Goal: Task Accomplishment & Management: Use online tool/utility

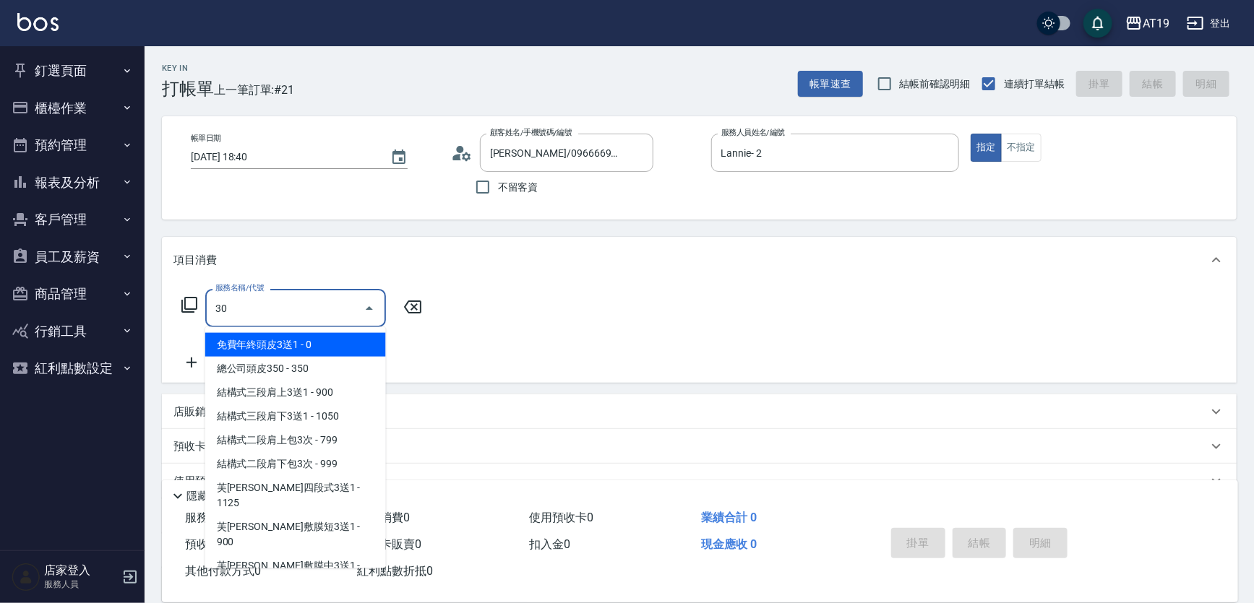
type input "301"
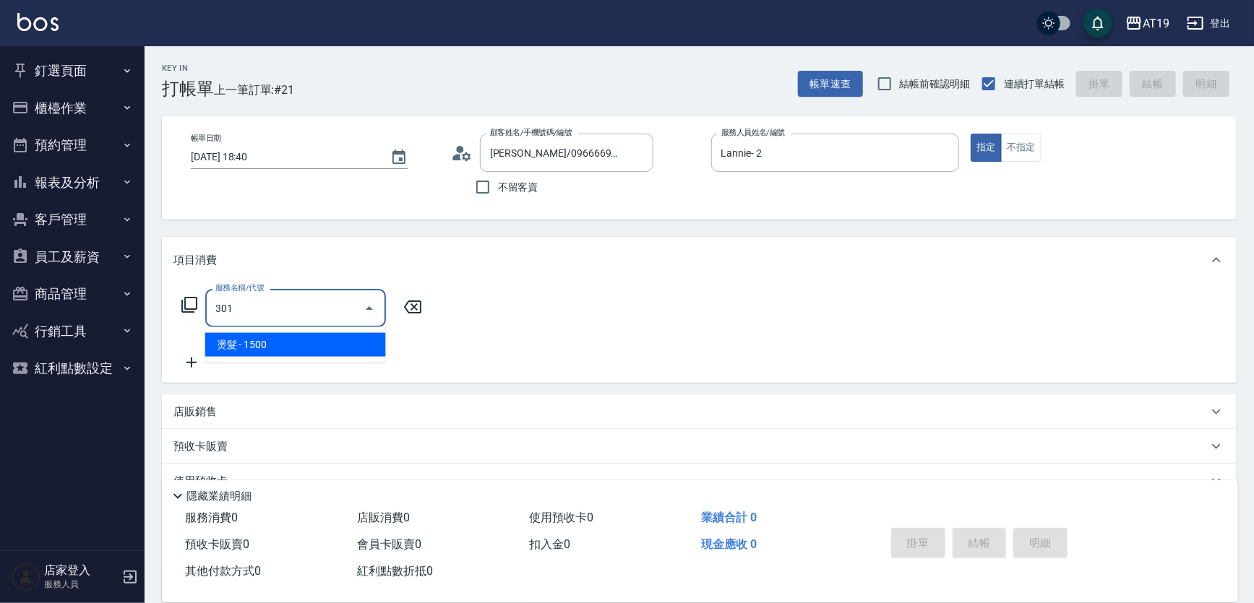
type input "150"
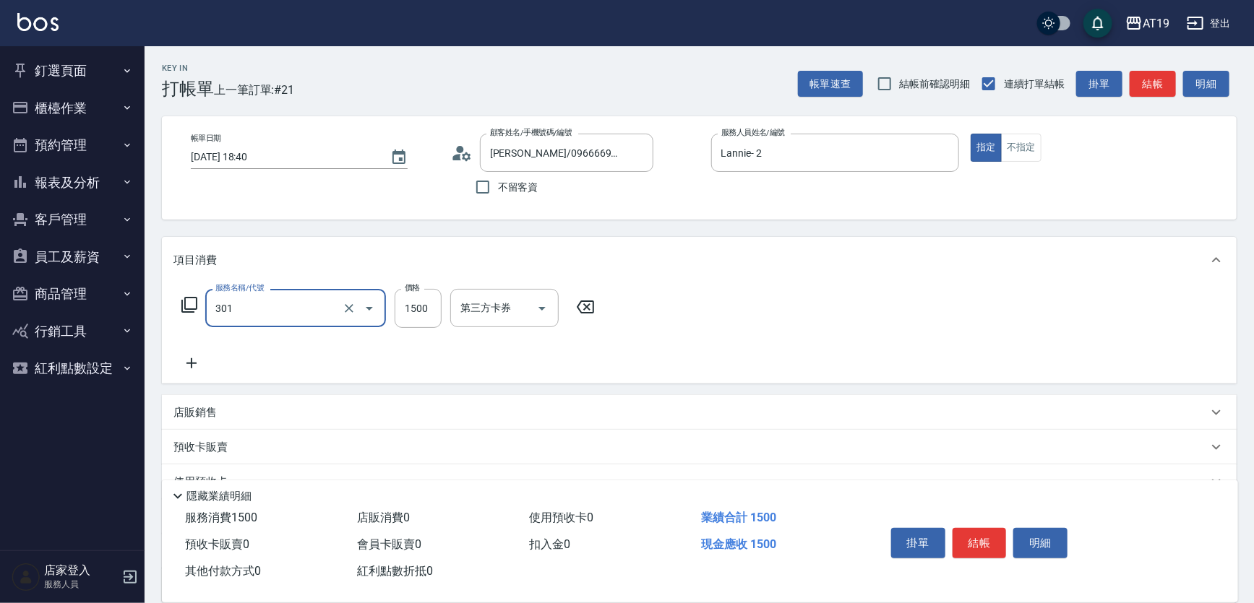
type input "燙髮(301)"
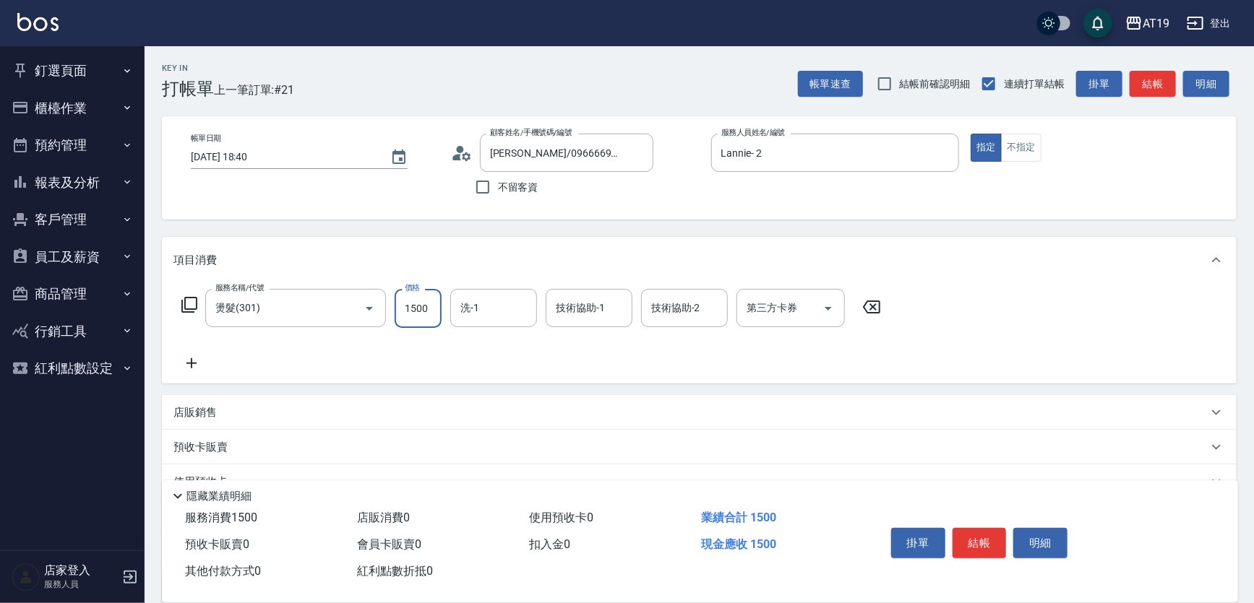
type input "0"
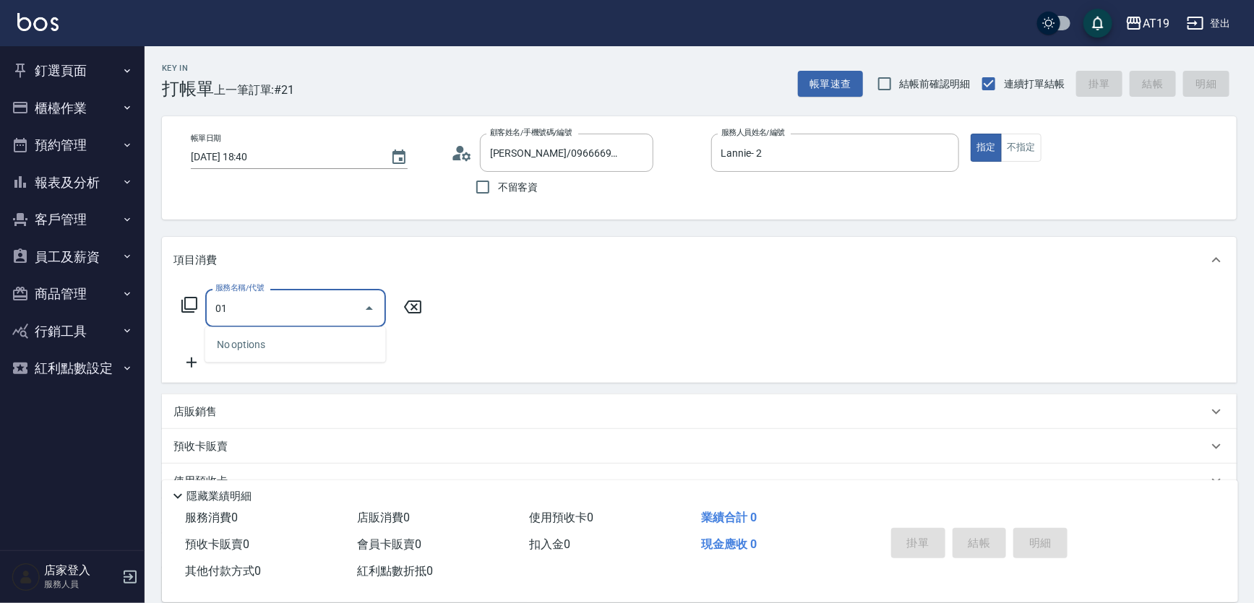
type input "0"
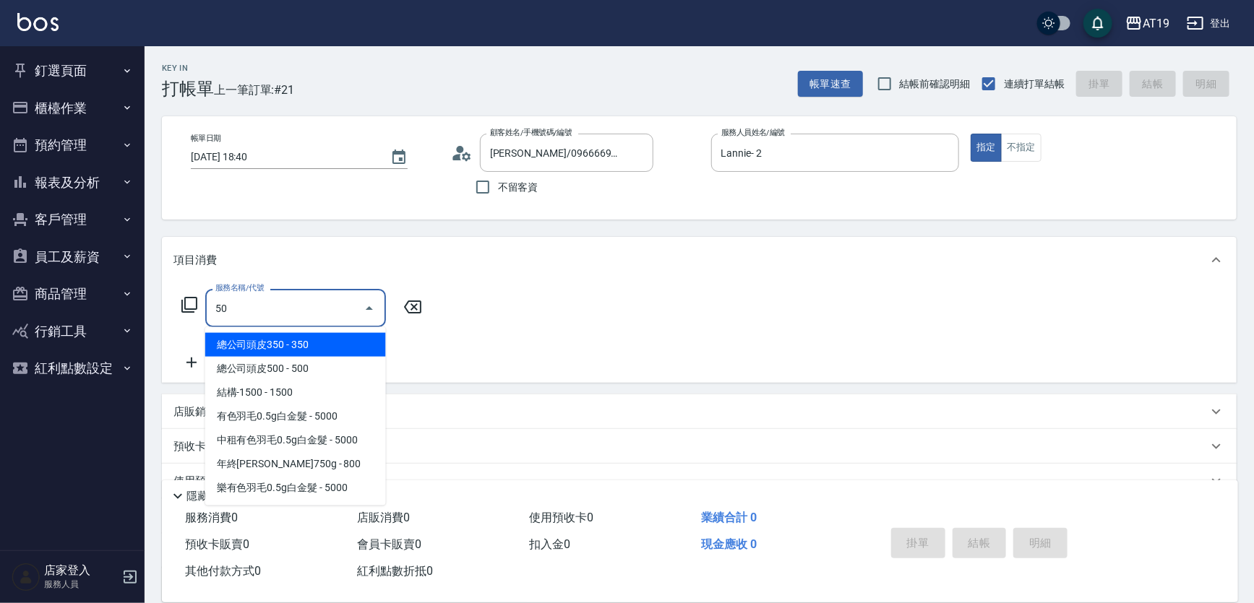
type input "501"
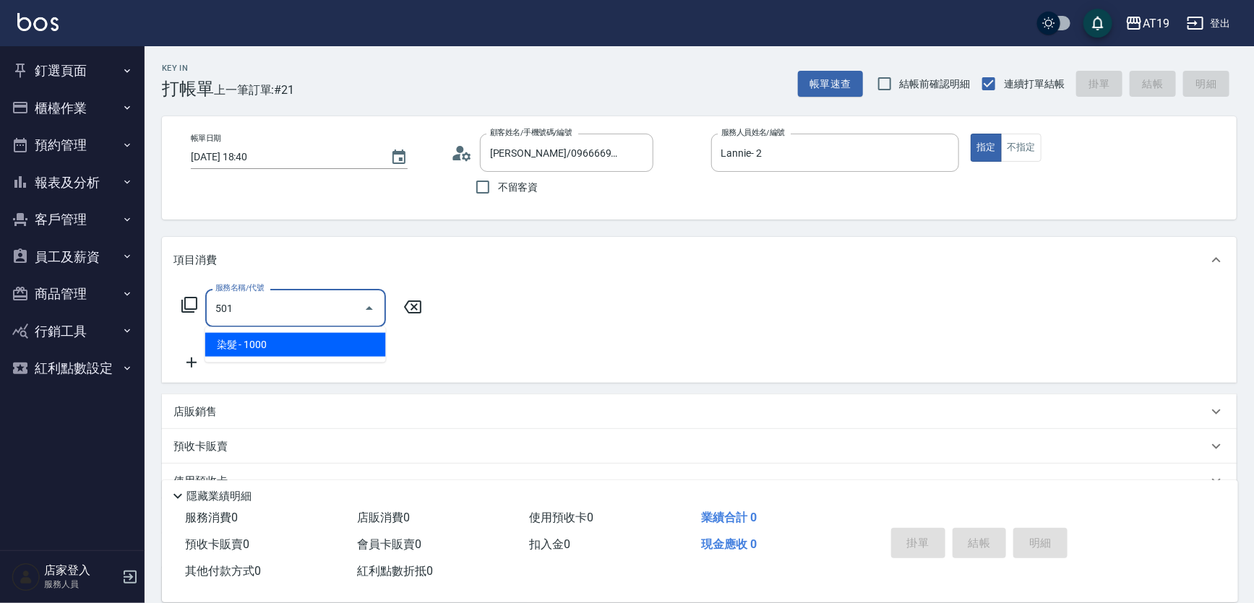
type input "100"
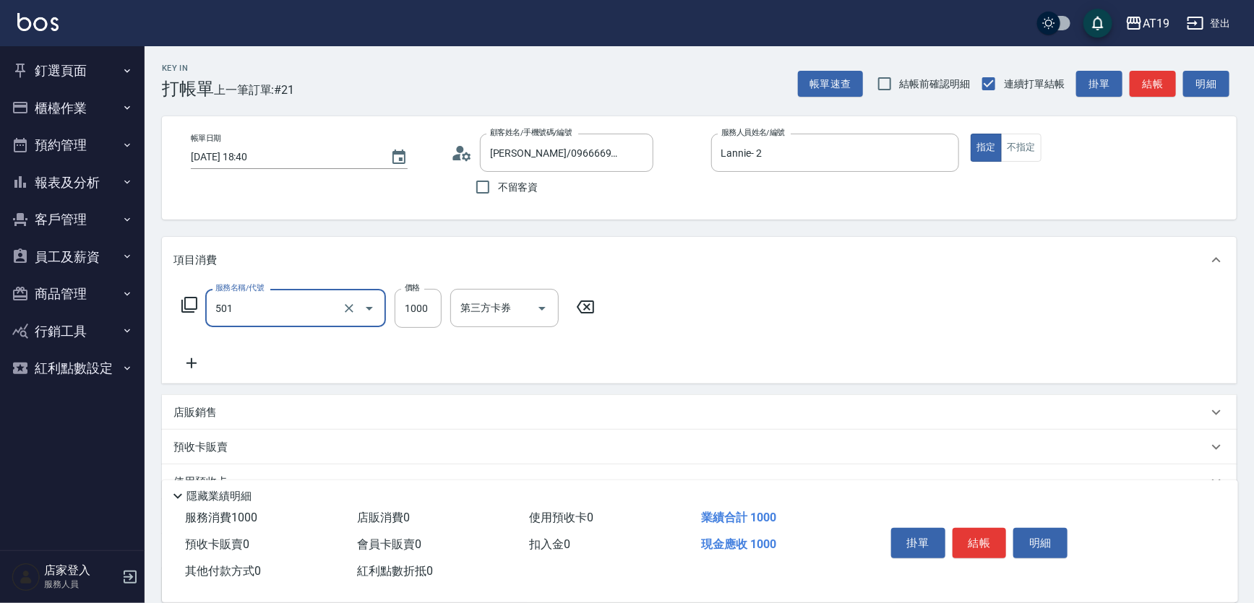
type input "染髮(501)"
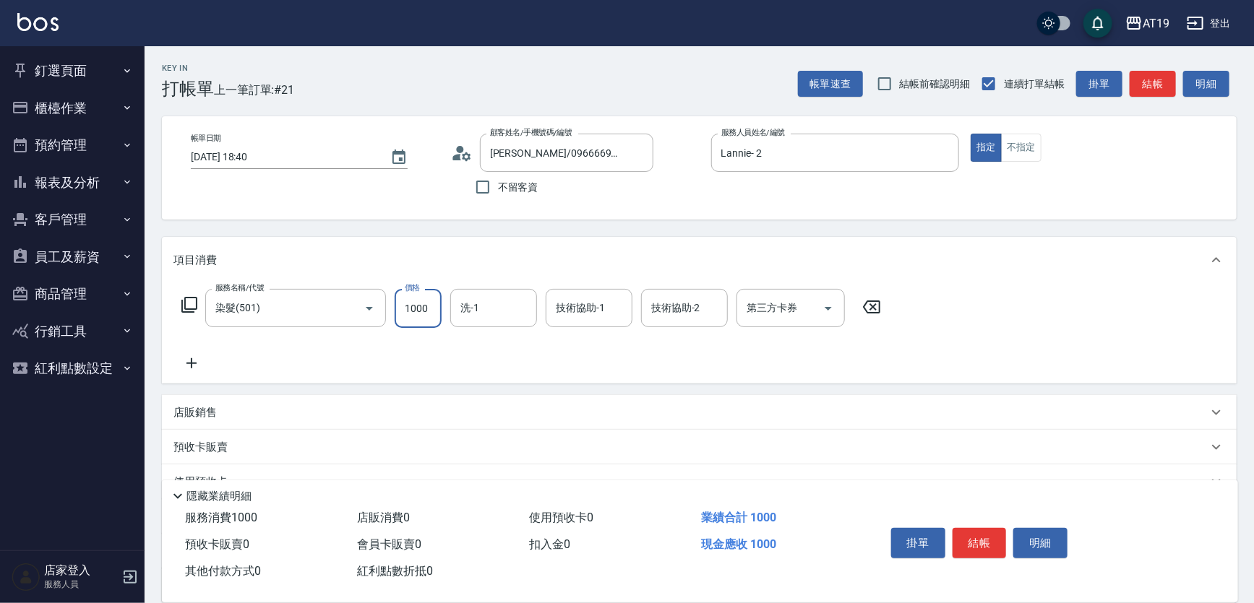
type input "0"
type input "32"
type input "30"
type input "325"
type input "320"
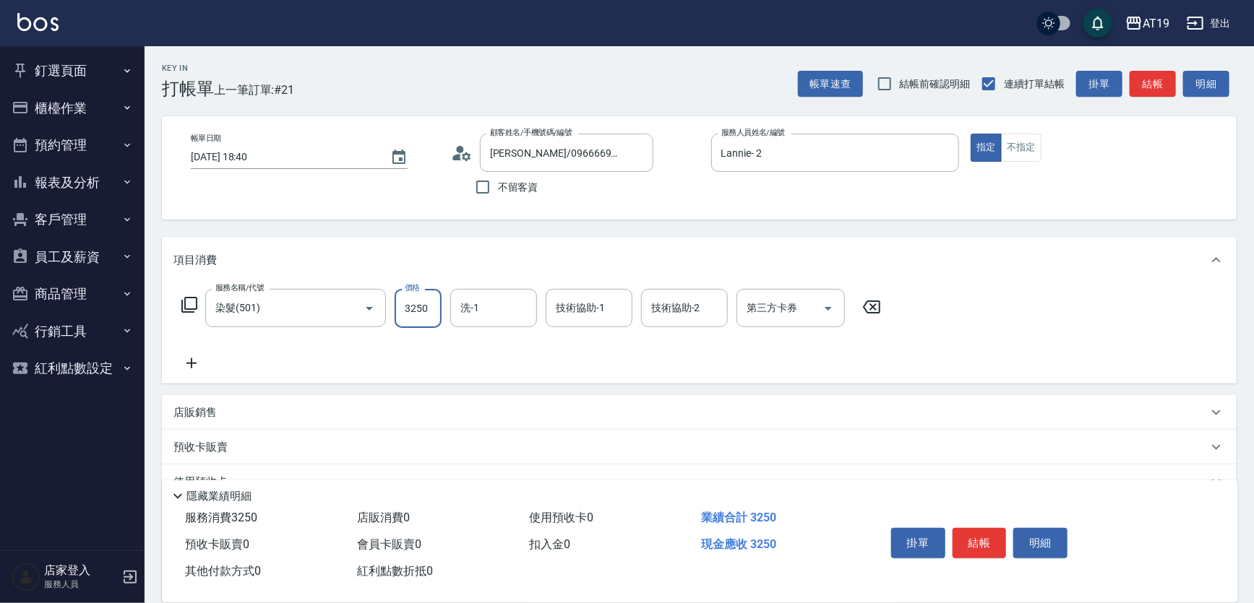
type input "3250"
type input "Orange-53"
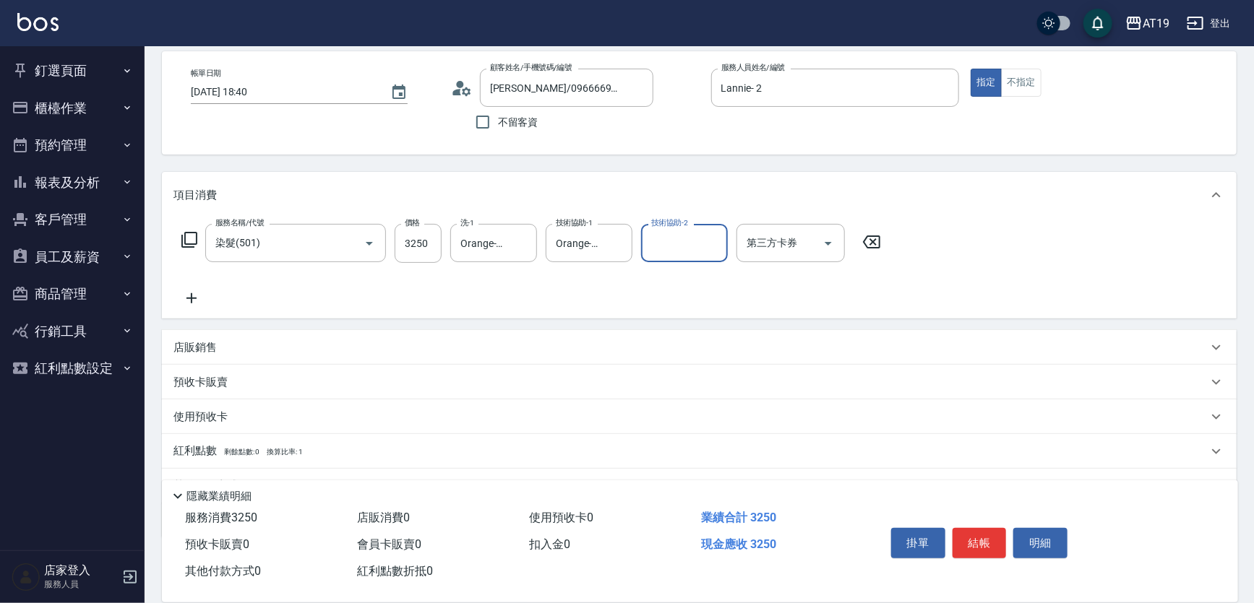
scroll to position [135, 0]
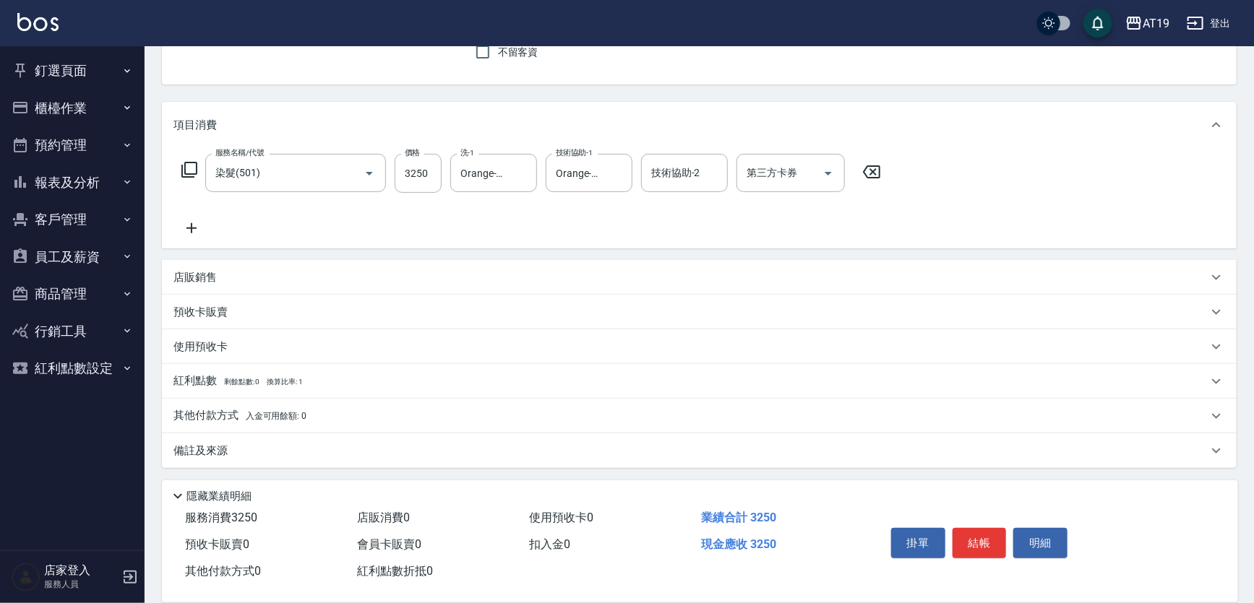
click at [237, 275] on div "店販銷售" at bounding box center [690, 277] width 1034 height 15
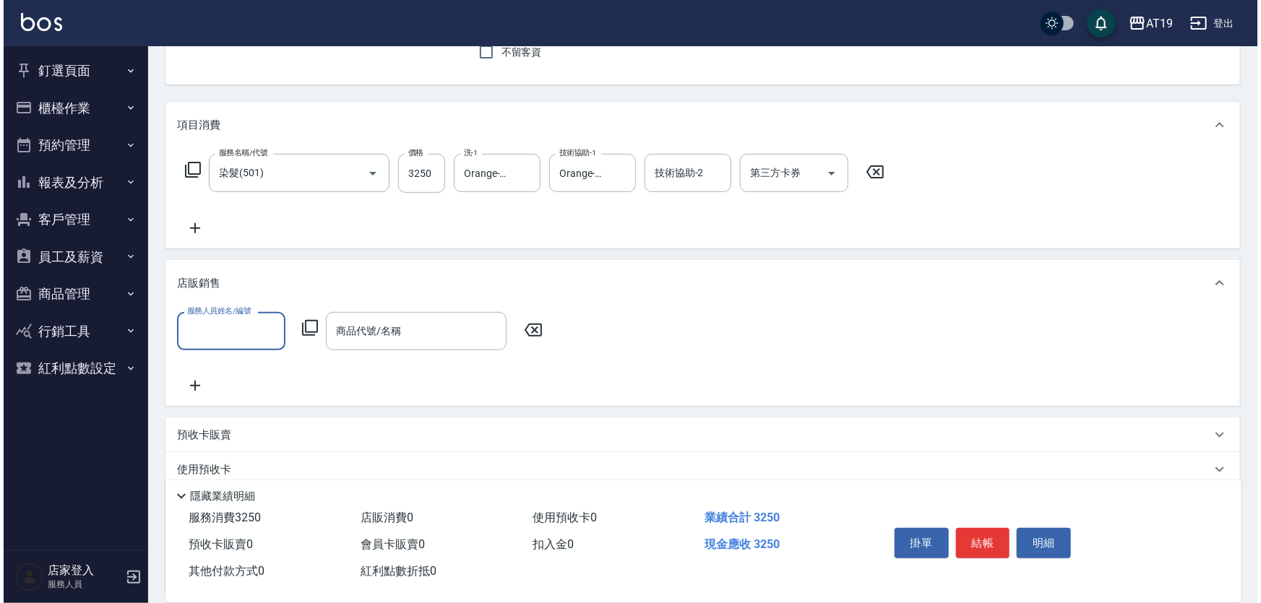
scroll to position [0, 0]
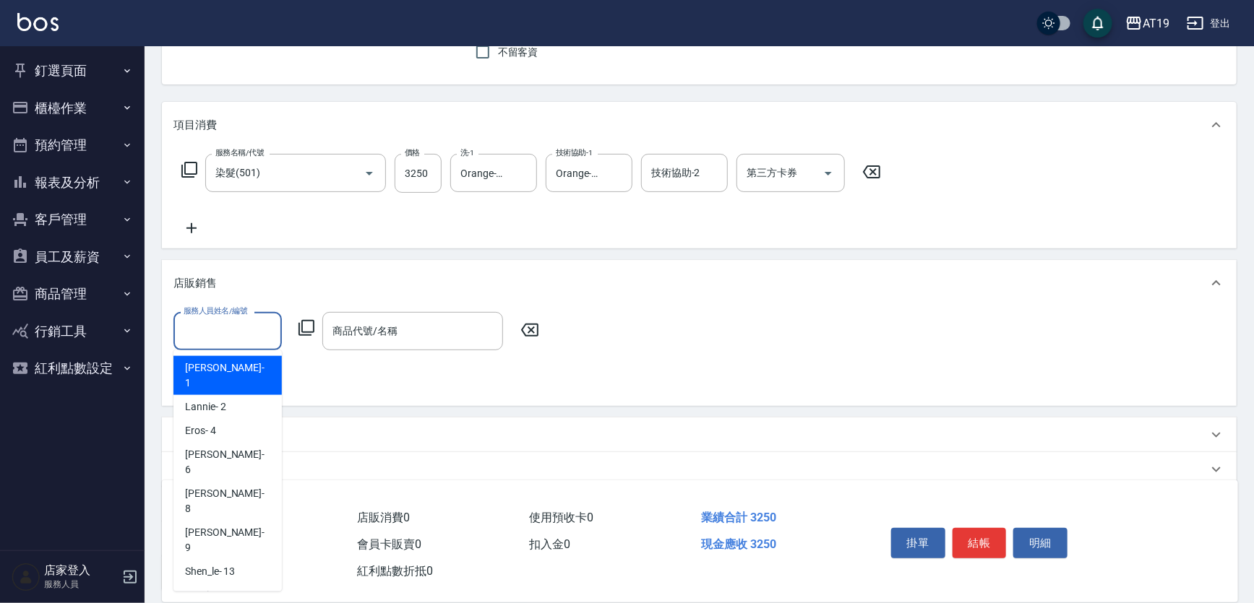
click at [229, 335] on input "服務人員姓名/編號" at bounding box center [227, 331] width 95 height 25
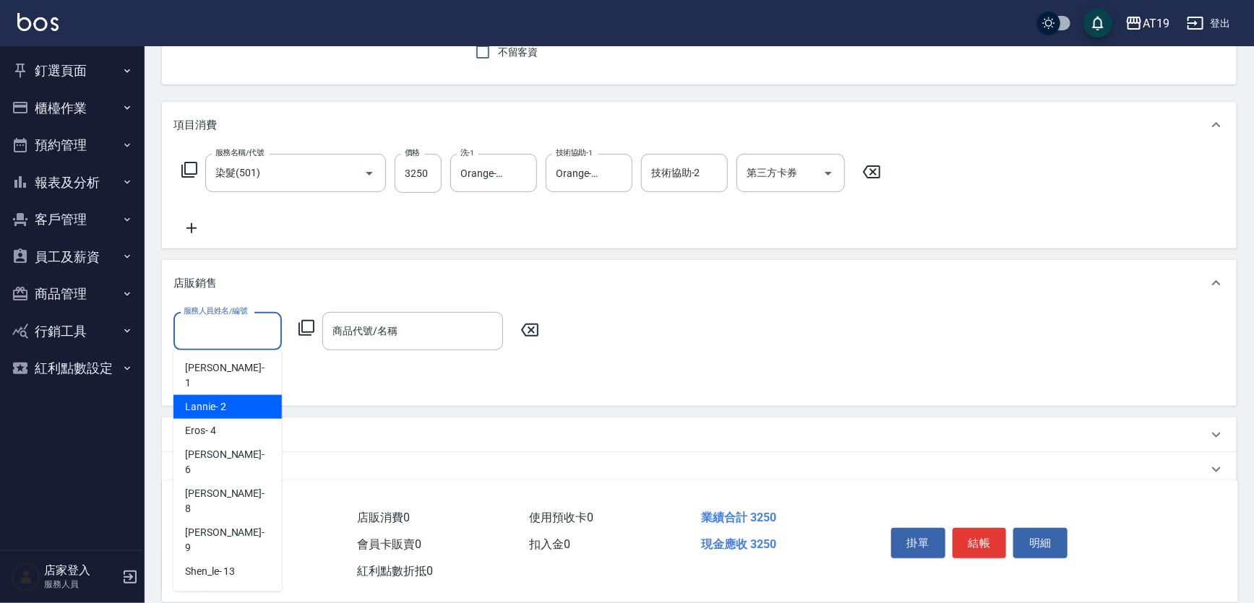
click at [223, 400] on span "Lannie - 2" at bounding box center [205, 407] width 41 height 15
type input "Lannie- 2"
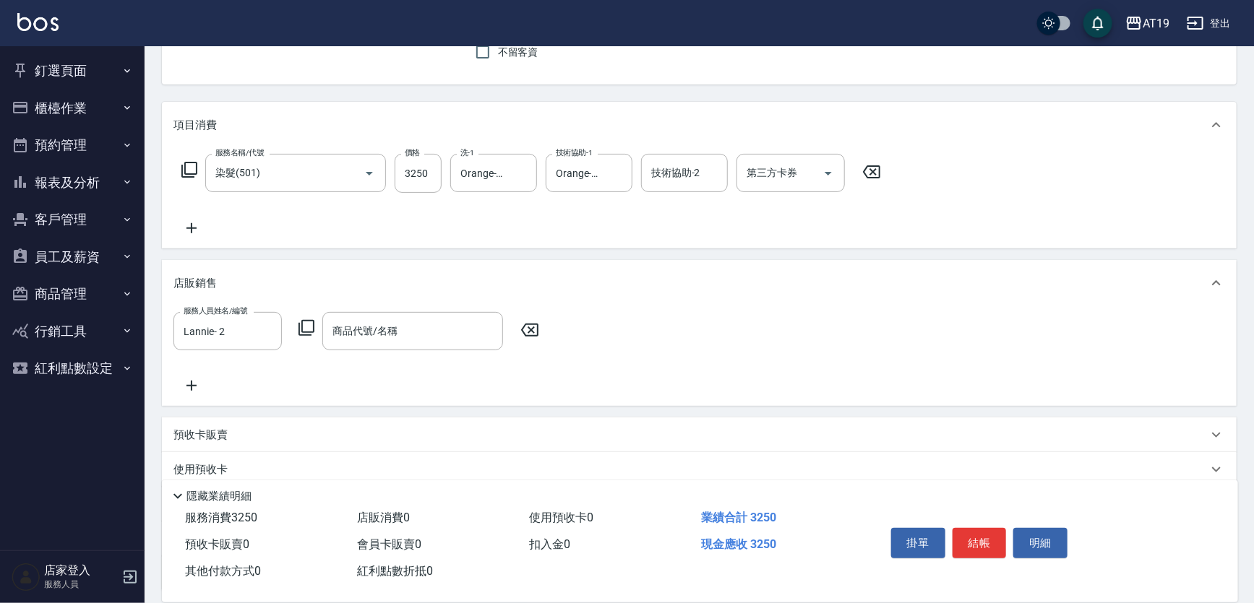
click at [310, 324] on icon at bounding box center [306, 327] width 17 height 17
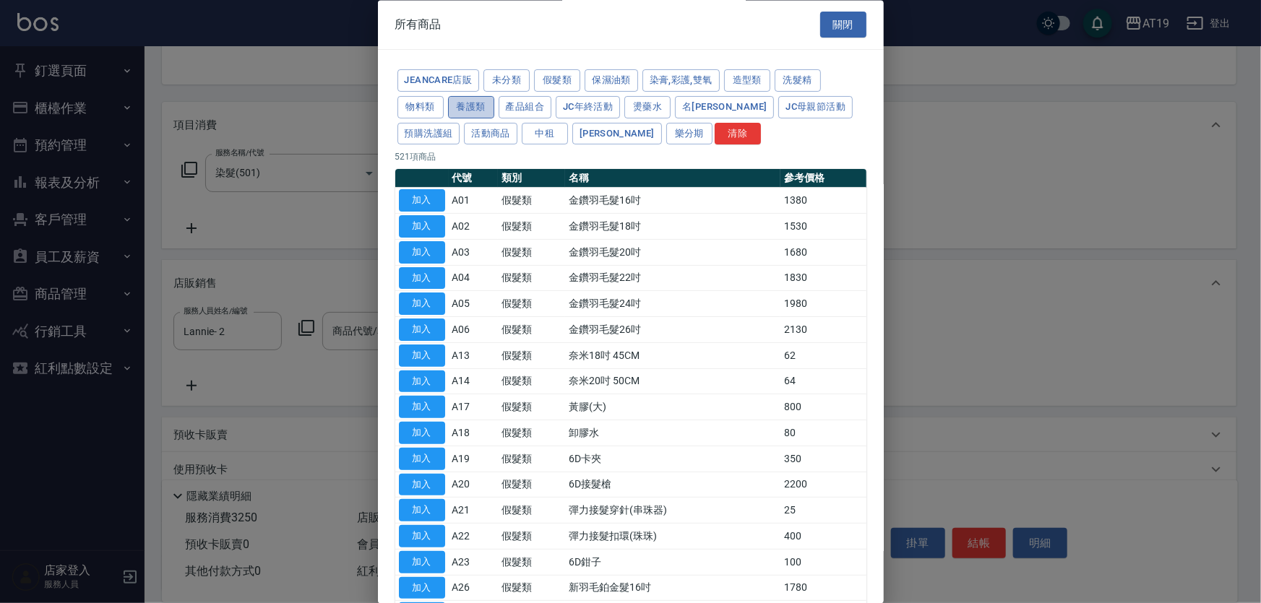
click at [485, 100] on button "養護類" at bounding box center [471, 107] width 46 height 22
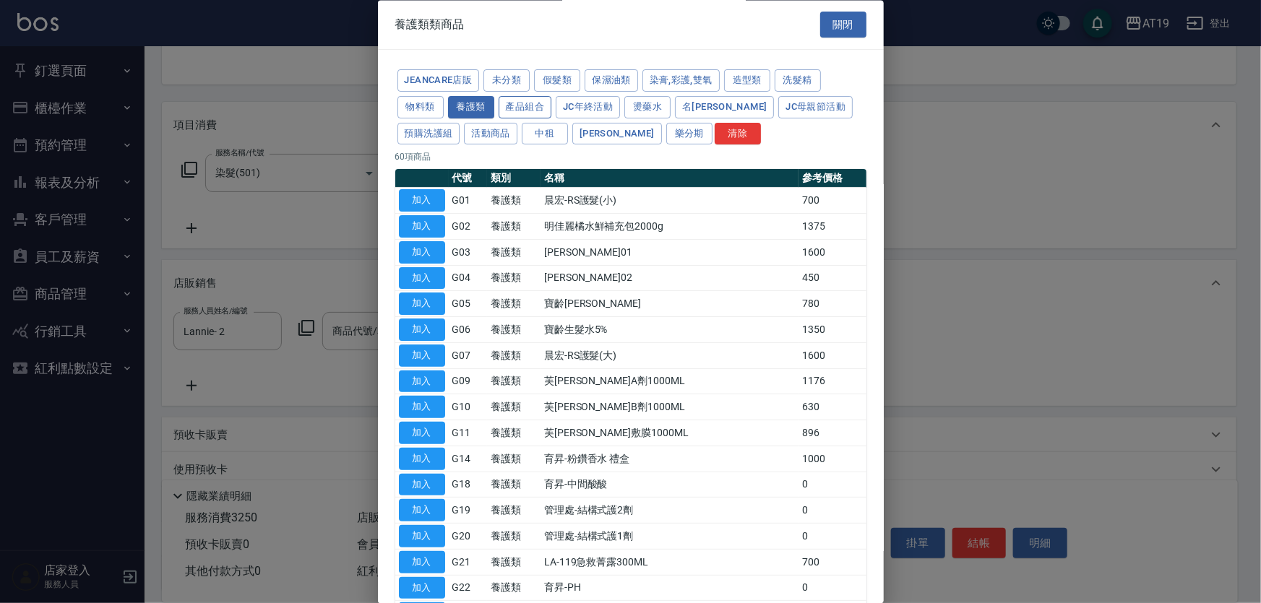
click at [533, 106] on button "產品組合" at bounding box center [525, 107] width 53 height 22
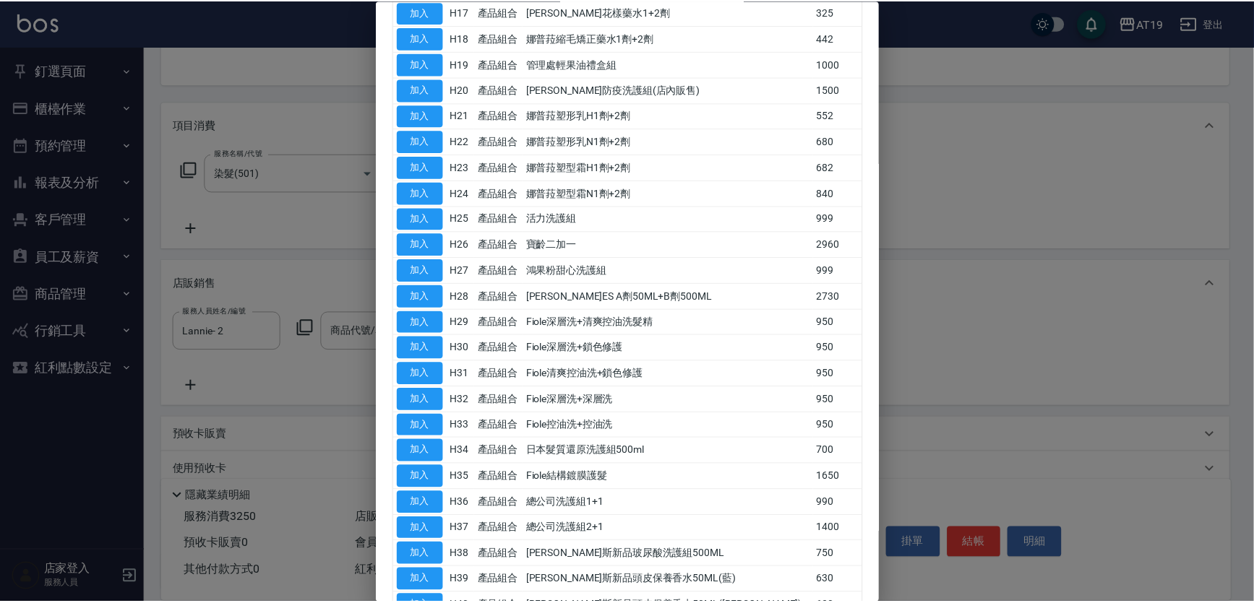
scroll to position [744, 0]
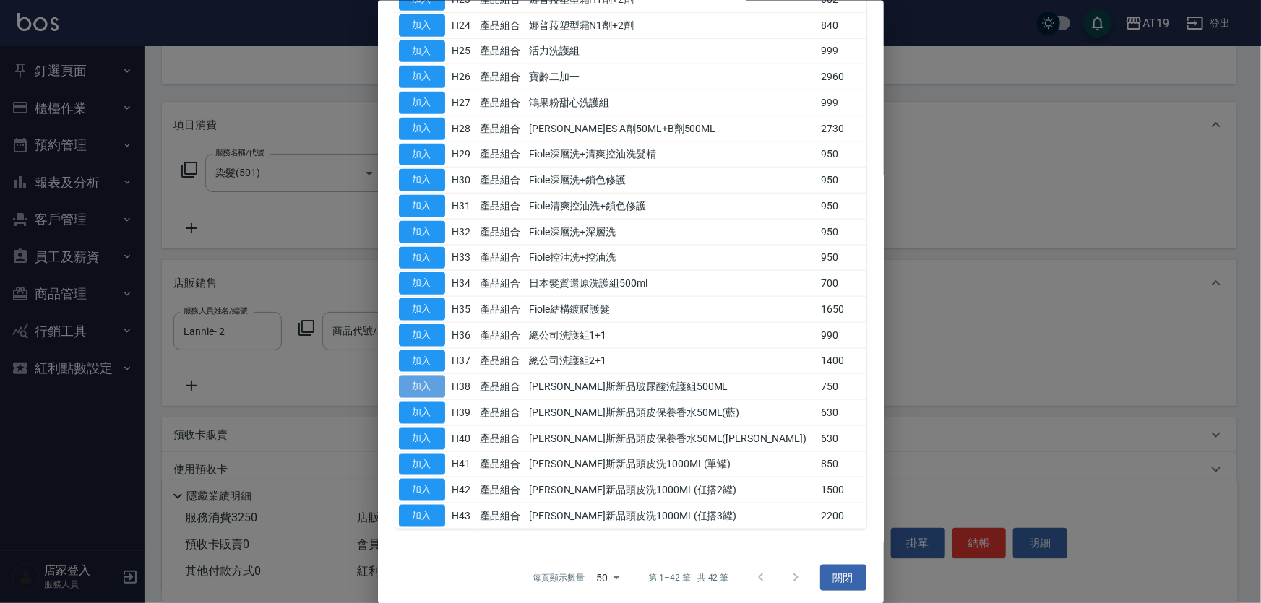
click at [410, 382] on button "加入" at bounding box center [422, 387] width 46 height 22
type input "[PERSON_NAME]斯新品玻尿酸洗護組500ML"
type input "400"
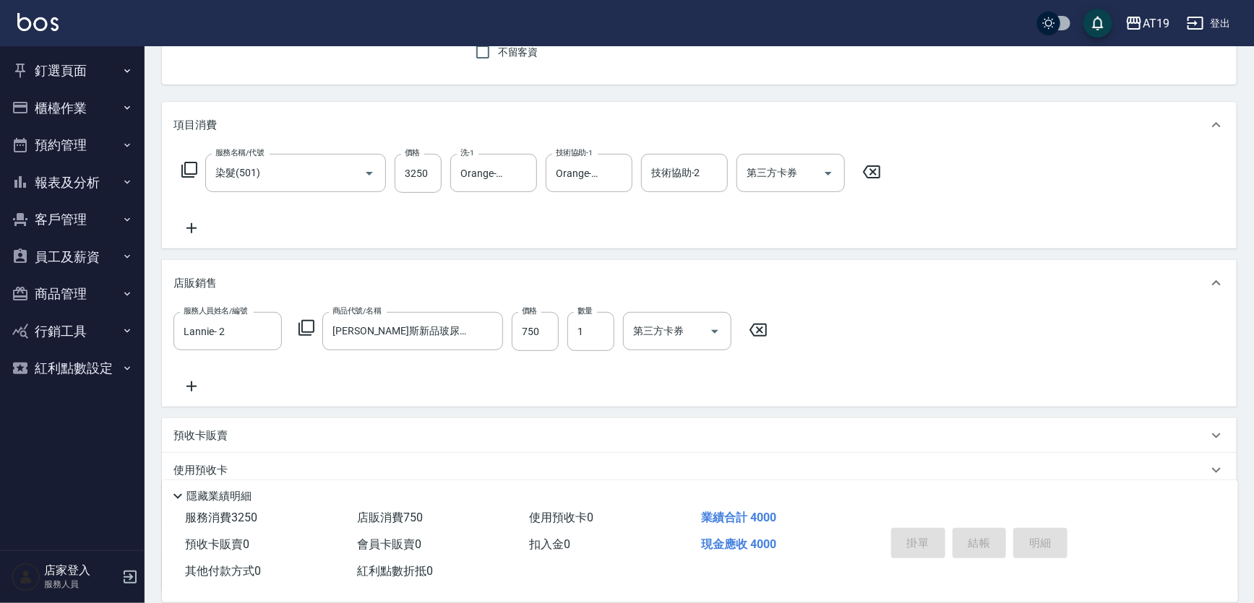
type input "[DATE] 19:40"
type input "0"
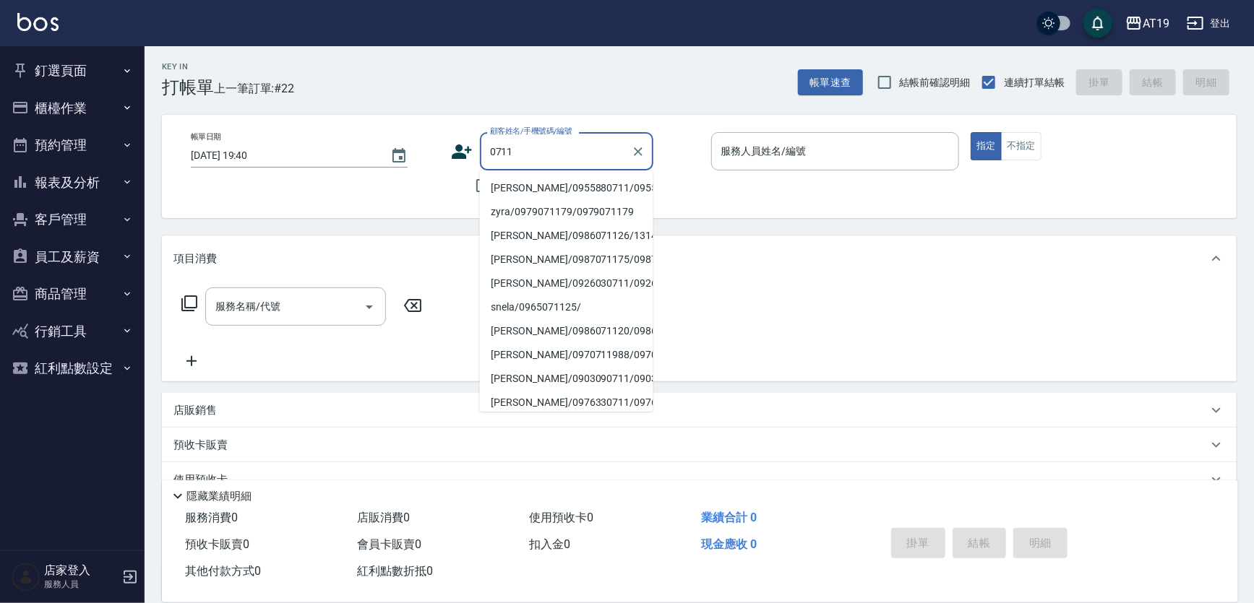
scroll to position [0, 0]
type input "[PERSON_NAME]/0926030711/0926030711"
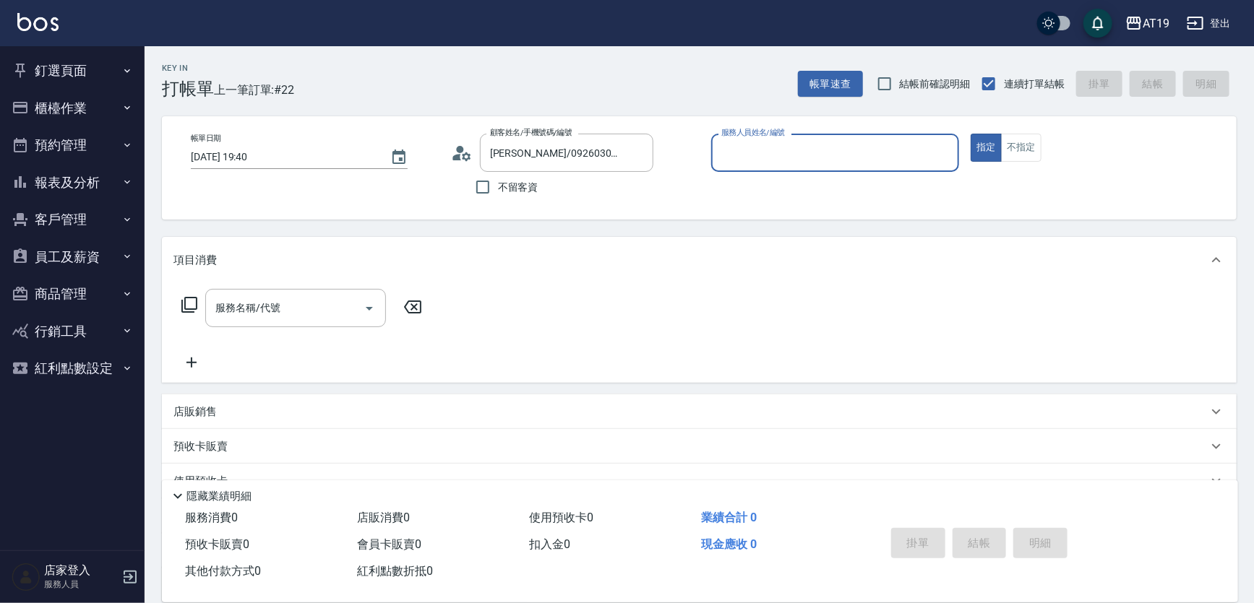
type input "[PERSON_NAME]- 9"
click at [971, 134] on button "指定" at bounding box center [986, 148] width 31 height 28
type button "true"
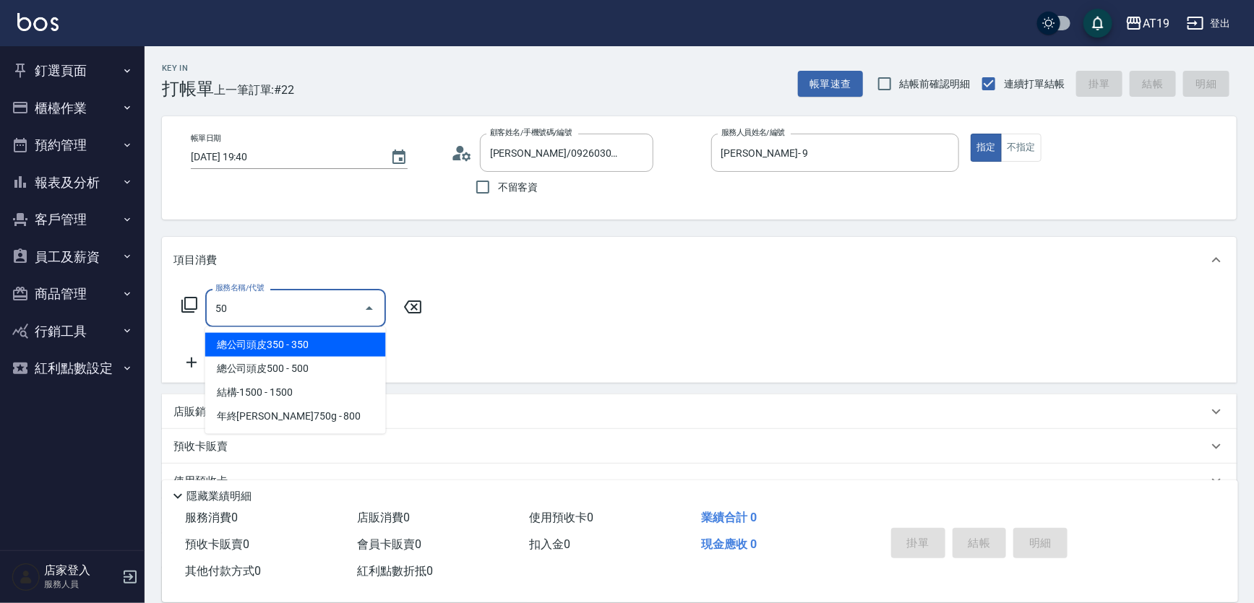
type input "501"
type input "100"
type input "染髮(501)"
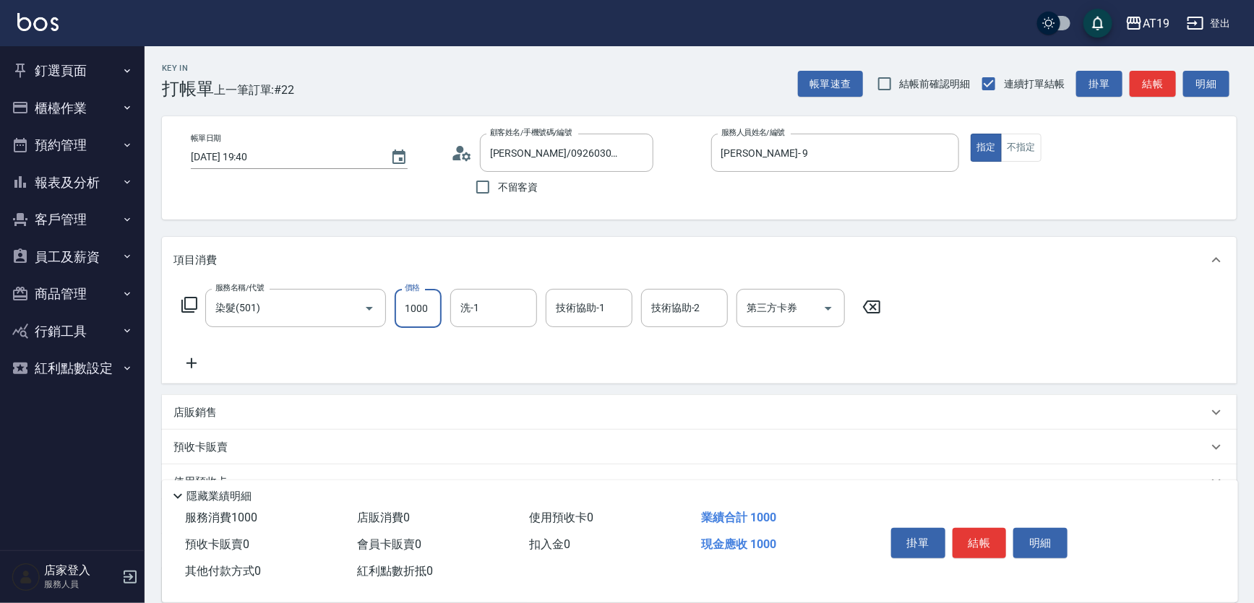
type input "0"
type input "15"
type input "10"
type input "1599"
type input "150"
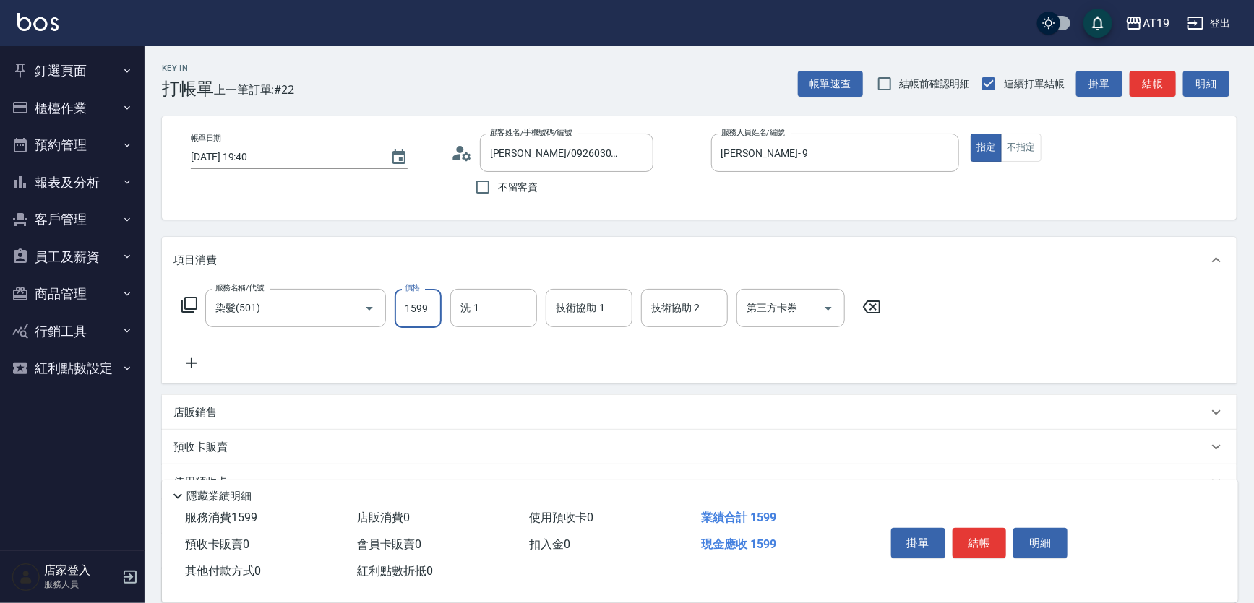
type input "15999"
type input "1590"
type input "1599"
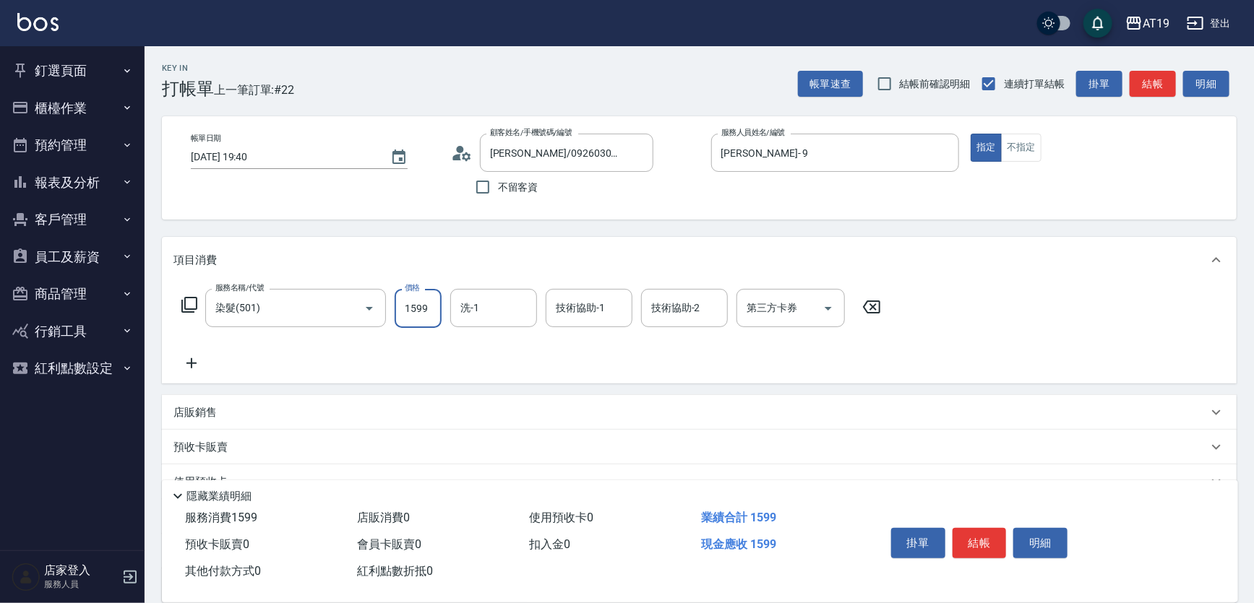
type input "10"
type input "1599"
type input "150"
type input "1599"
type input "Orange-53"
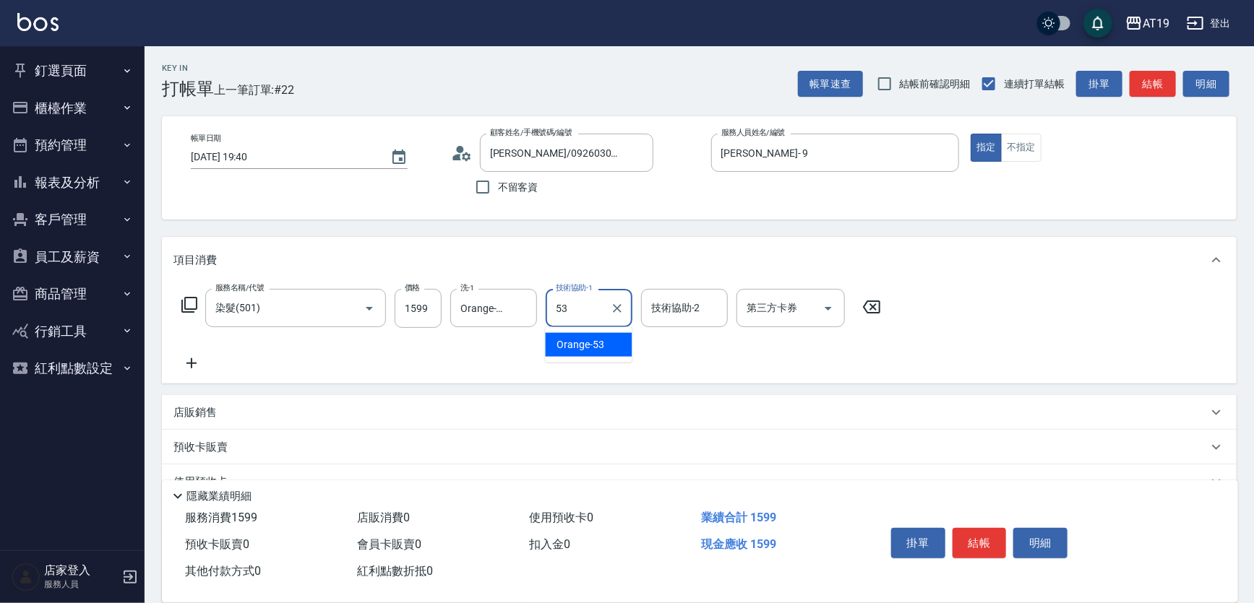
type input "Orange-53"
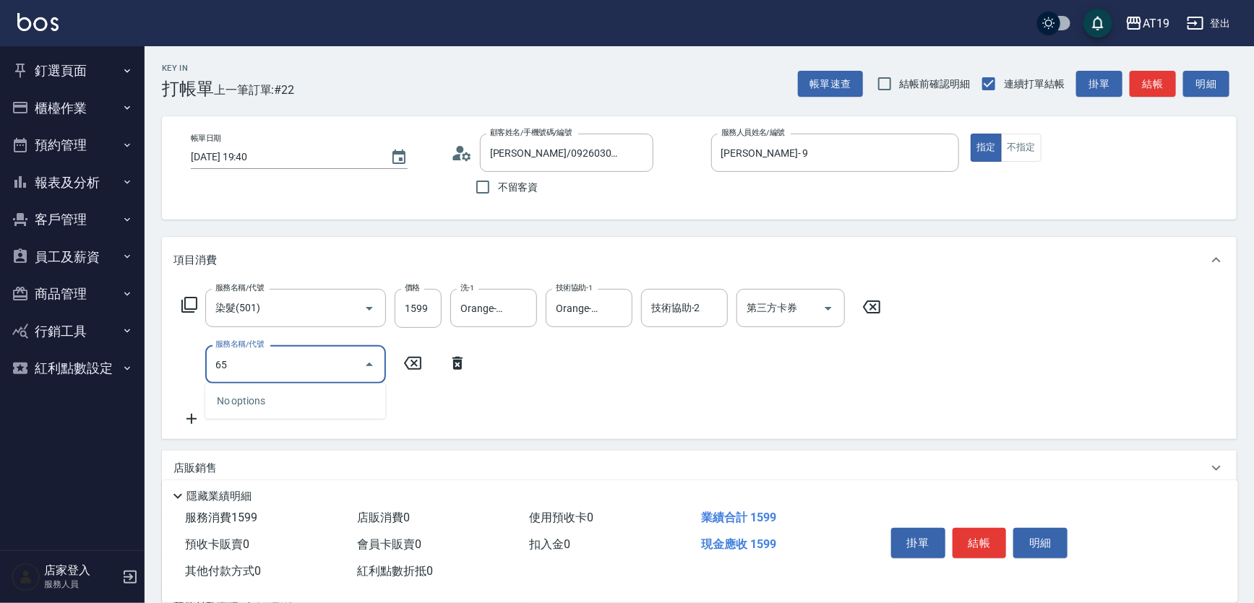
type input "657"
type input "300"
type input "自備護髮(鉑金)(657)"
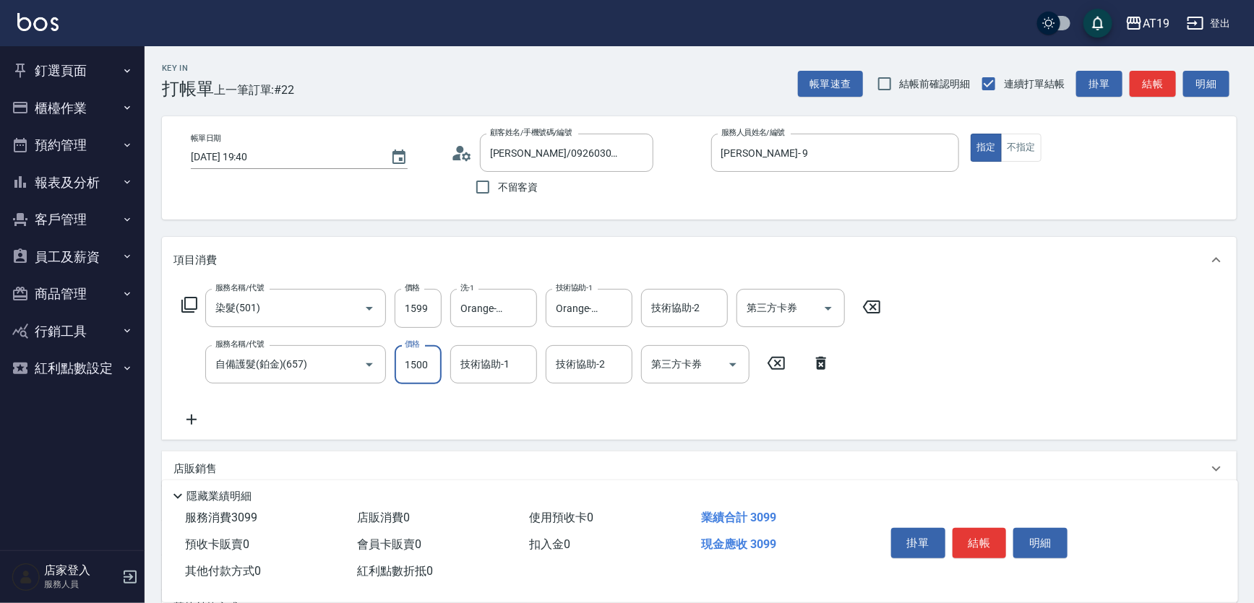
type input "160"
type input "200"
type input "350"
type input "2000"
type input "Orange-53"
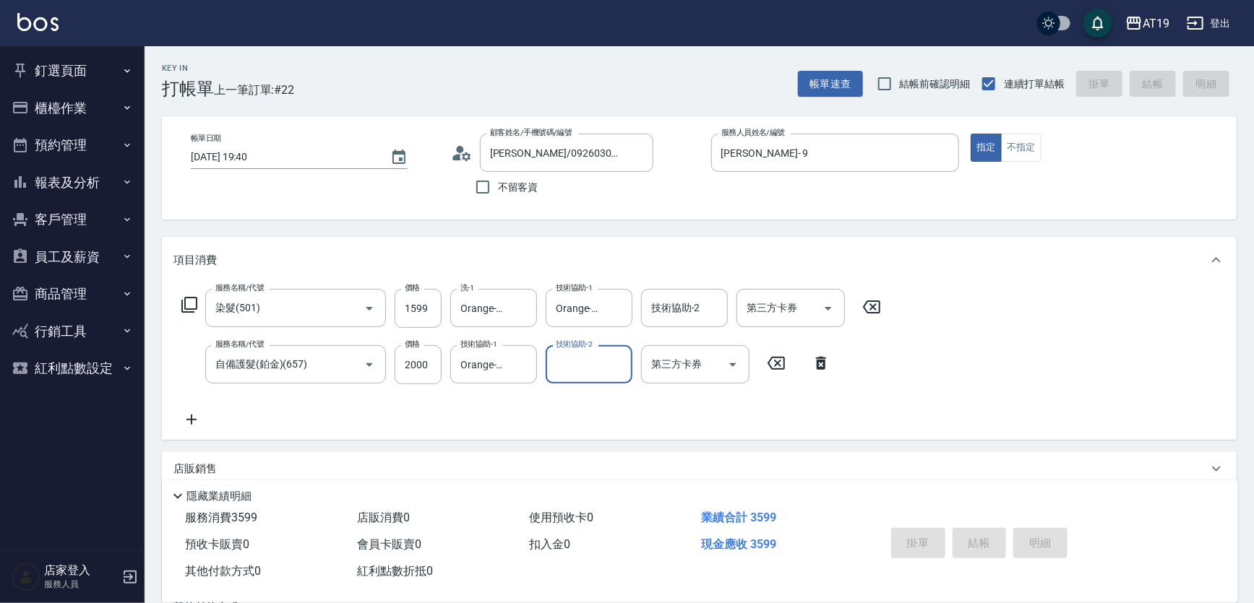
type input "[DATE] 19:41"
type input "0"
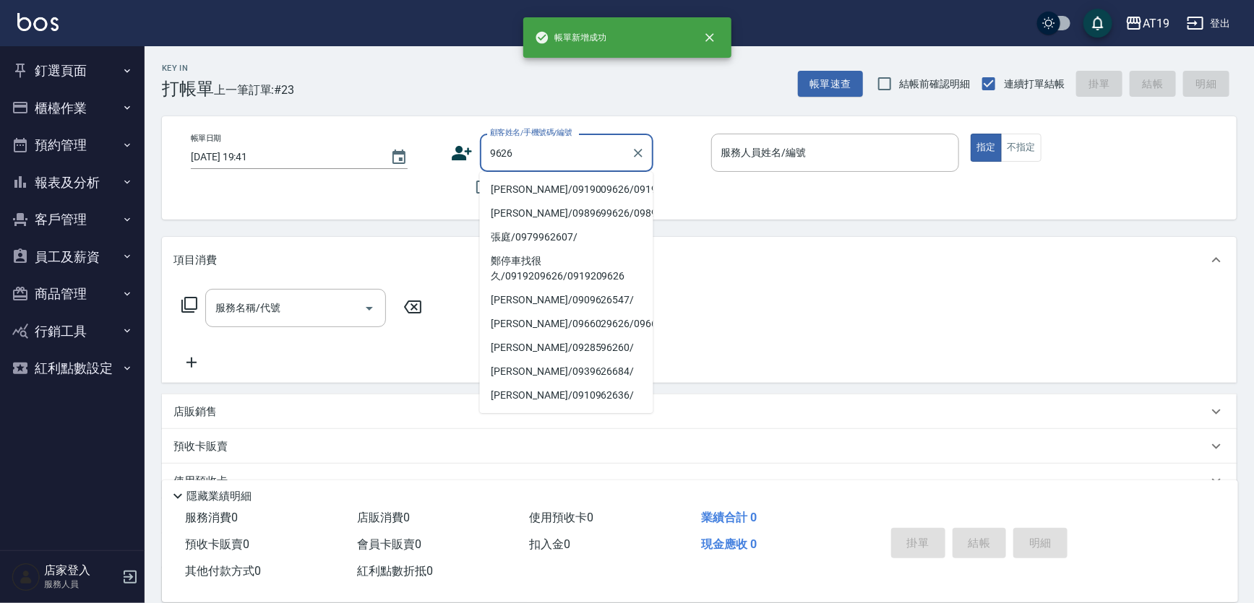
type input "[PERSON_NAME]/0919009626/0919009626"
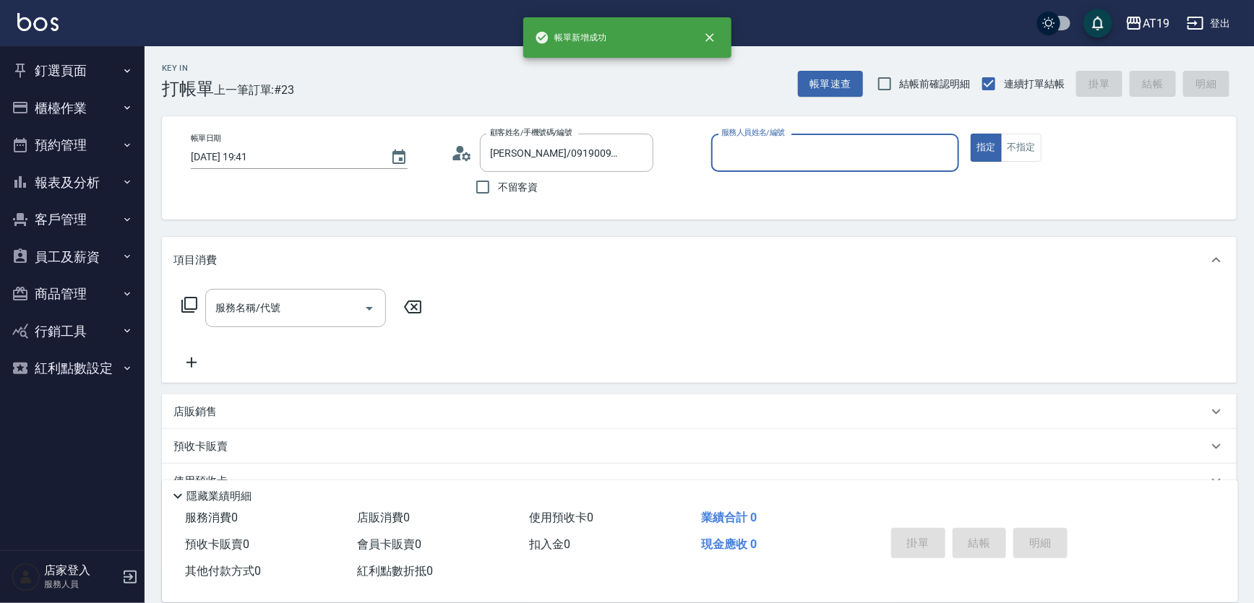
type input "[PERSON_NAME]- 9"
click at [971, 134] on button "指定" at bounding box center [986, 148] width 31 height 28
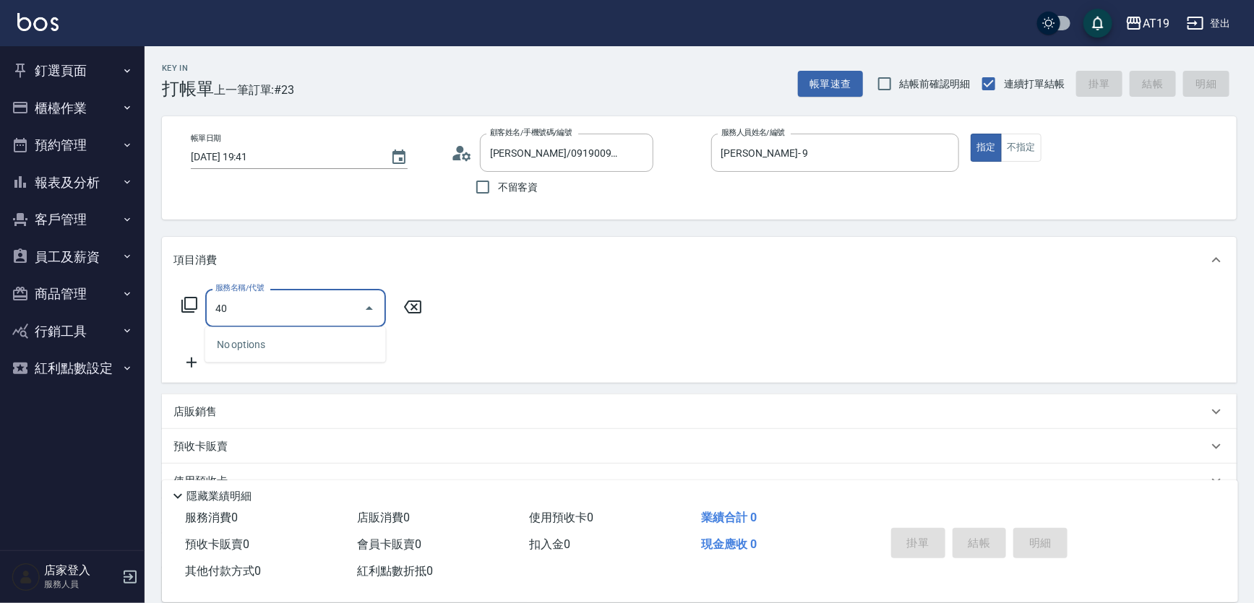
type input "401"
type input "30"
type input "剪髮(401)"
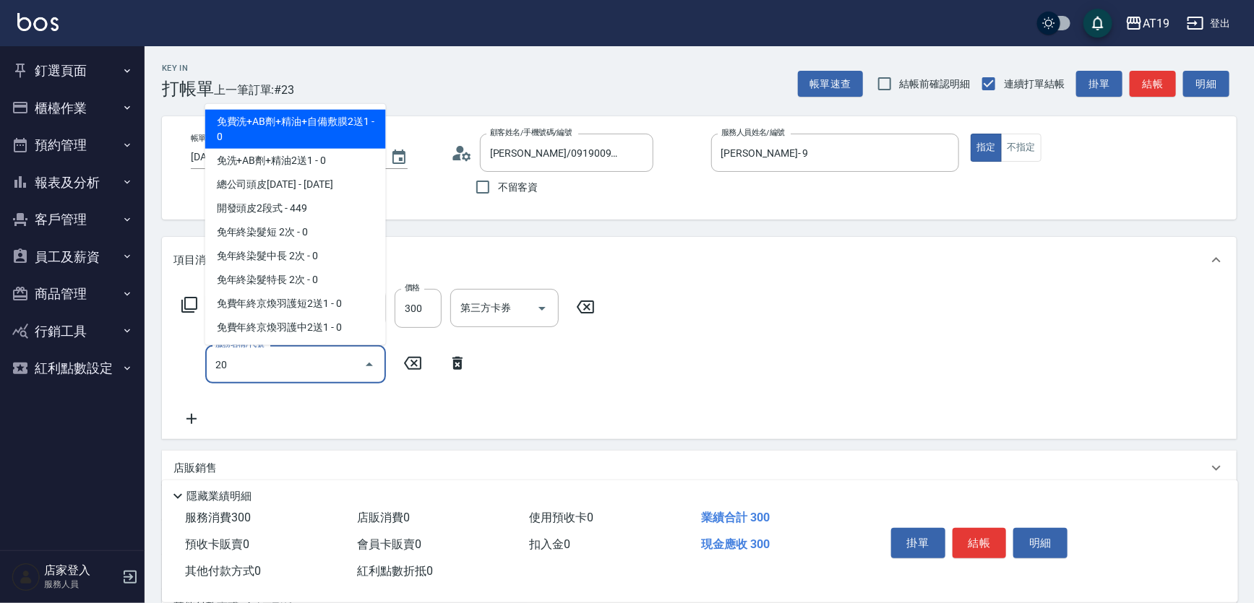
type input "201"
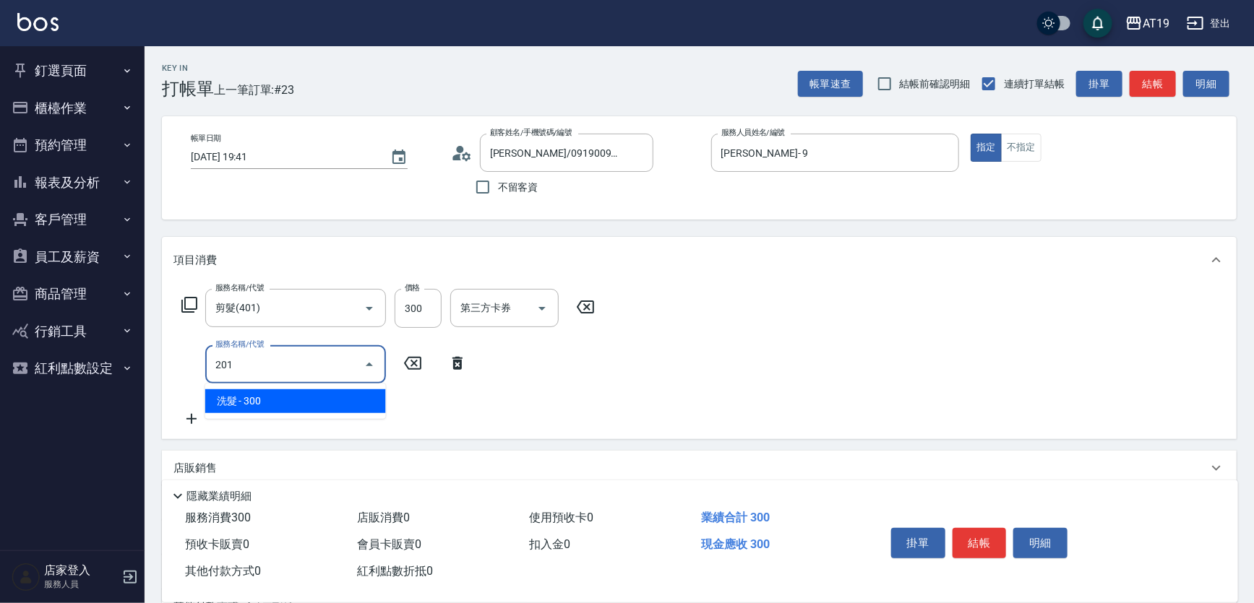
type input "60"
type input "洗髮(201)"
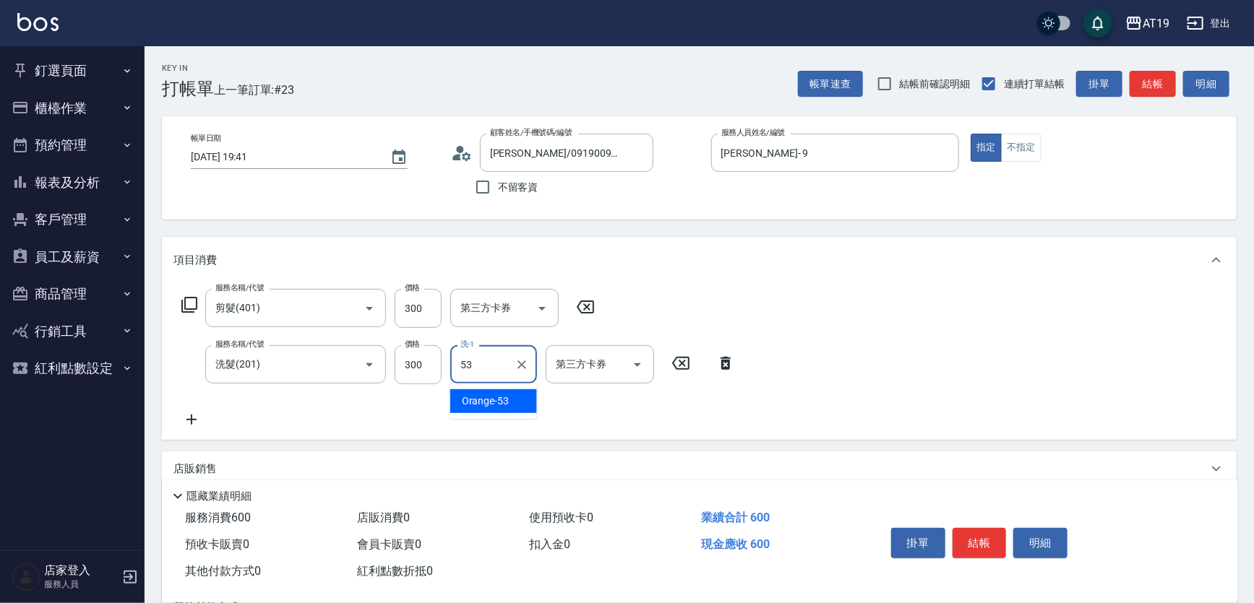
type input "Orange-53"
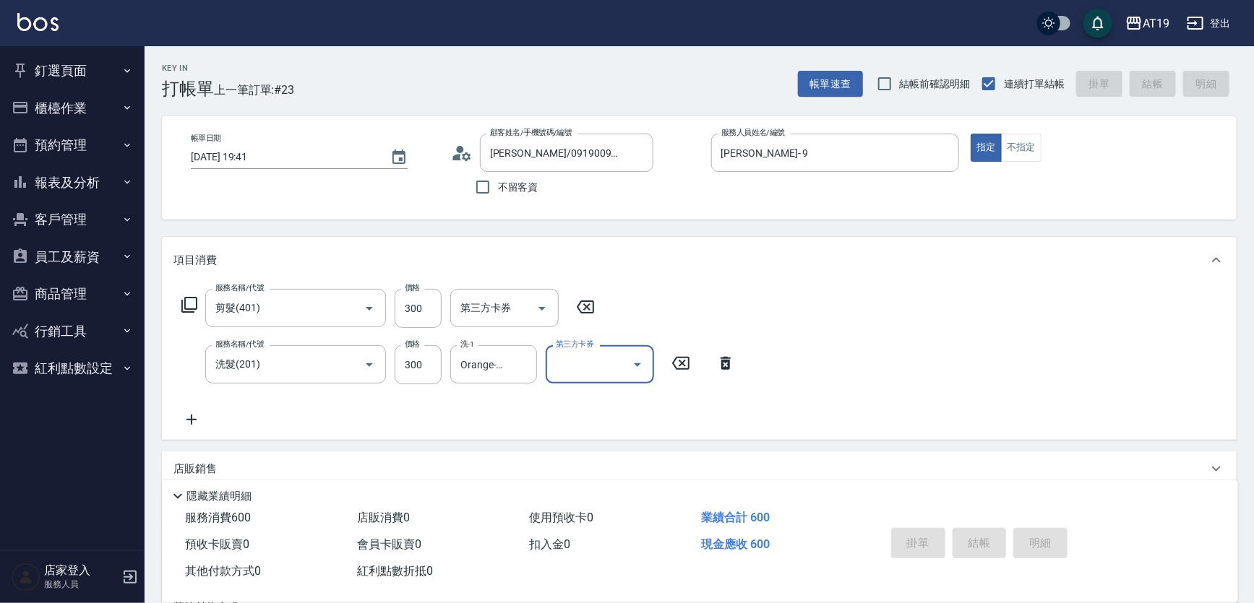
type input "[DATE] 19:46"
type input "0"
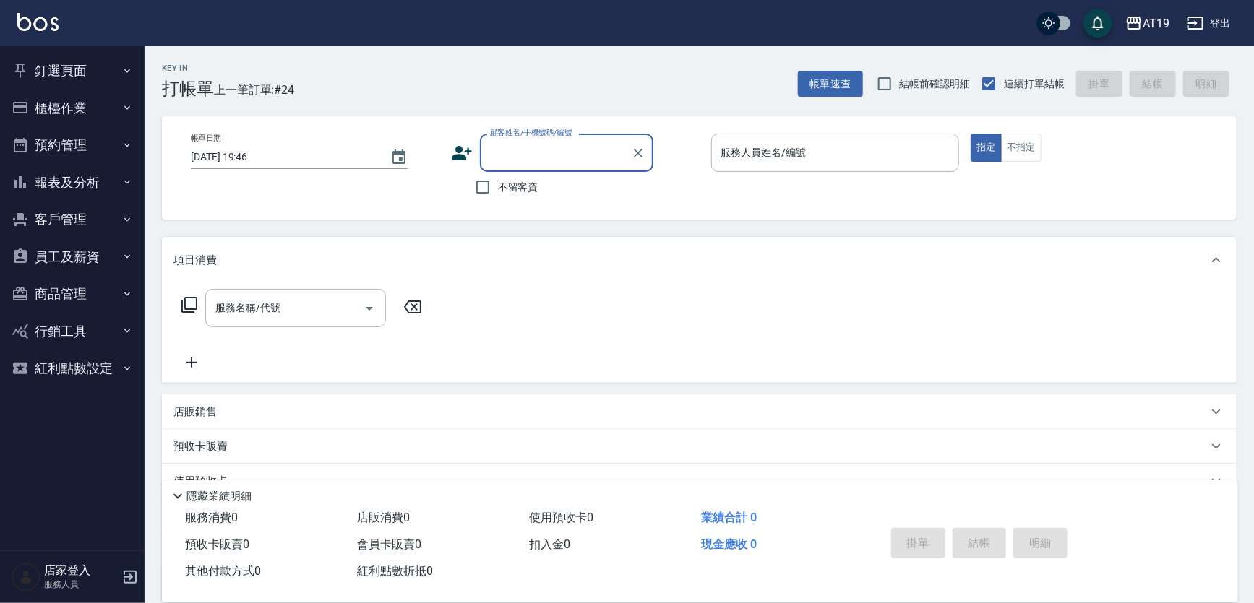
drag, startPoint x: 540, startPoint y: 171, endPoint x: 590, endPoint y: 119, distance: 72.1
click at [542, 168] on div "顧客姓名/手機號碼/編號" at bounding box center [566, 153] width 173 height 38
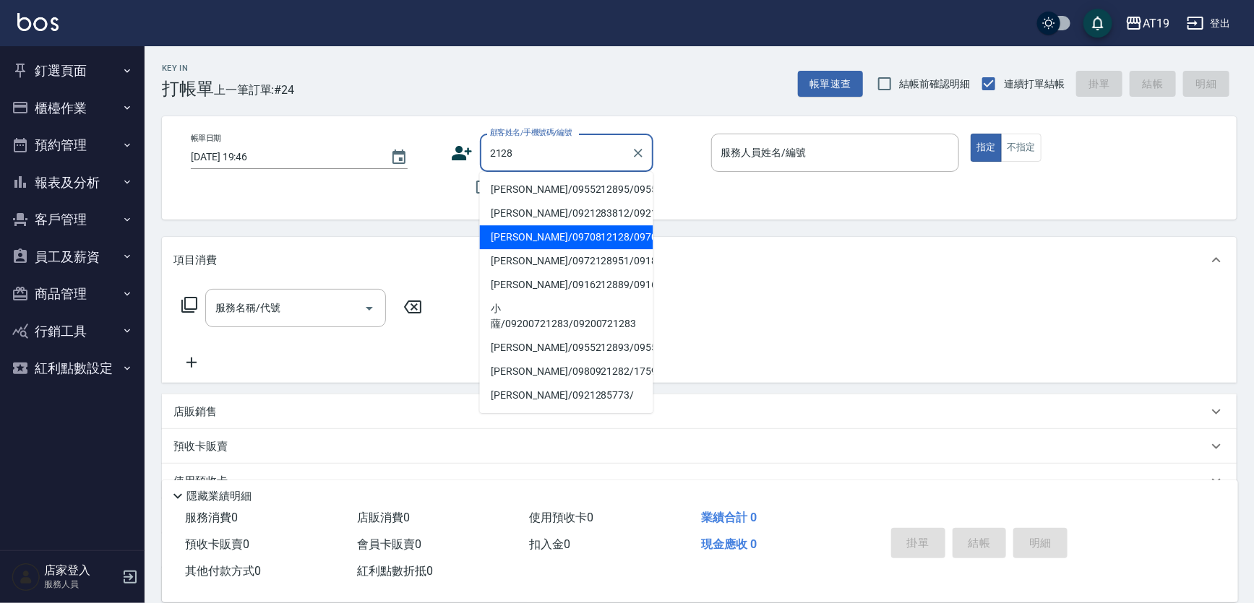
type input "[PERSON_NAME]/0970812128/0970812128"
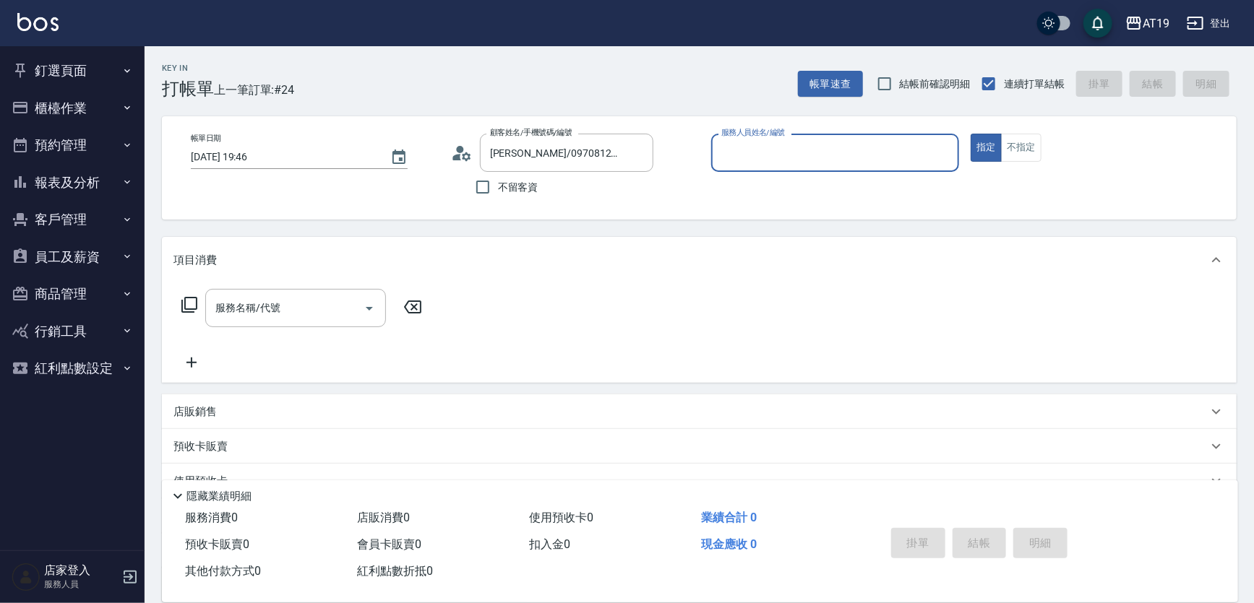
type input "[PERSON_NAME]- 8"
click at [971, 134] on button "指定" at bounding box center [986, 148] width 31 height 28
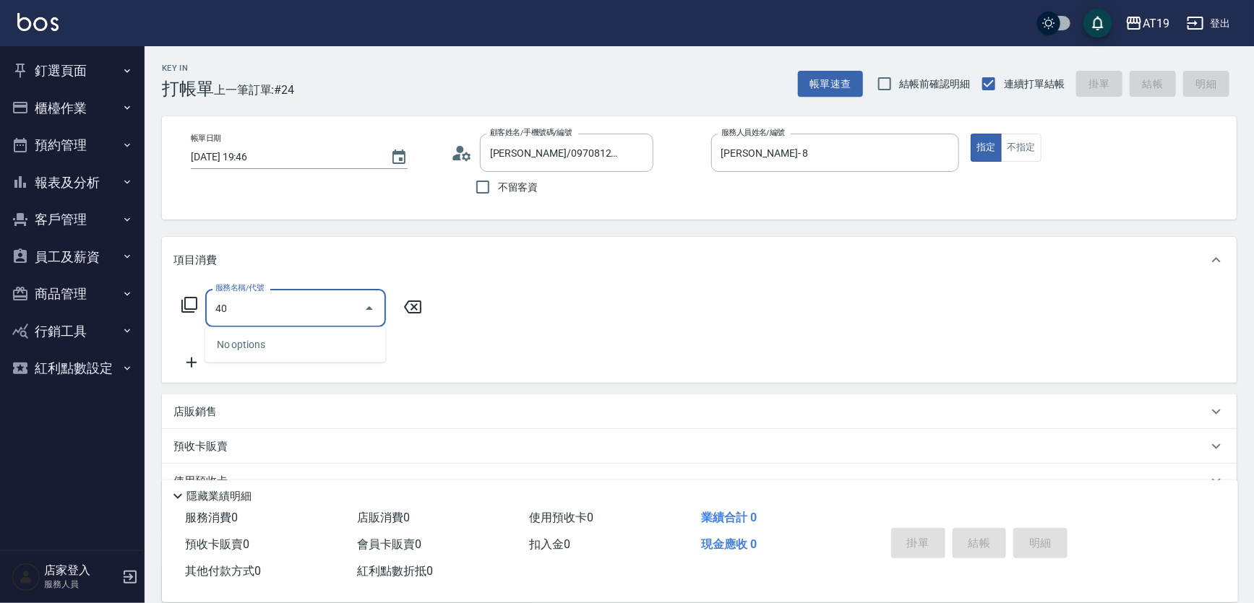
type input "401"
type input "30"
type input "剪髮(401)"
type input "[DATE] 20:20"
type input "0"
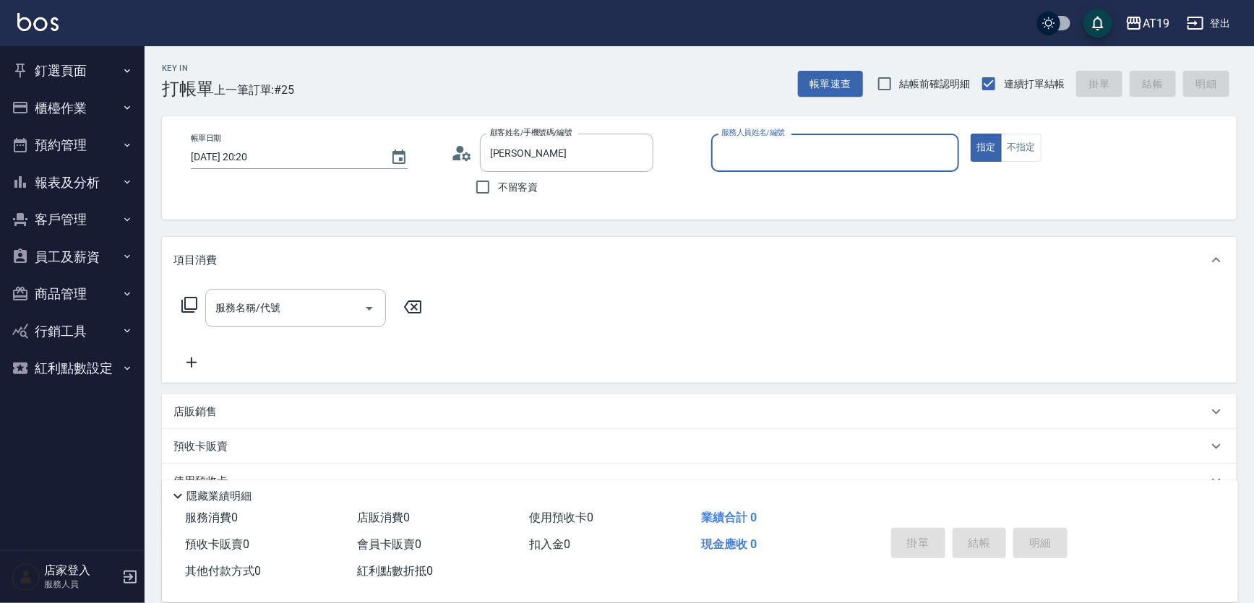
type input "[PERSON_NAME]/0976009144/0976009144"
type input "[PERSON_NAME]- 8"
click at [971, 134] on button "指定" at bounding box center [986, 148] width 31 height 28
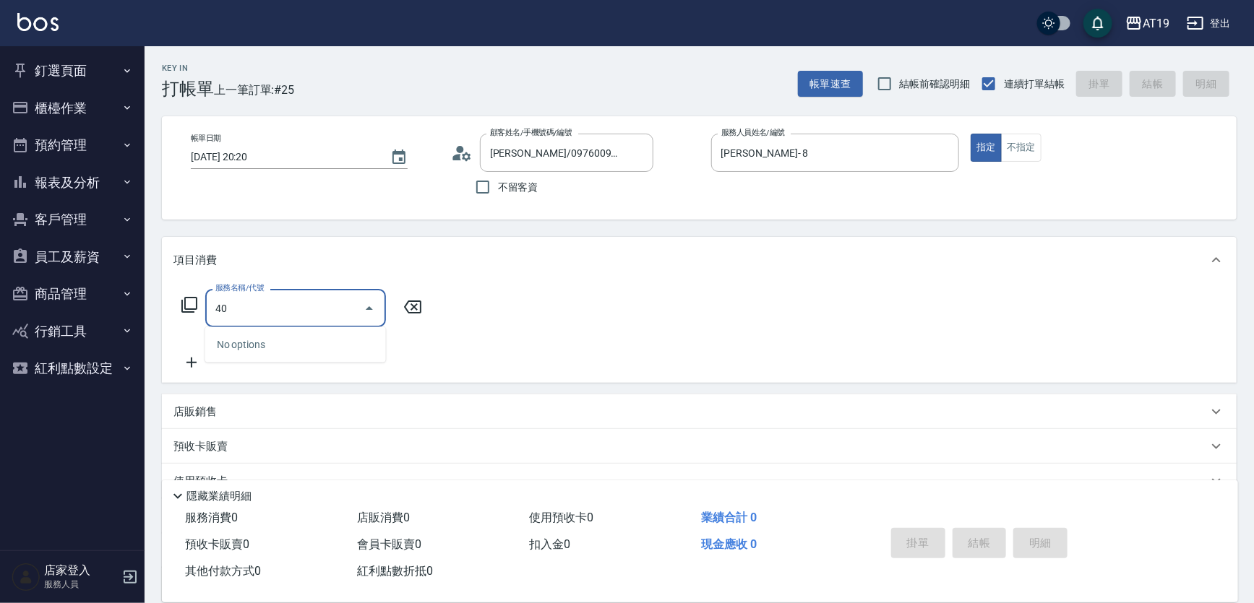
type input "401"
type input "30"
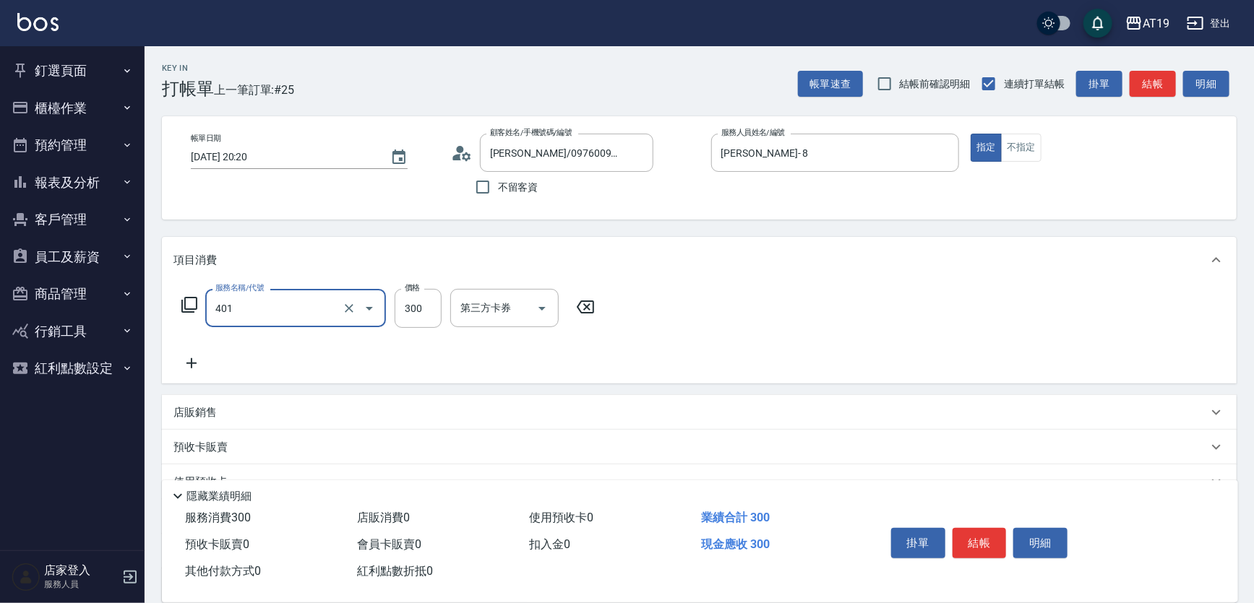
type input "剪髮(401)"
type input "0"
type input "20"
type input "200"
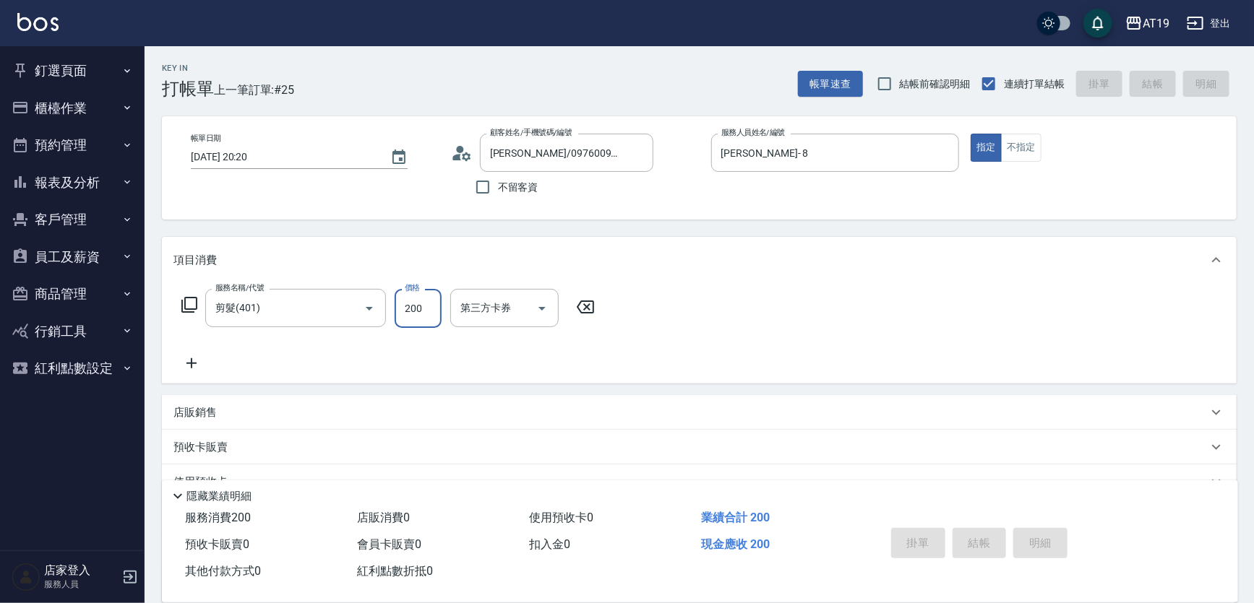
type input "[DATE] 20:21"
type input "0"
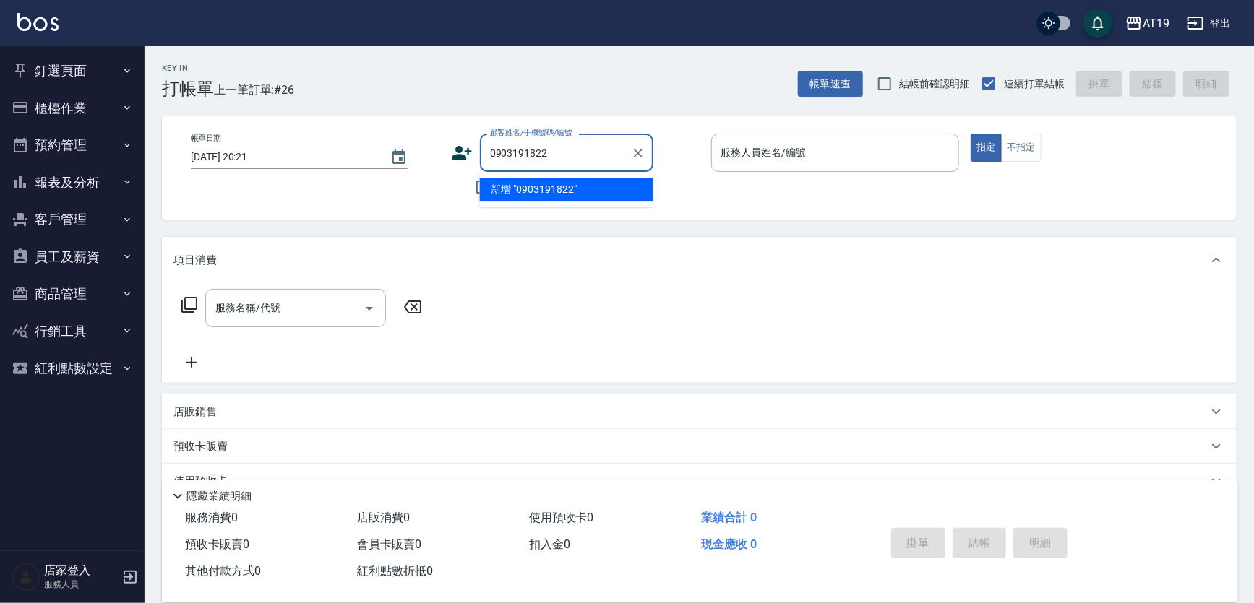
drag, startPoint x: 542, startPoint y: 158, endPoint x: 452, endPoint y: 175, distance: 91.3
click at [452, 175] on div "顧客姓名/手機號碼/編號 0903191822 顧客姓名/手機號碼/編號 不留客資" at bounding box center [575, 168] width 249 height 69
type input "[PERSON_NAME]"
type input "張"
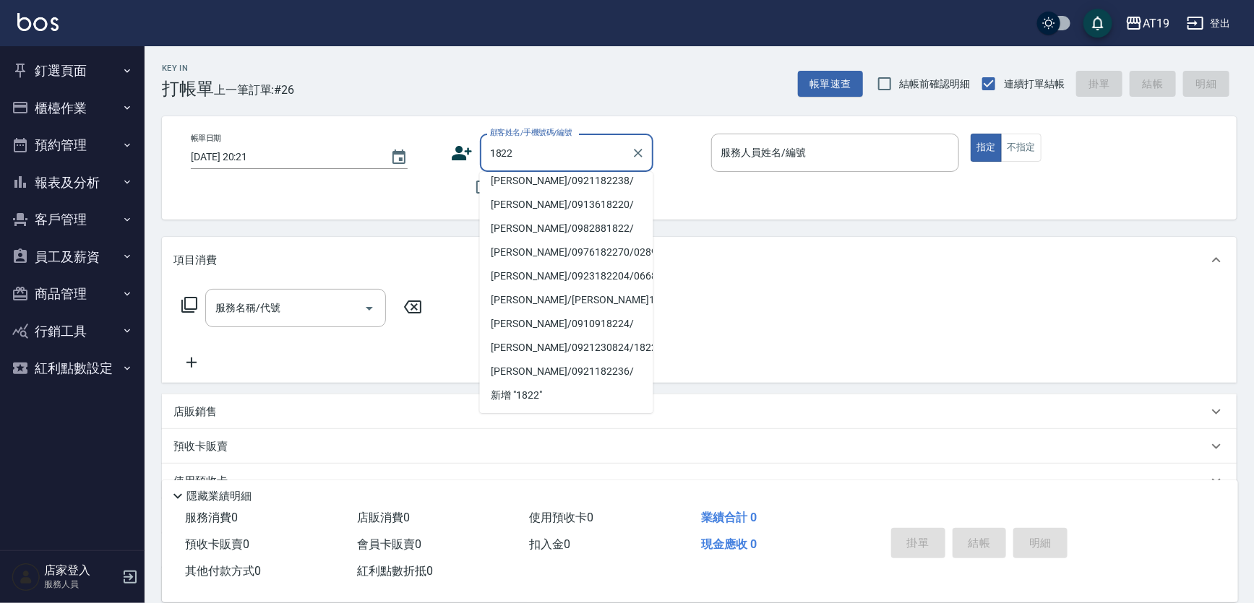
scroll to position [6, 0]
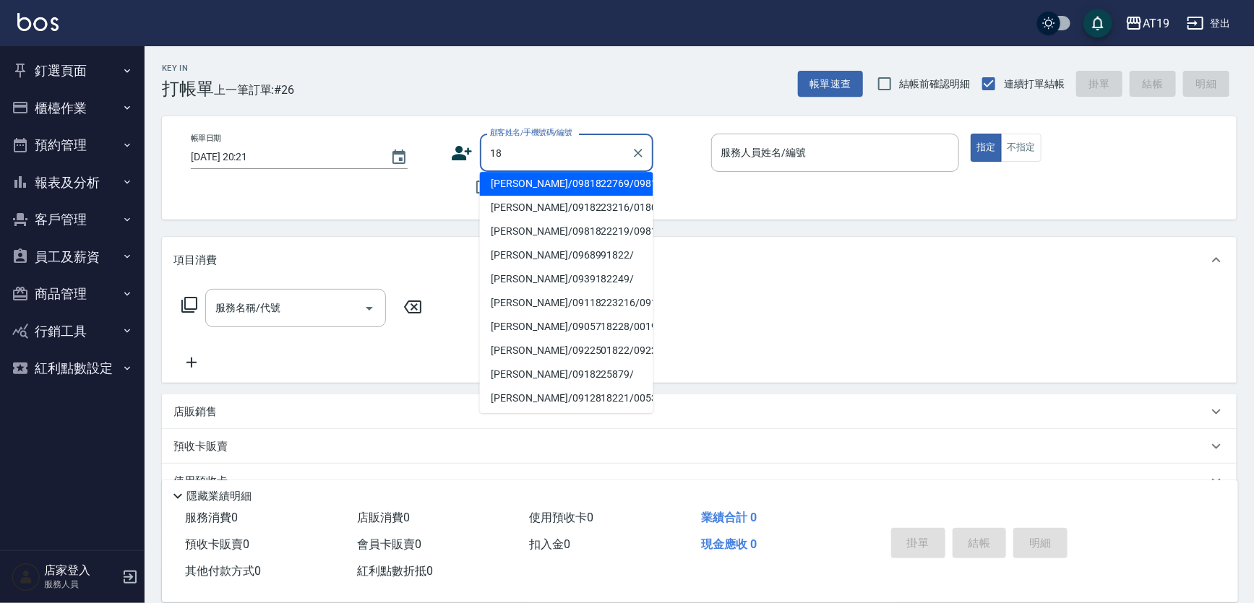
type input "1"
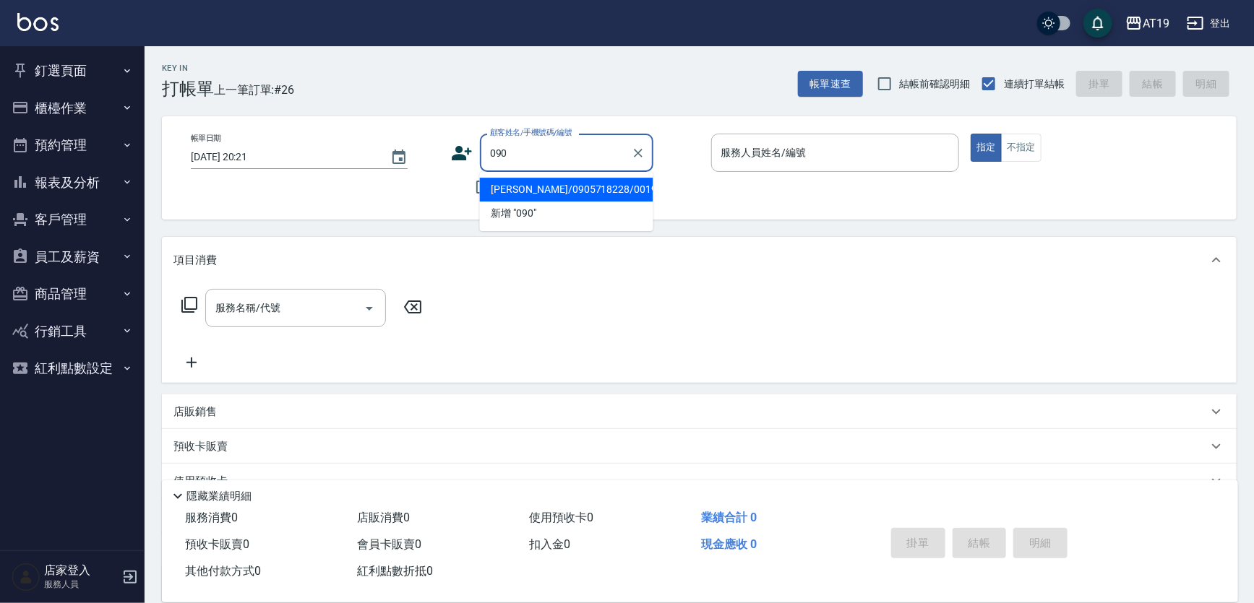
scroll to position [0, 0]
type input "0903191822"
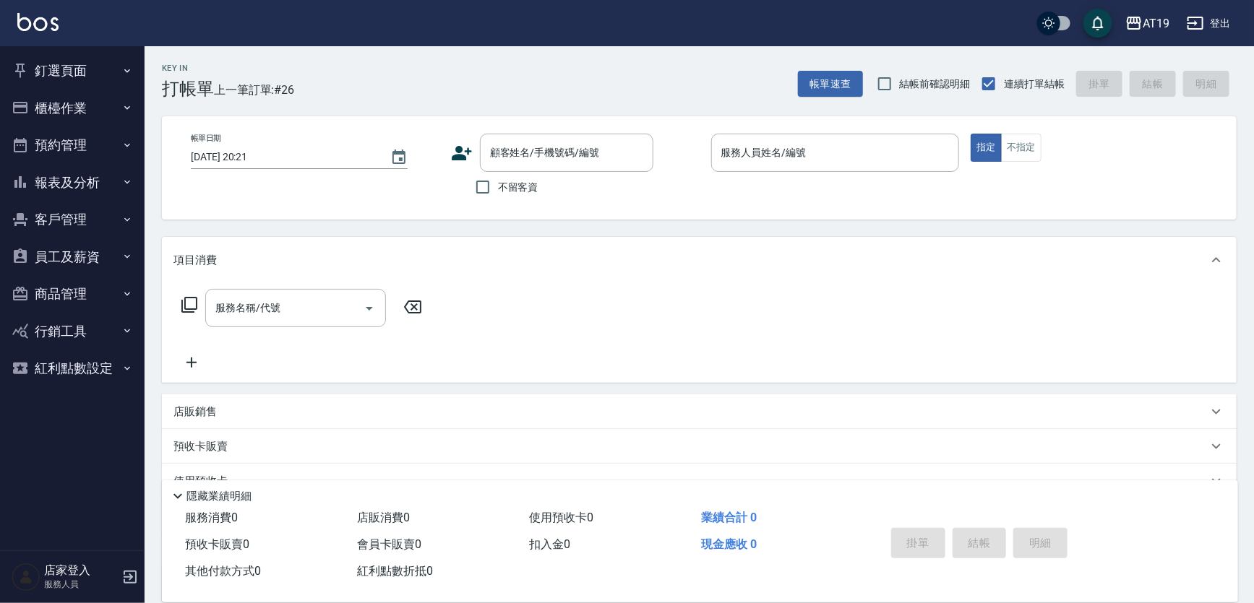
click at [461, 148] on icon at bounding box center [462, 153] width 20 height 14
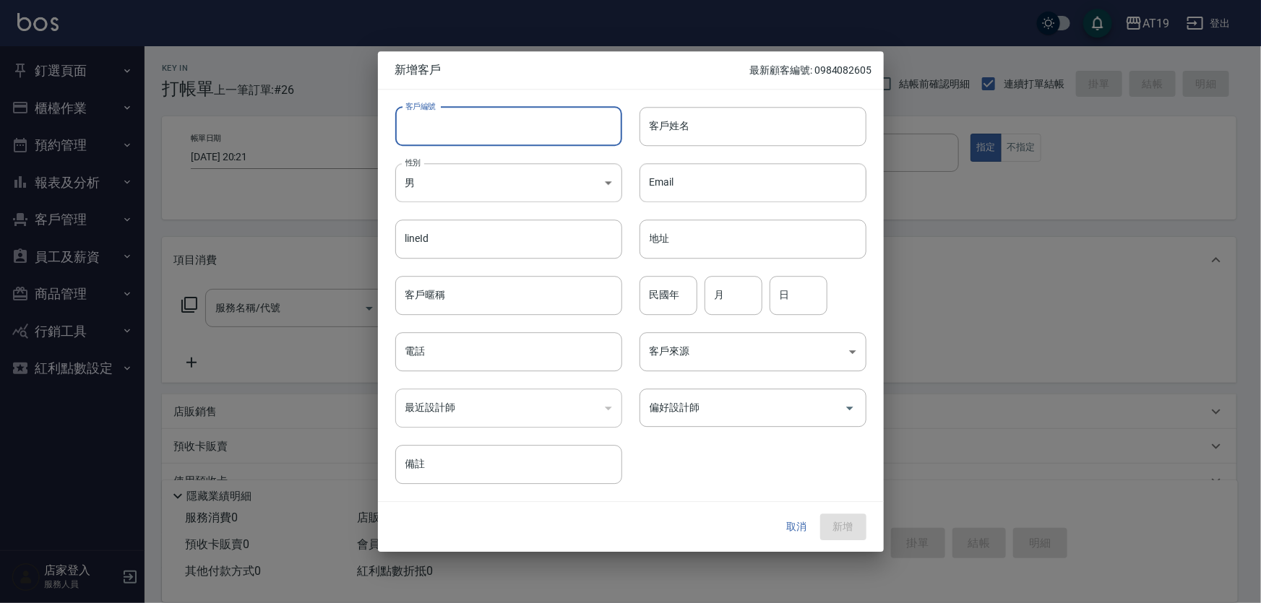
click at [477, 134] on input "客戶編號" at bounding box center [508, 126] width 227 height 39
paste input "0903191822"
type input "0903191822"
click at [462, 354] on input "電話" at bounding box center [508, 351] width 227 height 39
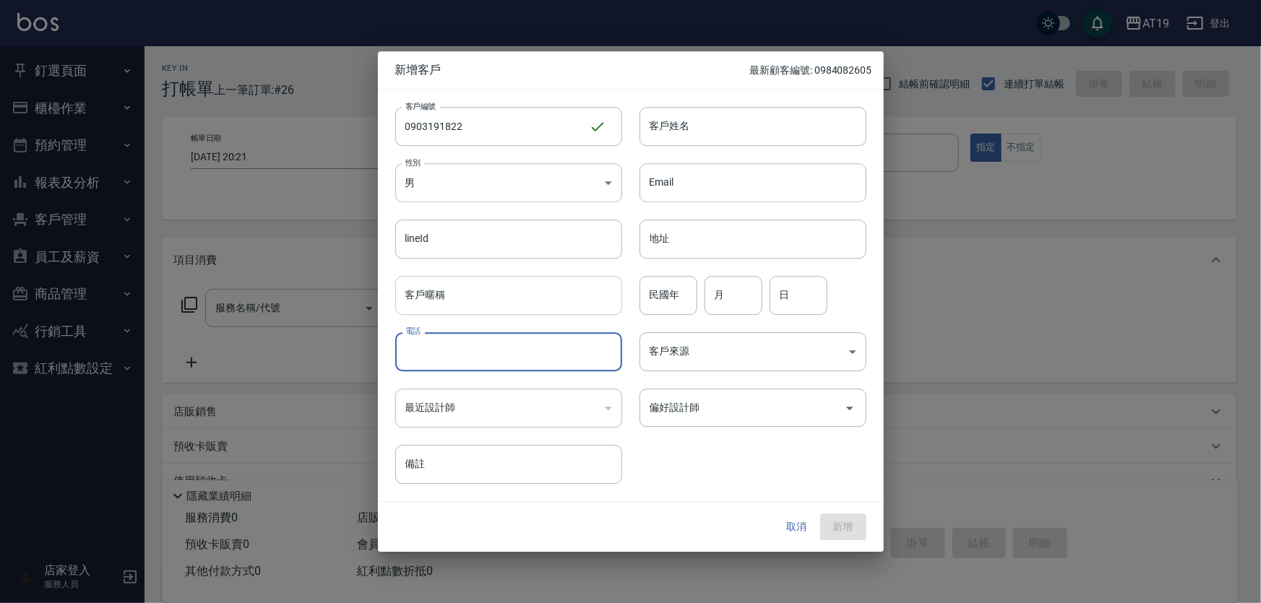
paste input "0903191822"
type input "0903191822"
click at [461, 191] on body "AT19 登出 釘選頁面 打帳單 帳單列表 排班表 現場電腦打卡 店家日報表 互助日報表 設計師日報表 櫃檯作業 打帳單 帳單列表 現金收支登錄 高階收支登錄…" at bounding box center [630, 369] width 1261 height 739
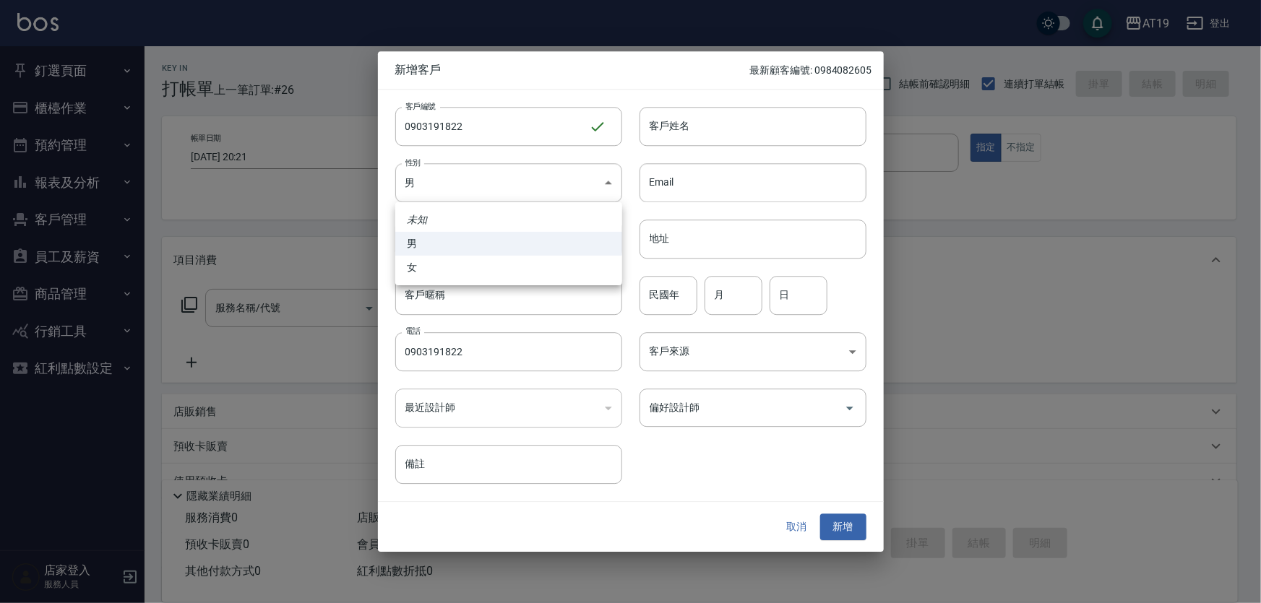
drag, startPoint x: 457, startPoint y: 267, endPoint x: 466, endPoint y: 264, distance: 9.4
click at [459, 267] on li "女" at bounding box center [508, 268] width 227 height 24
type input "[DEMOGRAPHIC_DATA]"
drag, startPoint x: 664, startPoint y: 129, endPoint x: 661, endPoint y: 56, distance: 73.0
click at [666, 122] on input "客戶姓名" at bounding box center [753, 126] width 227 height 39
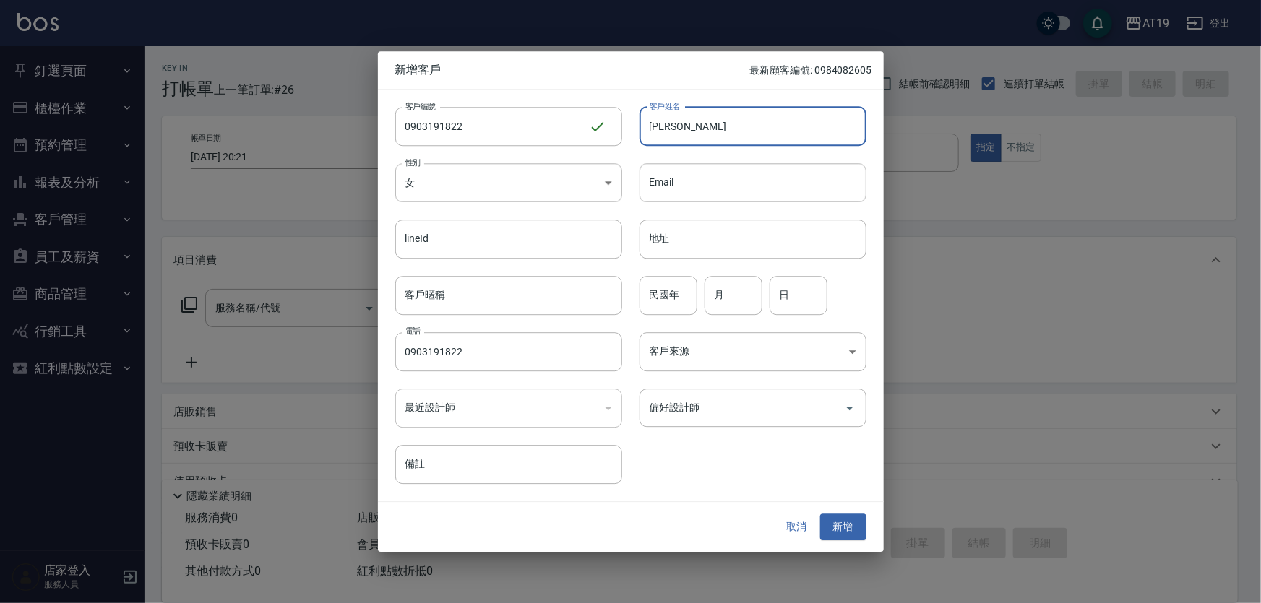
type input "[PERSON_NAME]"
type input "0"
type input "86"
type input "08"
type input "22"
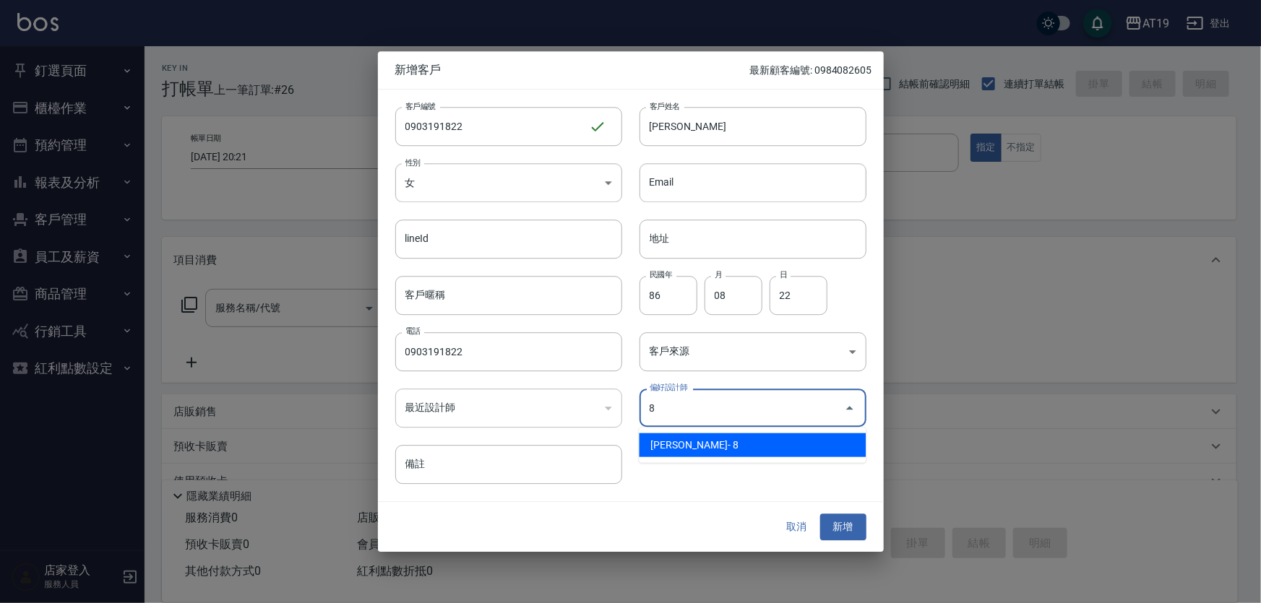
type input "[PERSON_NAME]"
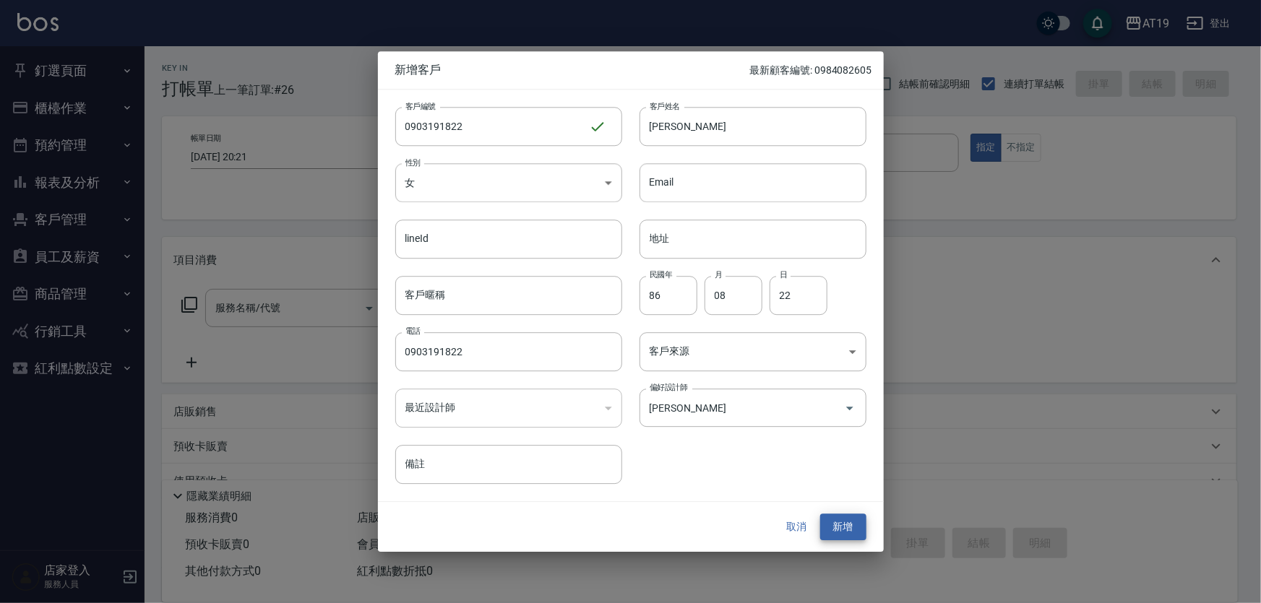
click at [820, 515] on button "新增" at bounding box center [843, 528] width 46 height 27
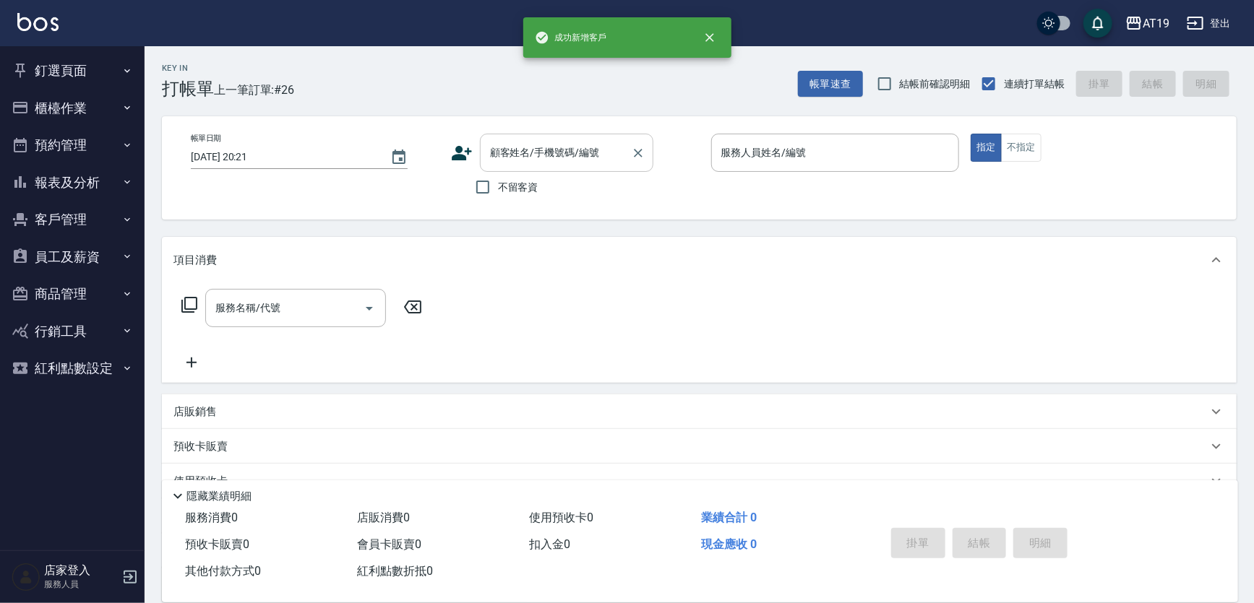
drag, startPoint x: 549, startPoint y: 150, endPoint x: 549, endPoint y: 139, distance: 11.6
click at [549, 147] on input "顧客姓名/手機號碼/編號" at bounding box center [555, 152] width 139 height 25
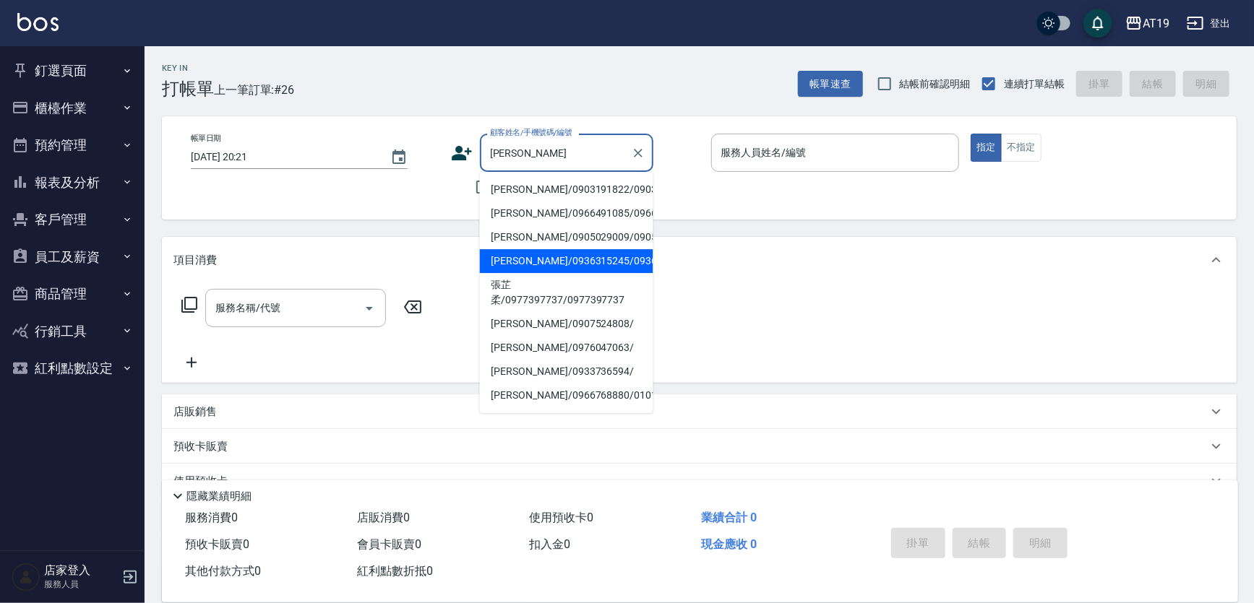
type input "[PERSON_NAME]/0936315245/0936315245"
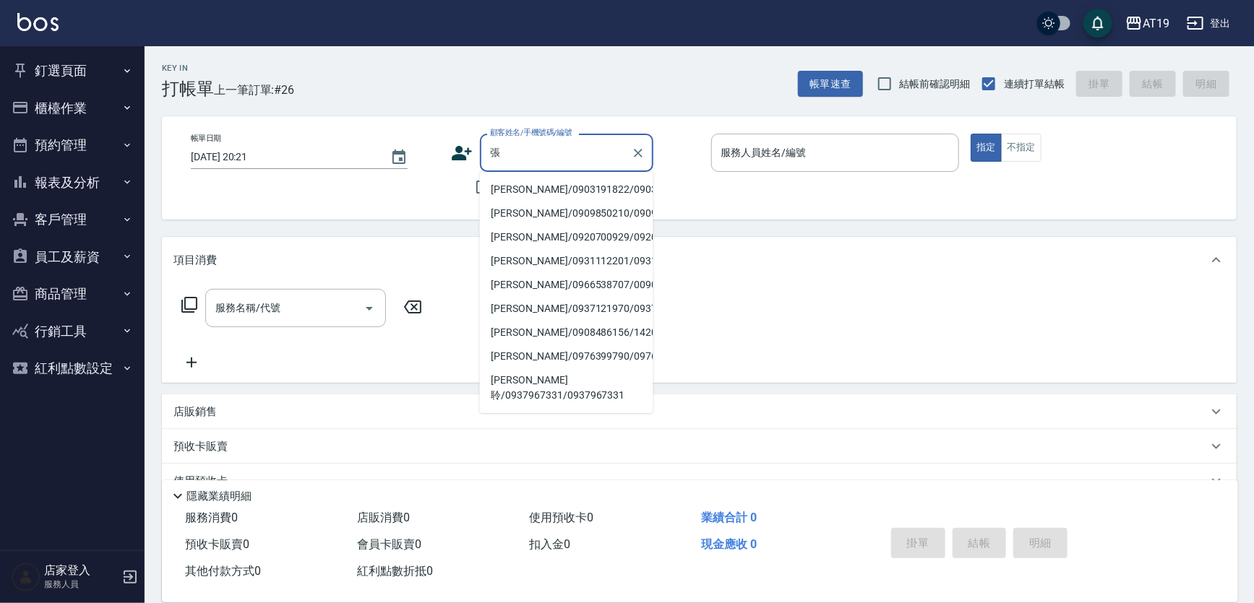
type input "[PERSON_NAME]/0903191822/0903191822"
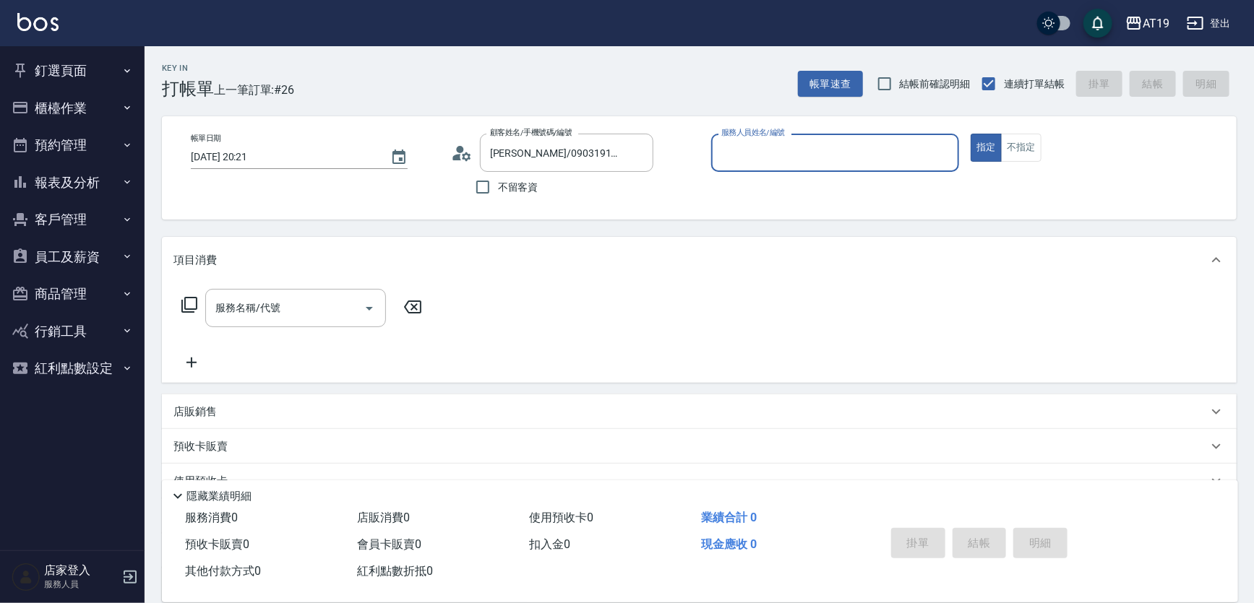
click at [971, 134] on button "指定" at bounding box center [986, 148] width 31 height 28
type input "[PERSON_NAME]- 8"
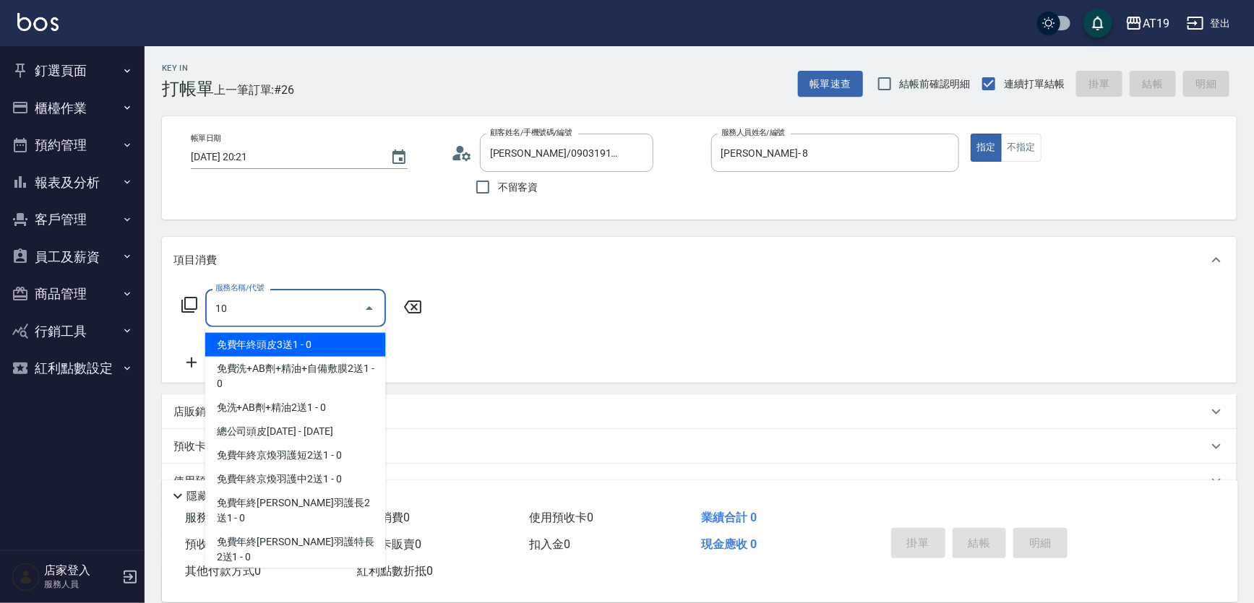
type input "108"
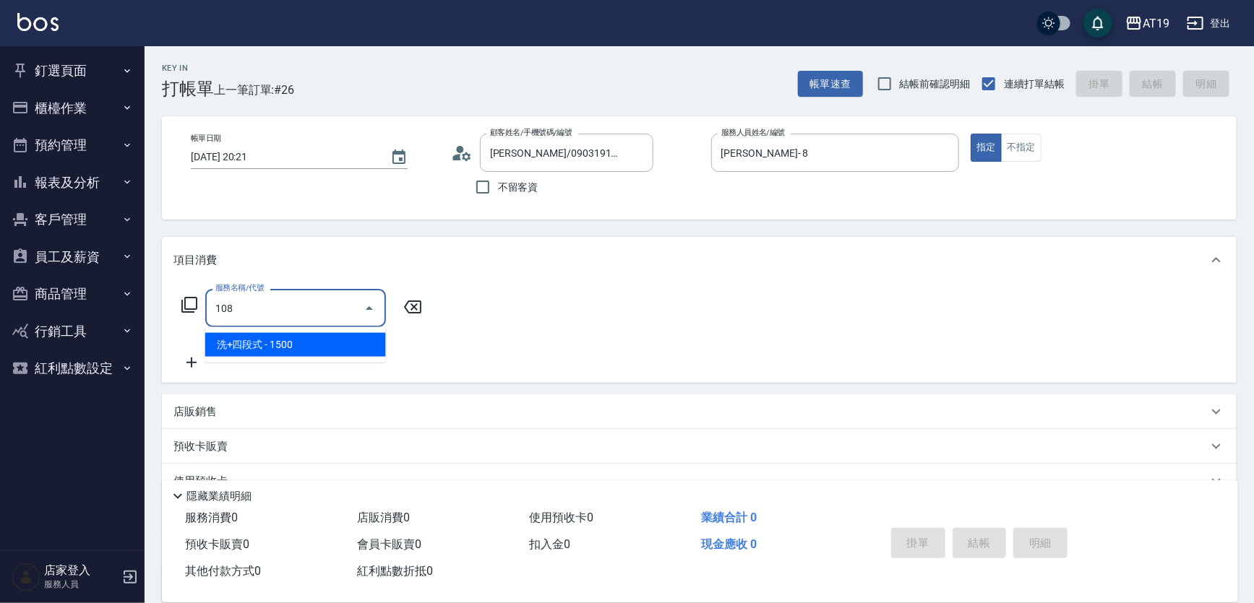
type input "150"
type input "洗+四段式(108)"
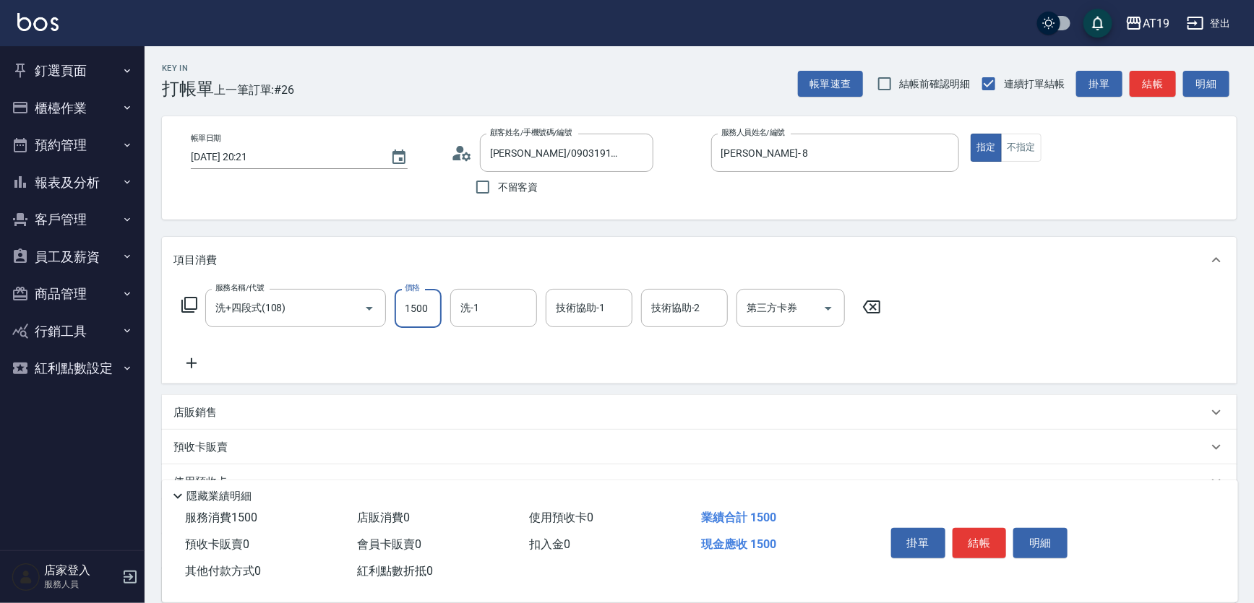
type input "0"
type input "14"
type input "10"
type input "1450"
type input "140"
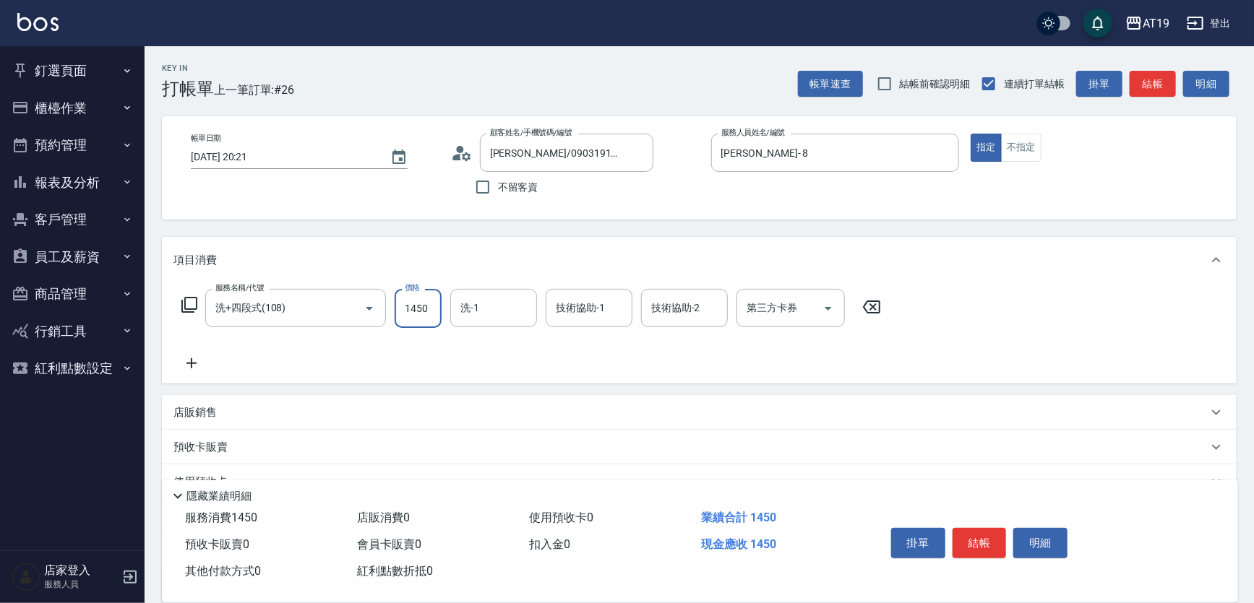
type input "1450"
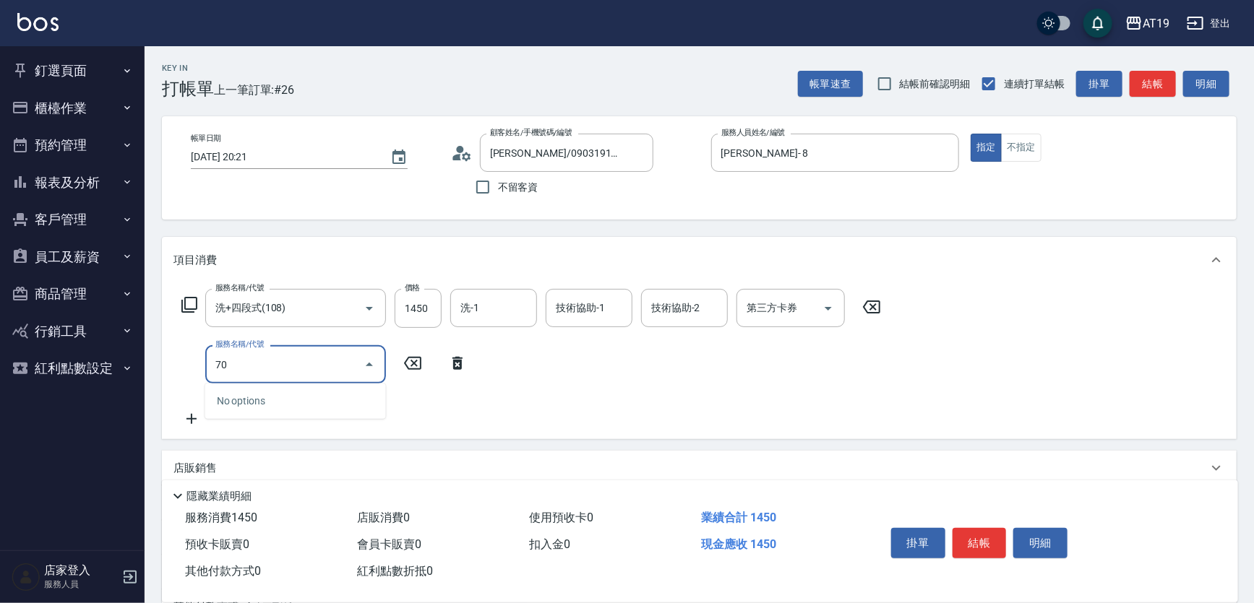
type input "703"
type input "640"
type input "新羽毛鉑金接髮(703)"
type input "140"
type input "0"
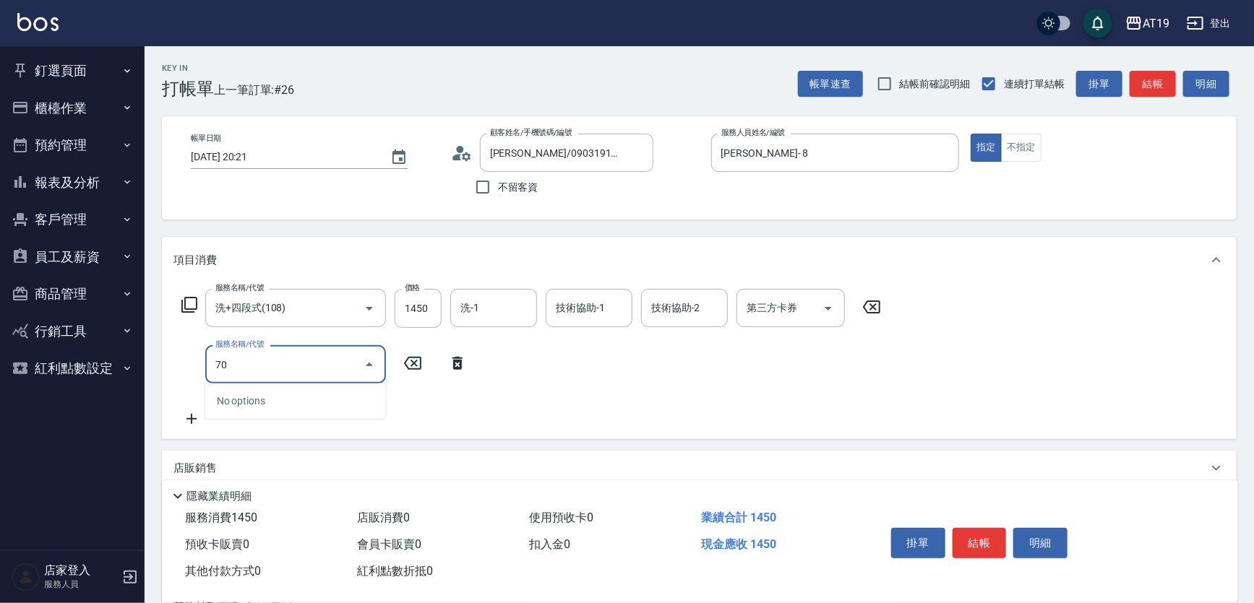
type input "704"
type input "640"
type input "新羽毛鉑金接髮調整(704)"
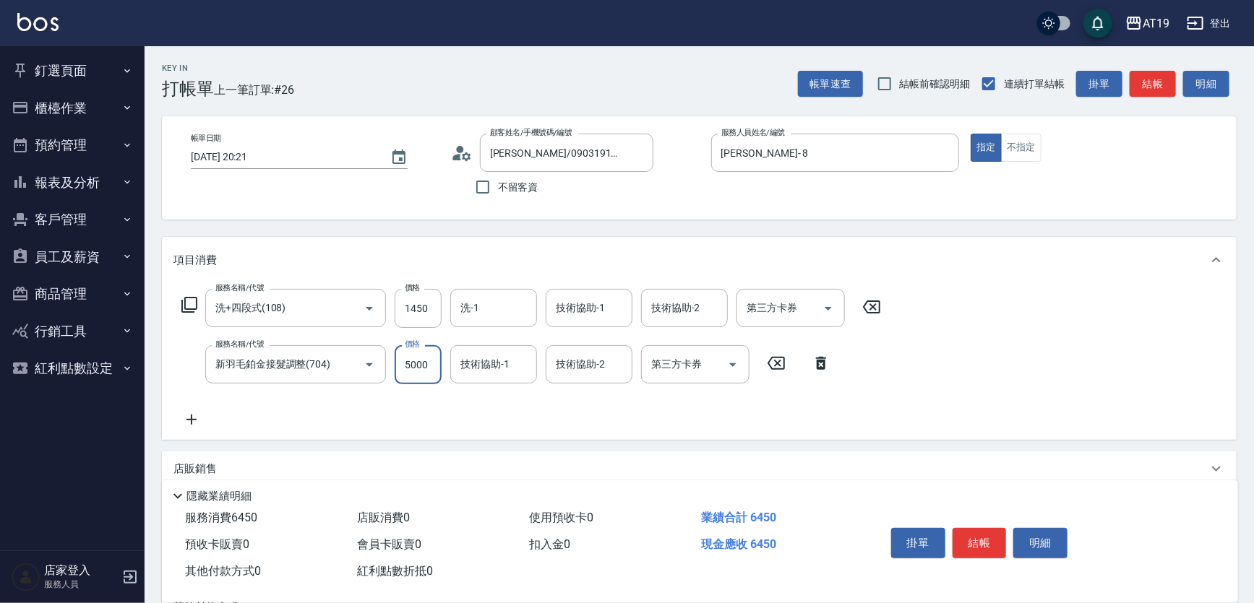
type input "140"
type input "100"
type input "240"
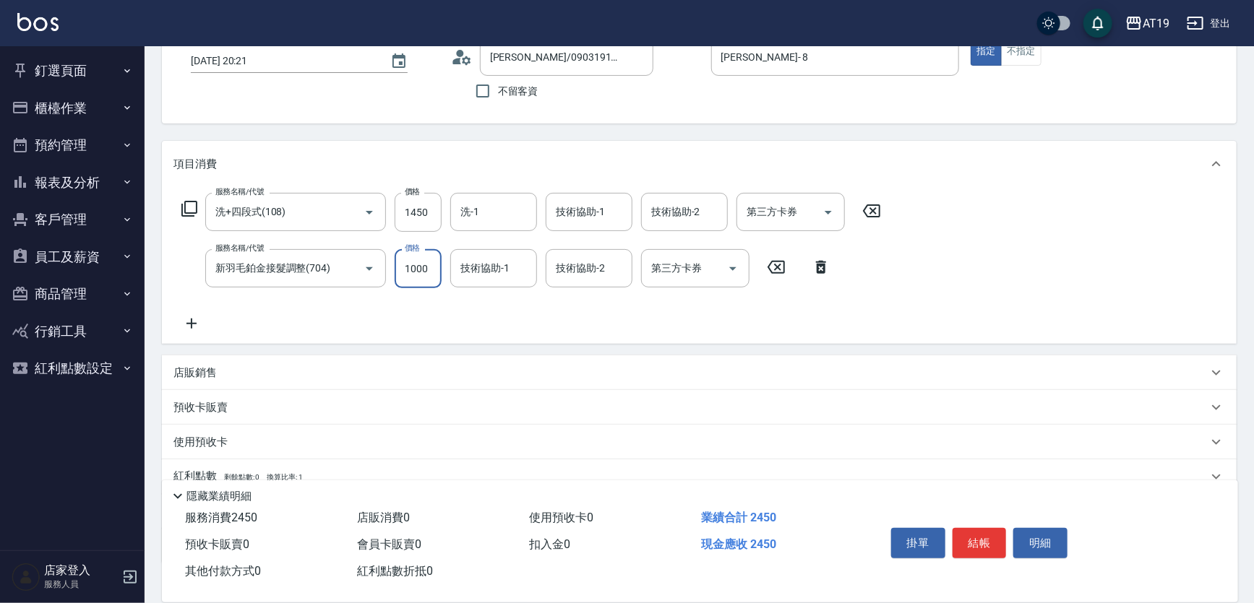
scroll to position [191, 0]
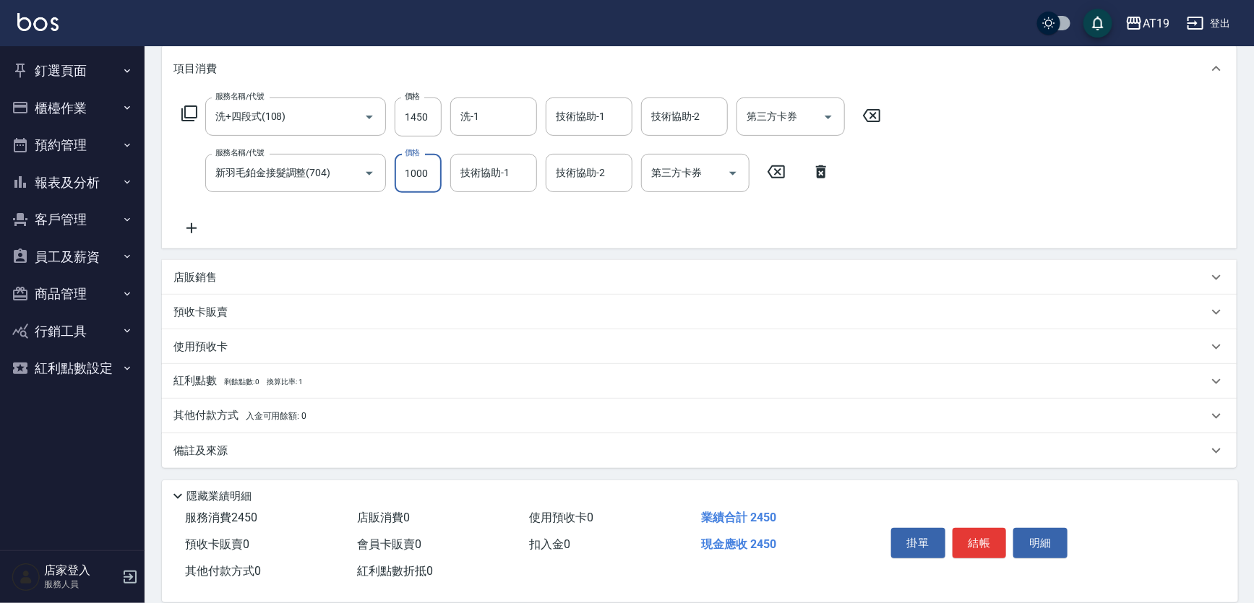
type input "1000"
click at [201, 414] on p "其他付款方式 入金可用餘額: 0" at bounding box center [239, 416] width 133 height 16
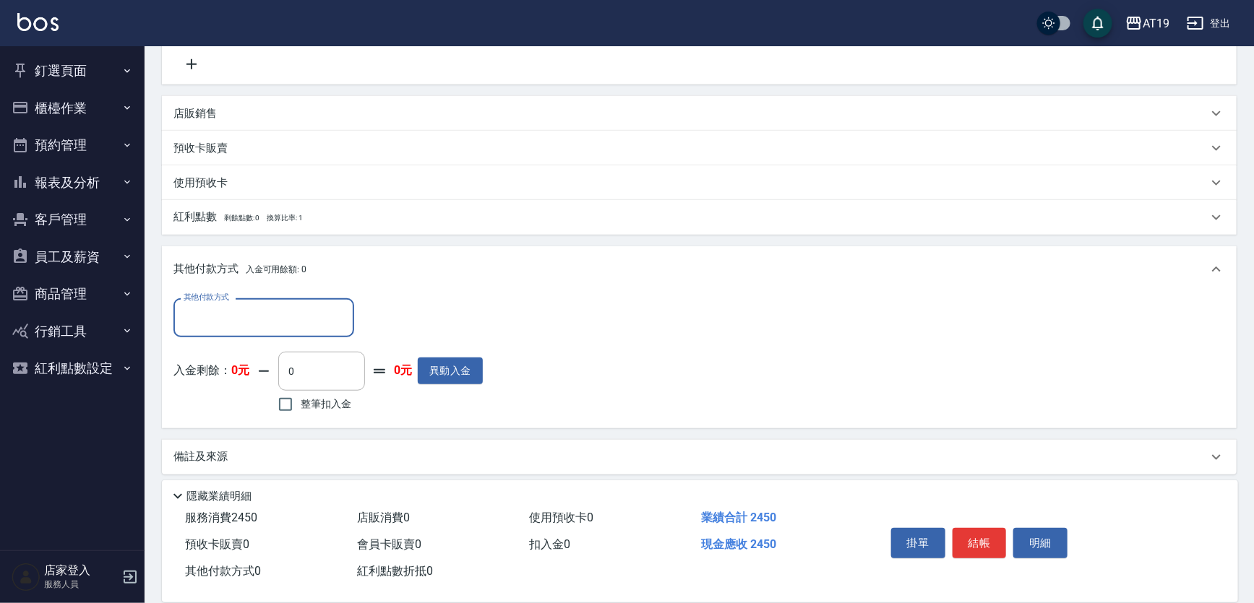
scroll to position [361, 0]
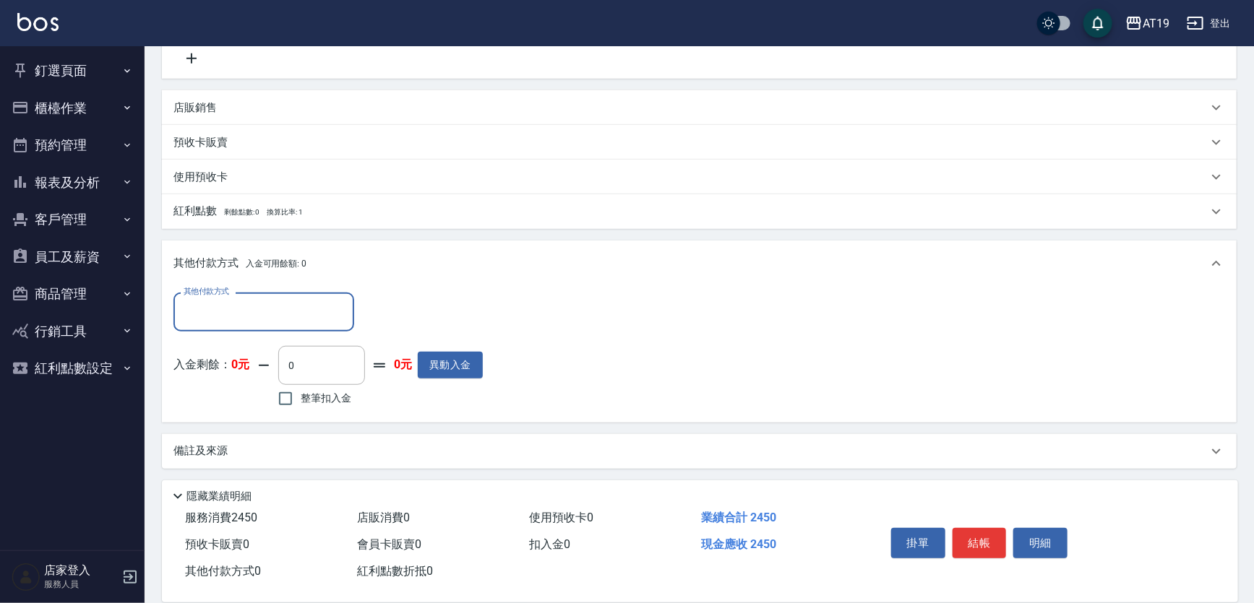
click at [202, 299] on input "其他付款方式" at bounding box center [264, 311] width 168 height 25
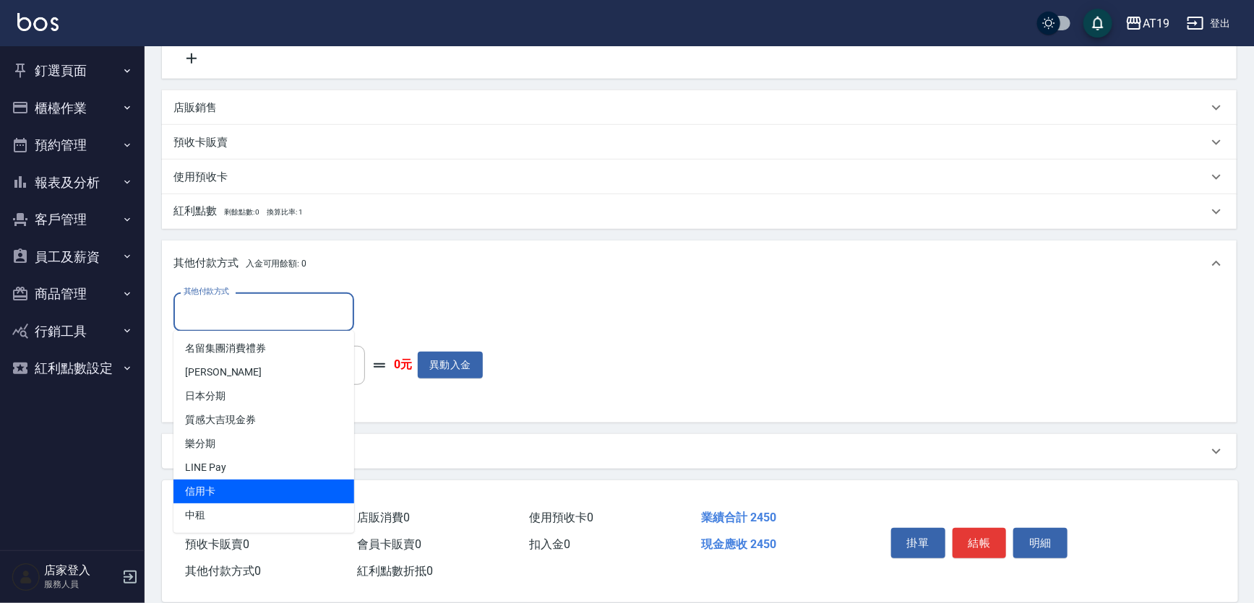
click at [206, 496] on span "信用卡" at bounding box center [263, 492] width 181 height 24
type input "信用卡"
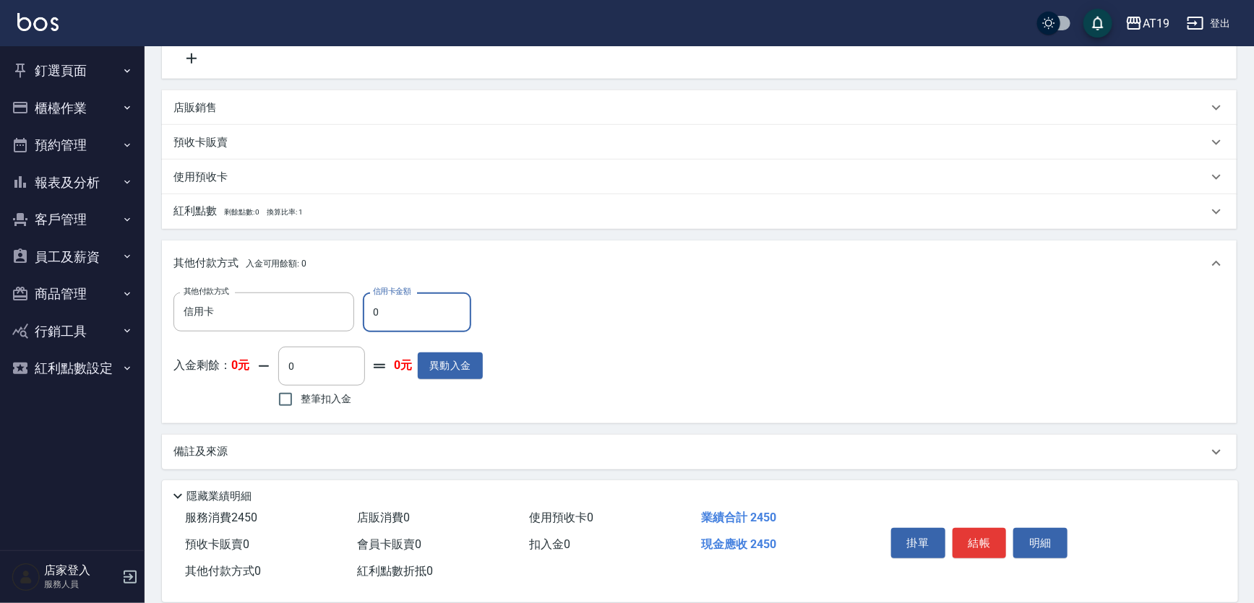
drag, startPoint x: 392, startPoint y: 312, endPoint x: 377, endPoint y: 311, distance: 15.2
click at [377, 313] on input "0" at bounding box center [417, 312] width 108 height 39
type input "24"
type input "220"
type input "245"
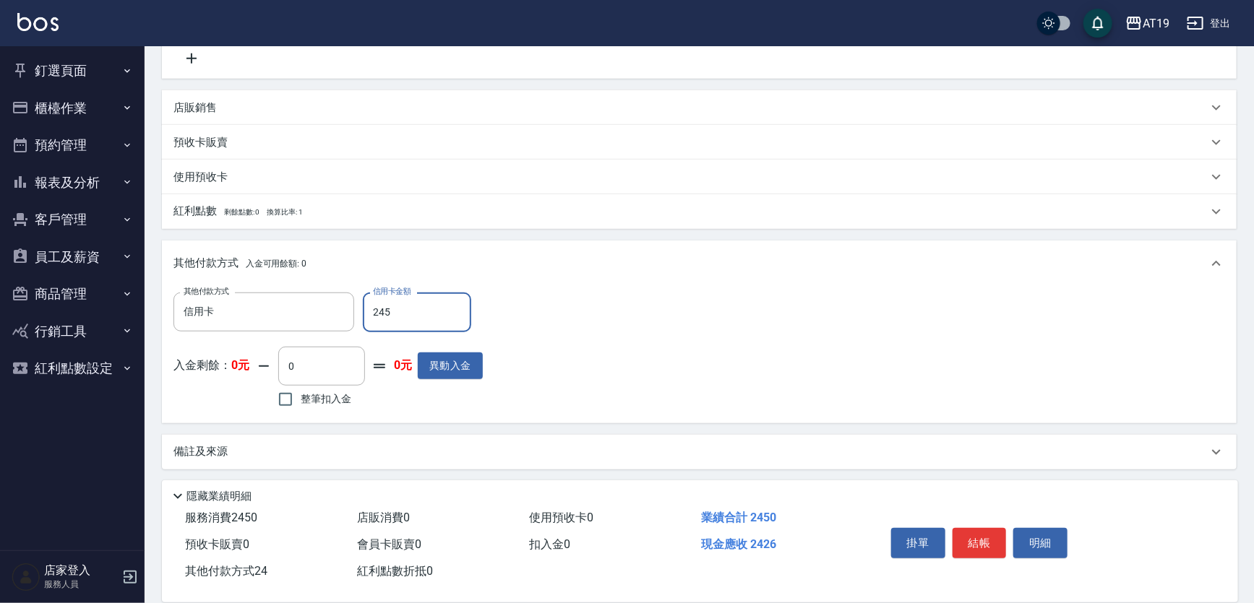
type input "0"
type input "2450"
type input "[DATE] 20:24"
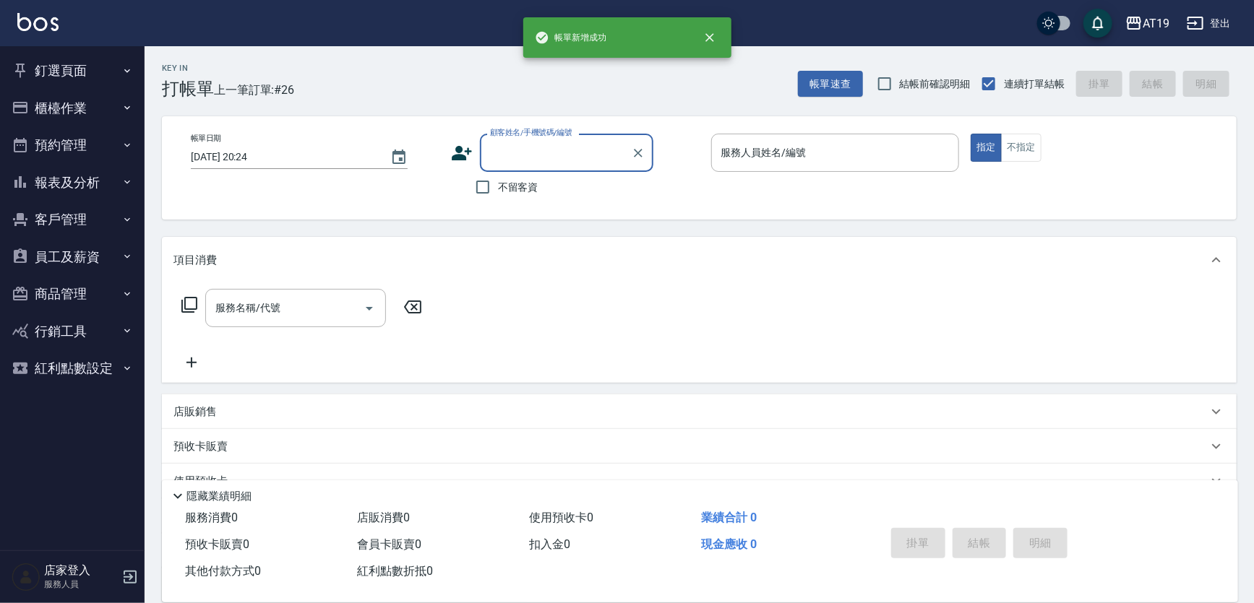
scroll to position [0, 0]
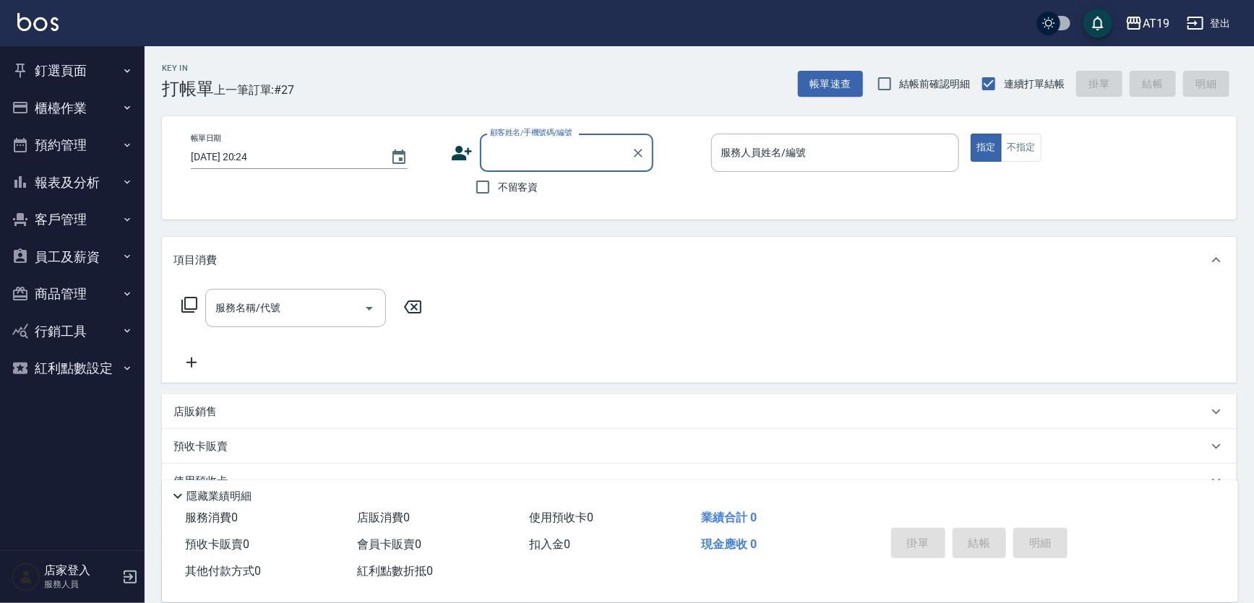
click at [67, 69] on button "釘選頁面" at bounding box center [72, 71] width 133 height 38
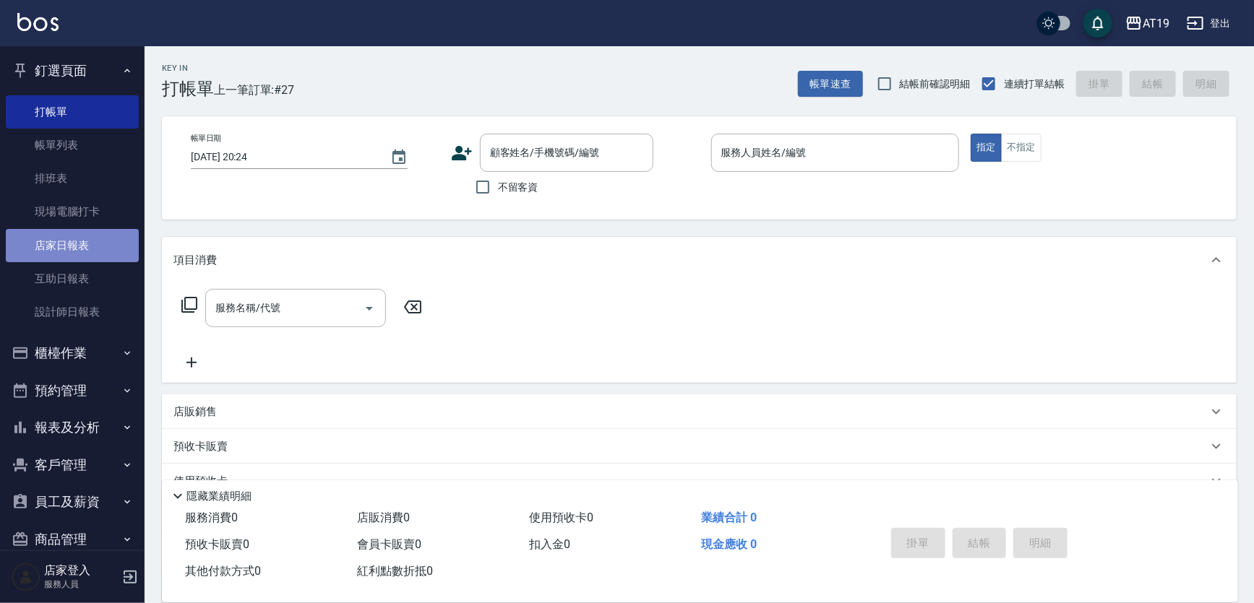
click at [72, 233] on link "店家日報表" at bounding box center [72, 245] width 133 height 33
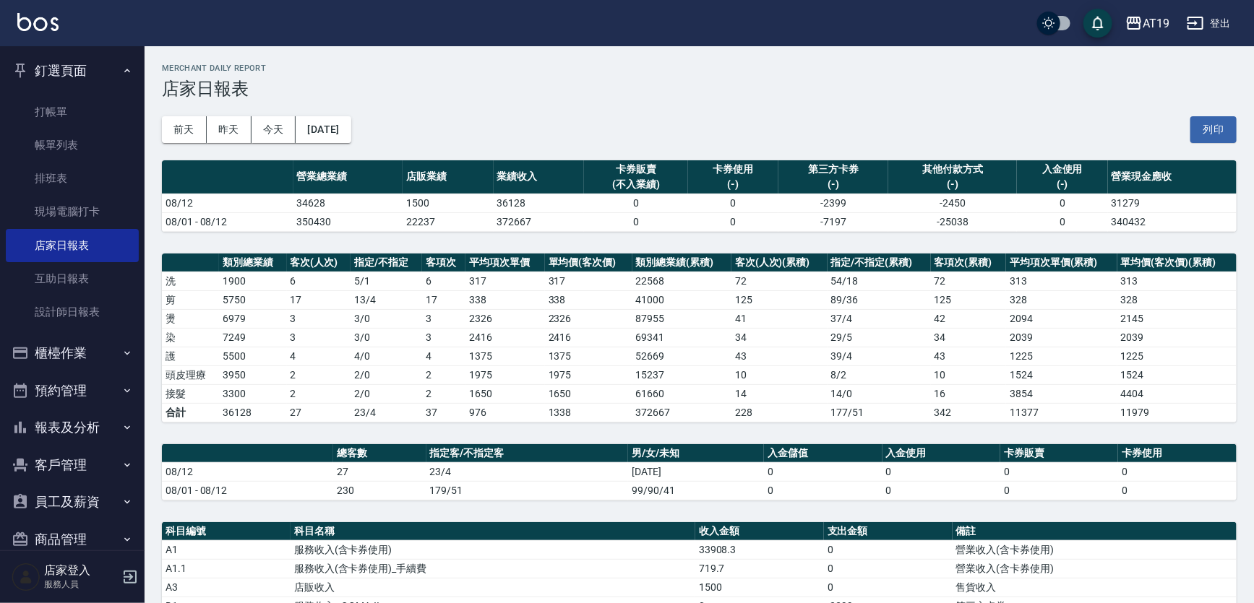
click at [768, 87] on h3 "店家日報表" at bounding box center [699, 89] width 1075 height 20
click at [33, 270] on link "互助日報表" at bounding box center [72, 278] width 133 height 33
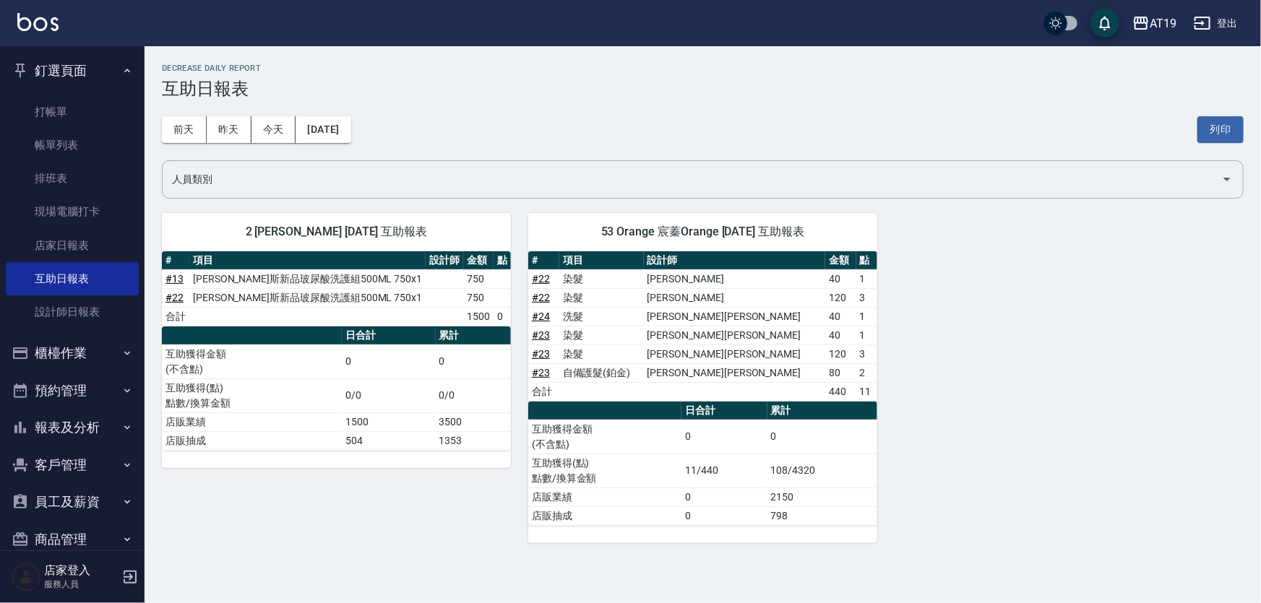
click at [733, 30] on div "AT19 登出" at bounding box center [630, 23] width 1261 height 46
click at [77, 308] on link "設計師日報表" at bounding box center [72, 312] width 133 height 33
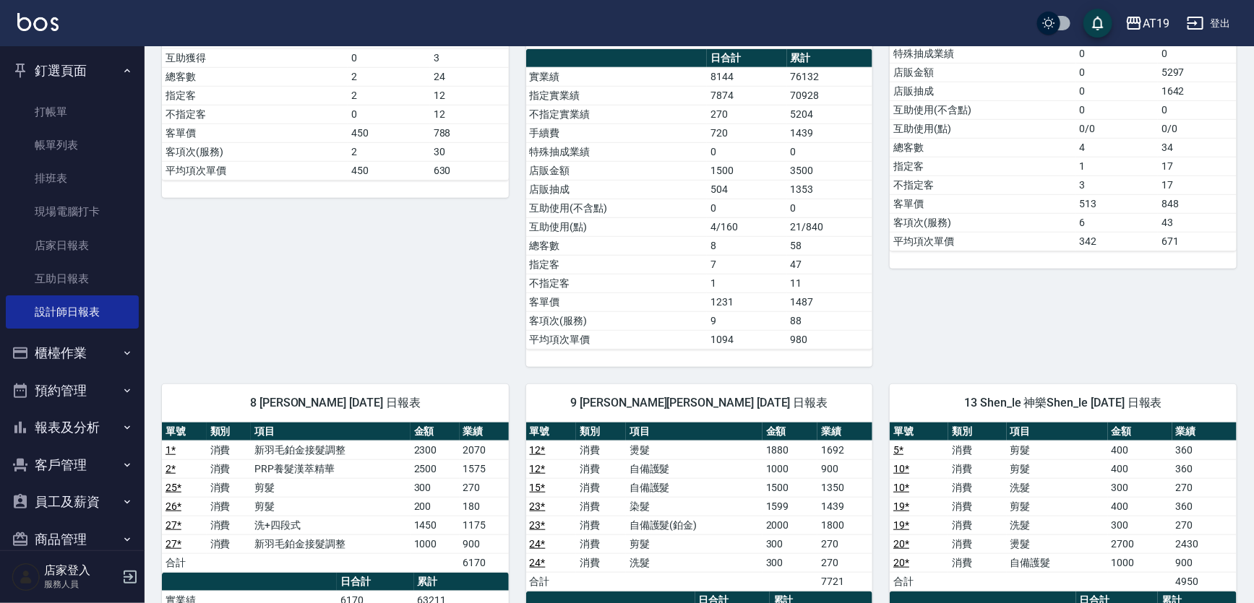
scroll to position [693, 0]
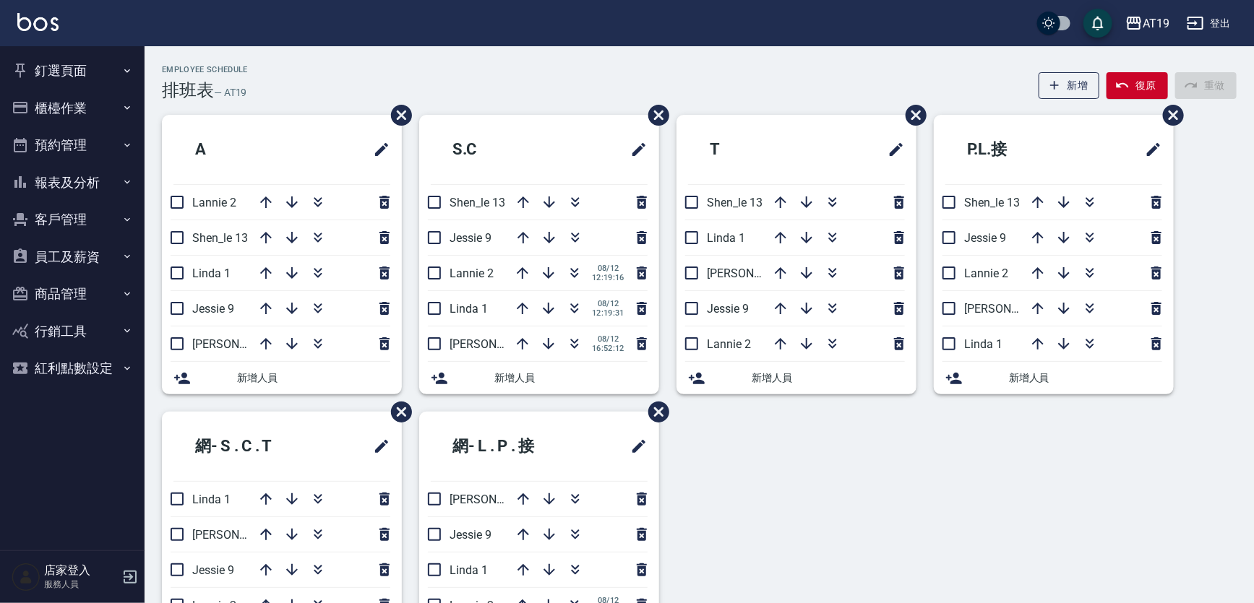
click at [72, 72] on button "釘選頁面" at bounding box center [72, 71] width 133 height 38
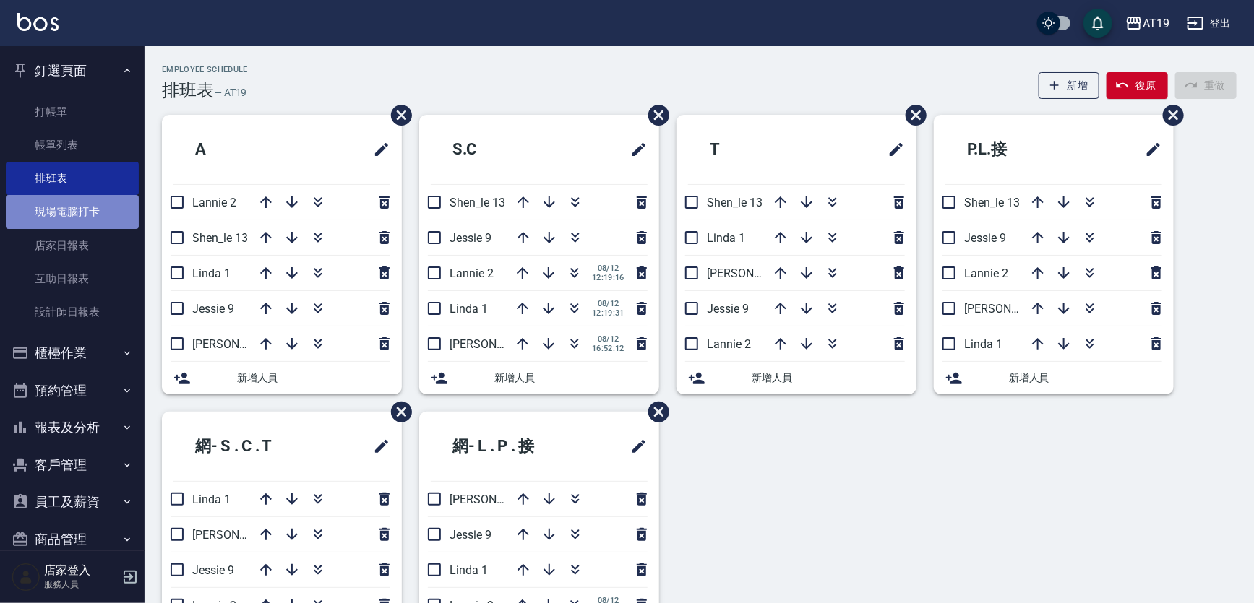
click at [86, 214] on link "現場電腦打卡" at bounding box center [72, 211] width 133 height 33
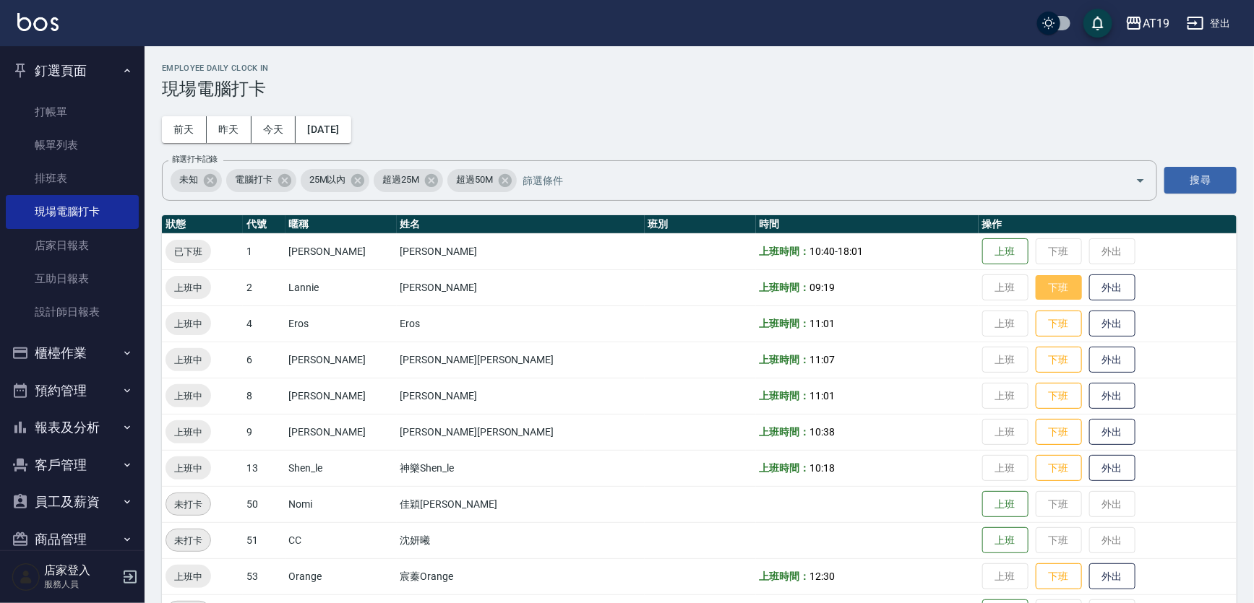
click at [1036, 288] on button "下班" at bounding box center [1059, 287] width 46 height 25
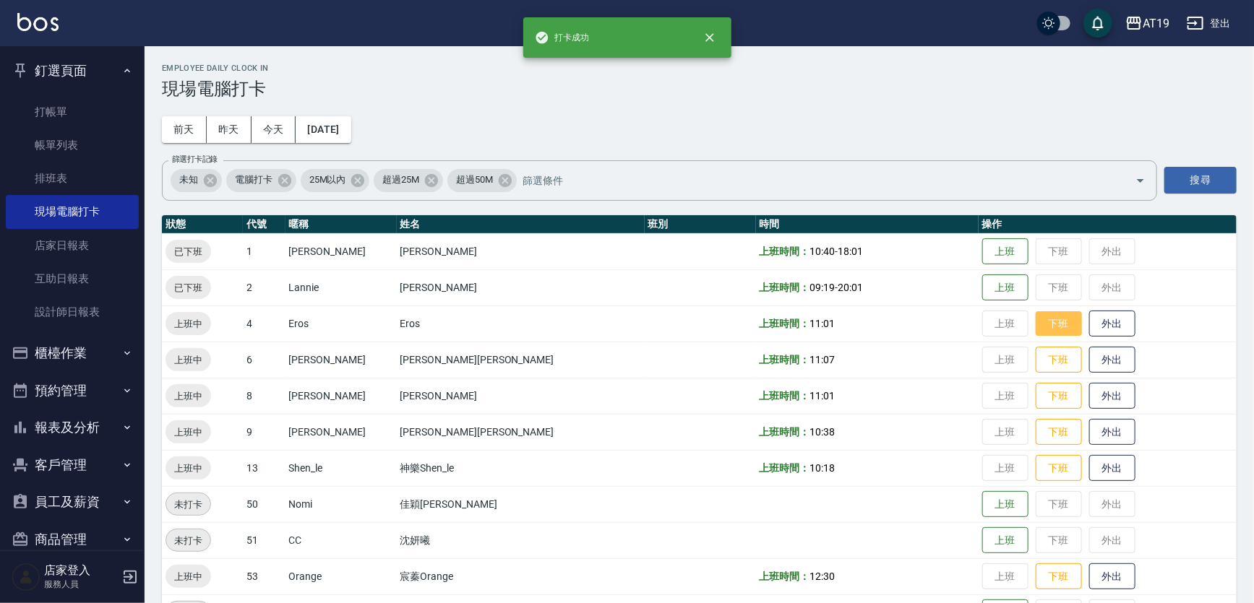
click at [1036, 322] on button "下班" at bounding box center [1059, 323] width 46 height 25
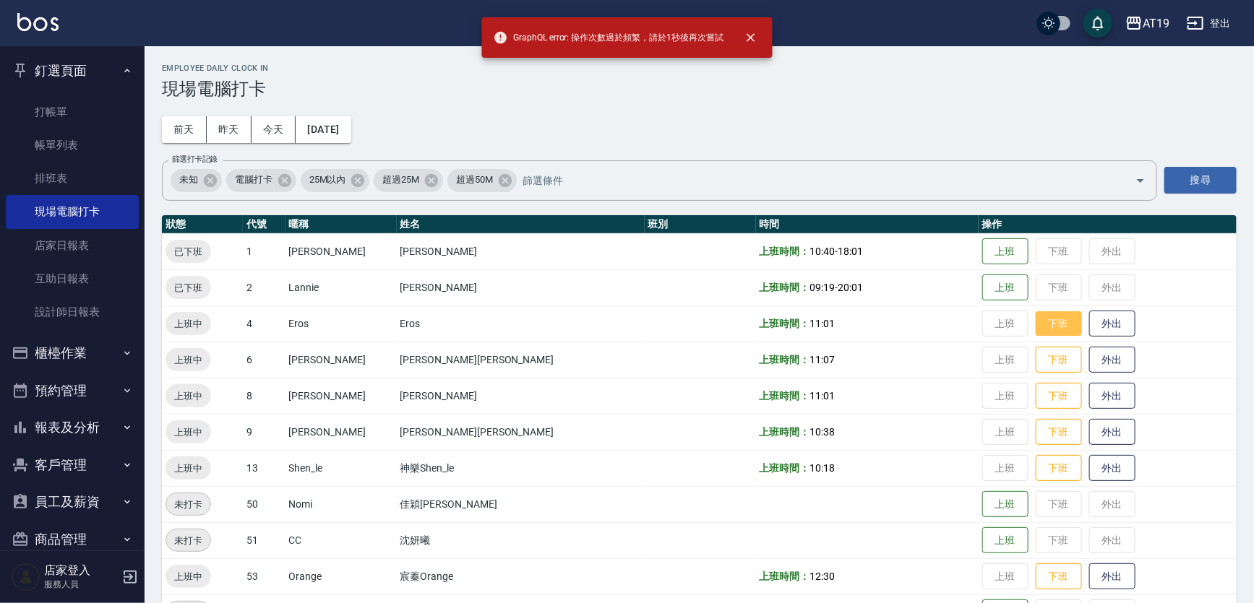
click at [1036, 316] on button "下班" at bounding box center [1059, 323] width 46 height 25
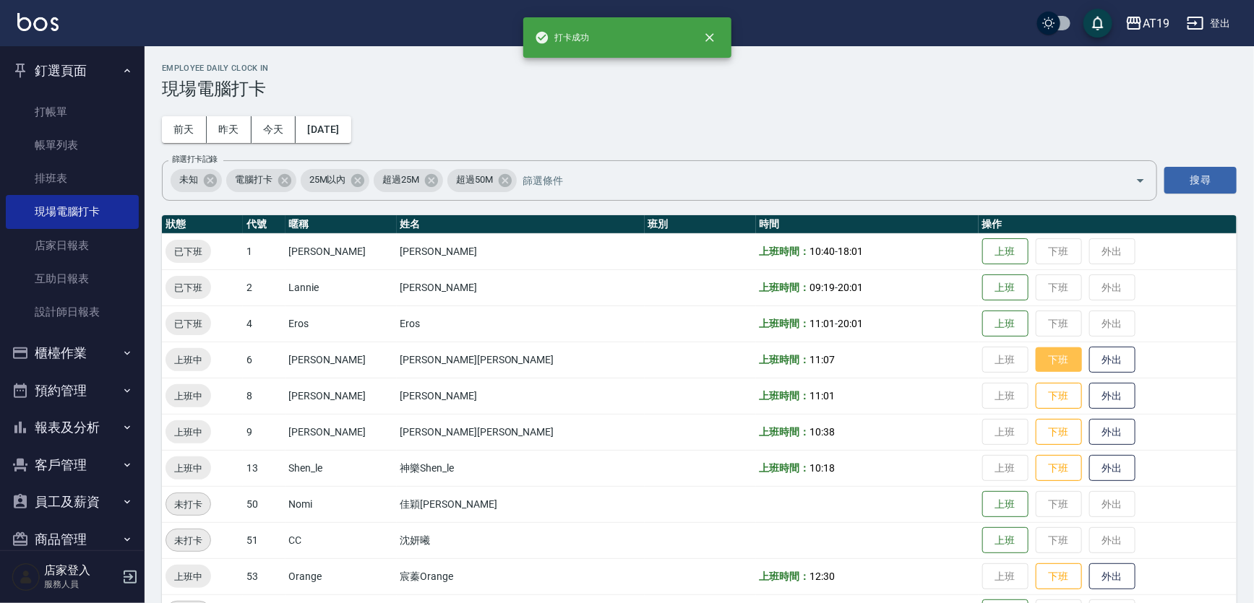
click at [1036, 359] on button "下班" at bounding box center [1059, 360] width 46 height 25
click at [1036, 390] on button "下班" at bounding box center [1059, 396] width 46 height 25
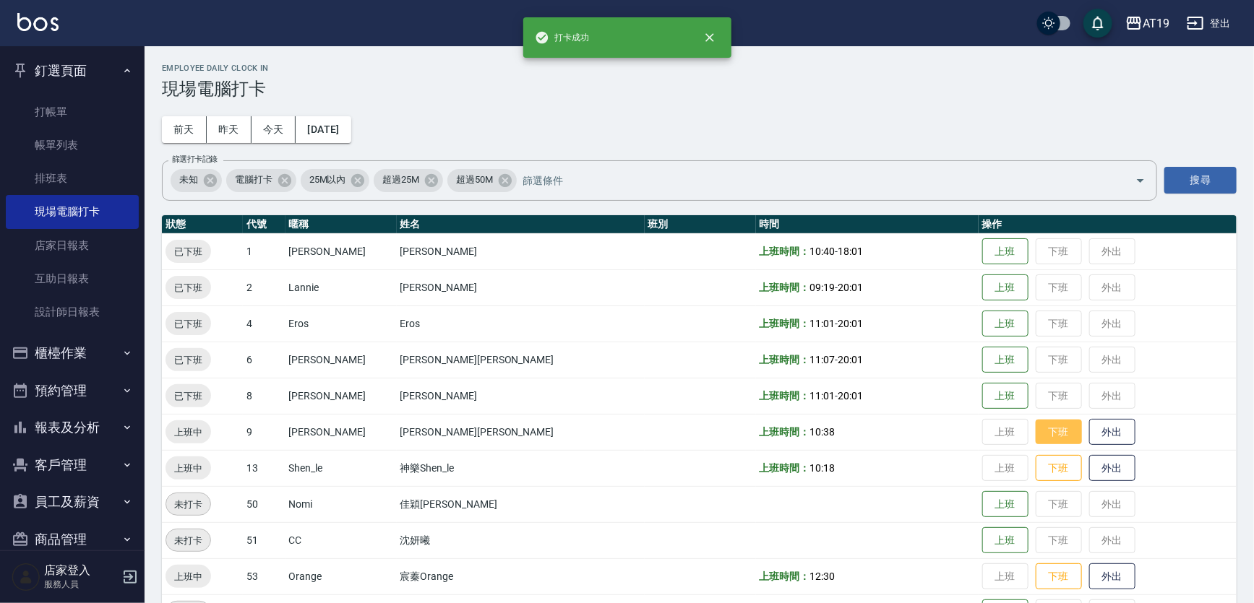
click at [1036, 430] on button "下班" at bounding box center [1059, 432] width 46 height 25
click at [1036, 470] on button "下班" at bounding box center [1059, 468] width 46 height 25
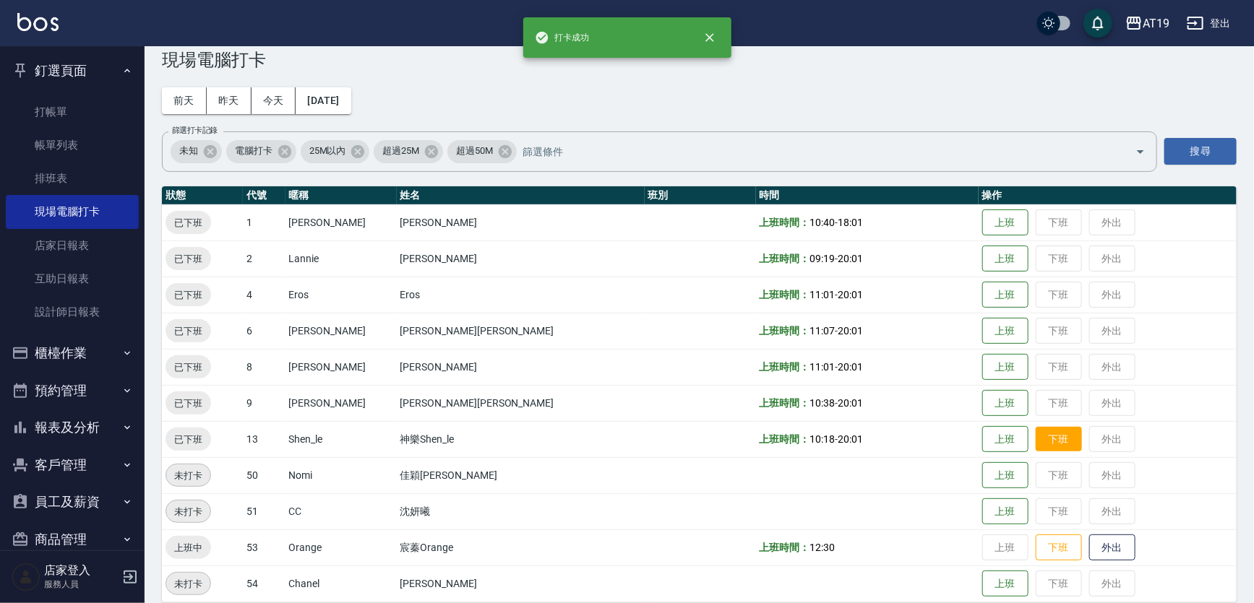
scroll to position [44, 0]
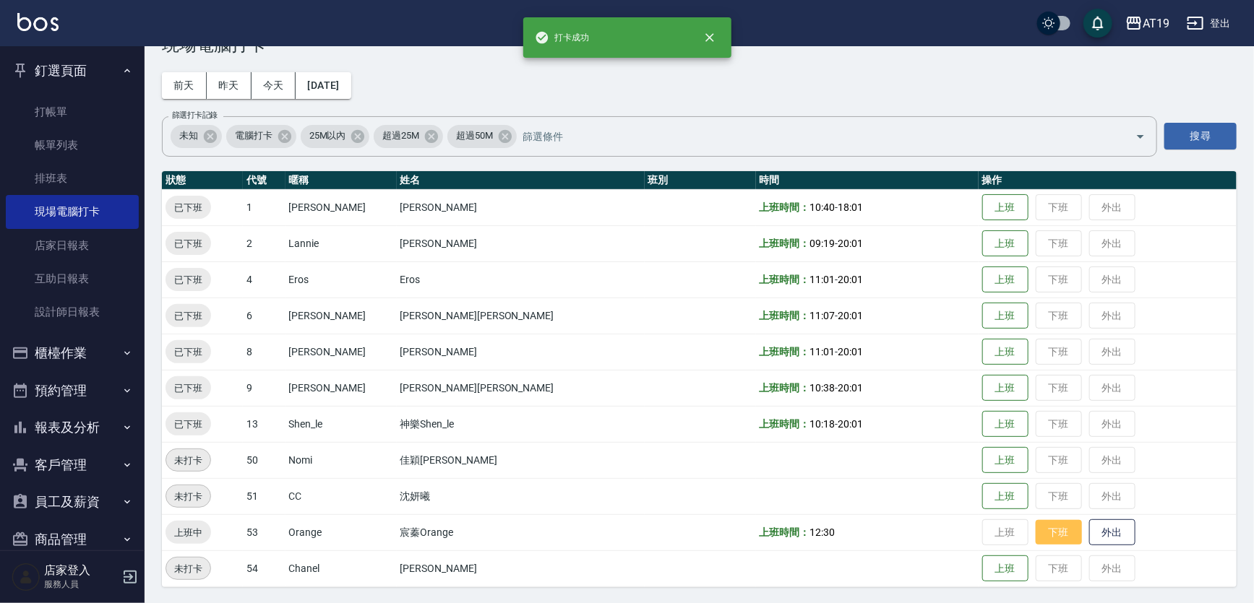
click at [1036, 529] on button "下班" at bounding box center [1059, 532] width 46 height 25
click at [652, 82] on div "Employee Daily Clock In 現場電腦打卡 前天 昨天 今天 2025/08/12 篩選打卡記錄 未知 電腦打卡 25M以內 超過25M 超…" at bounding box center [699, 303] width 1109 height 603
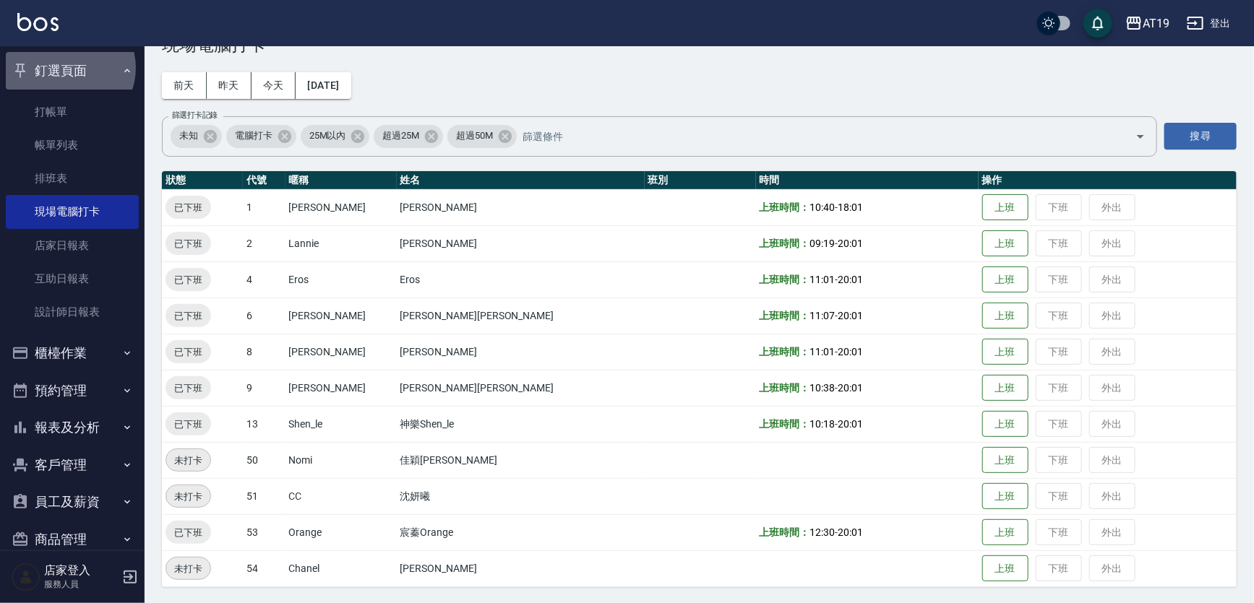
click at [68, 68] on button "釘選頁面" at bounding box center [72, 71] width 133 height 38
